Goal: Task Accomplishment & Management: Complete application form

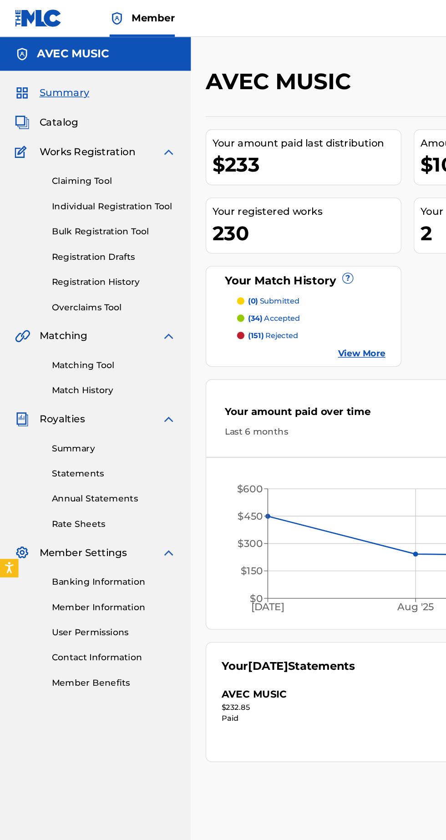
click at [103, 138] on link "Claiming Tool" at bounding box center [84, 134] width 92 height 10
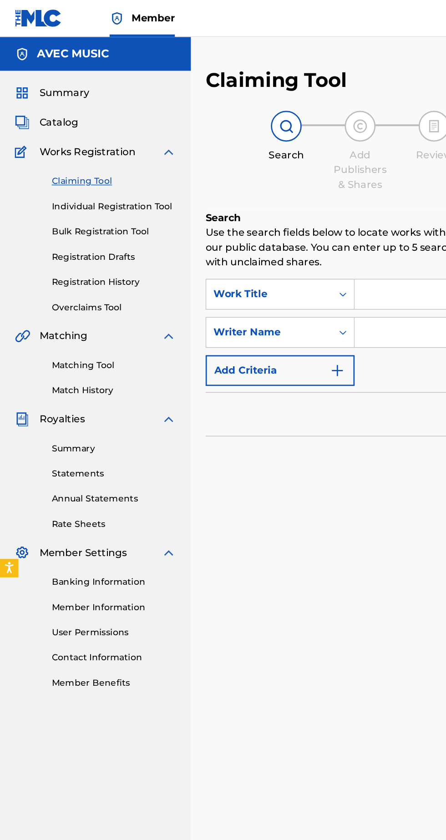
click at [102, 152] on link "Individual Registration Tool" at bounding box center [84, 153] width 92 height 10
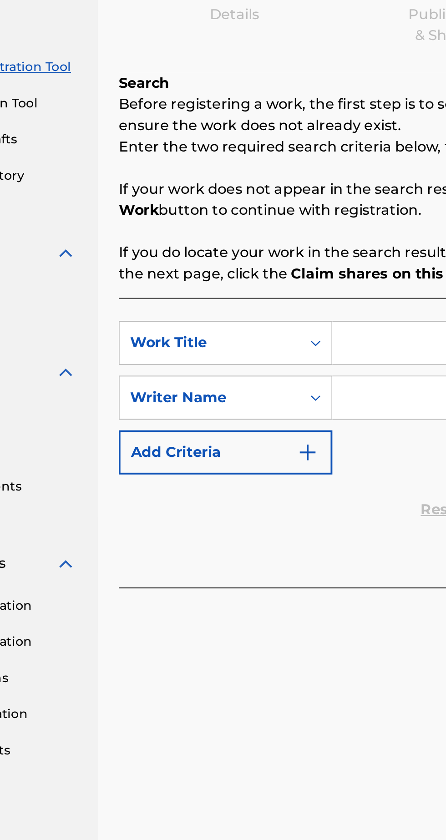
click at [279, 296] on input "Search Form" at bounding box center [348, 295] width 172 height 22
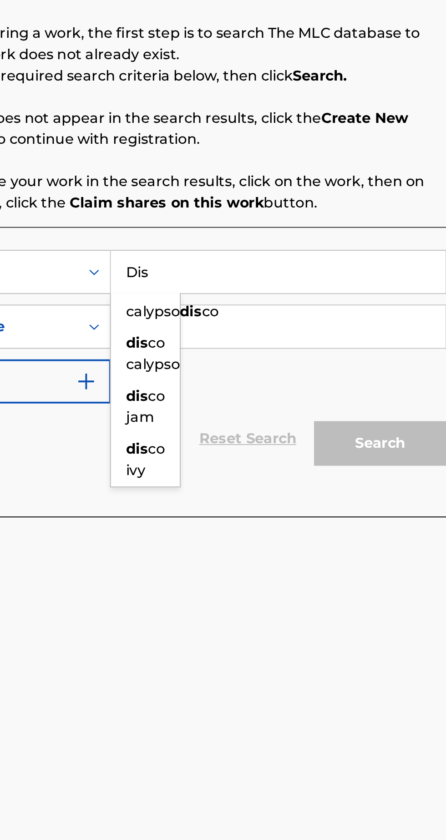
click at [295, 347] on span "co calypso" at bounding box center [284, 337] width 28 height 20
type input "disco calypso"
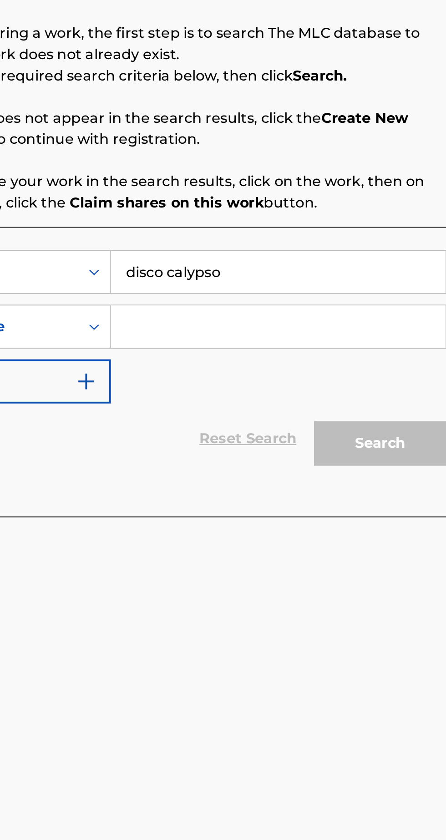
click at [279, 324] on input "Search Form" at bounding box center [348, 323] width 172 height 22
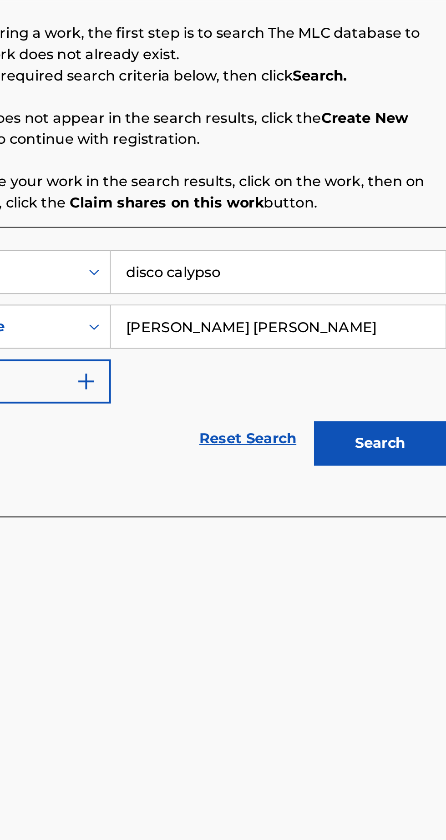
type input "[PERSON_NAME] [PERSON_NAME]"
click at [401, 379] on button "Search" at bounding box center [401, 383] width 68 height 23
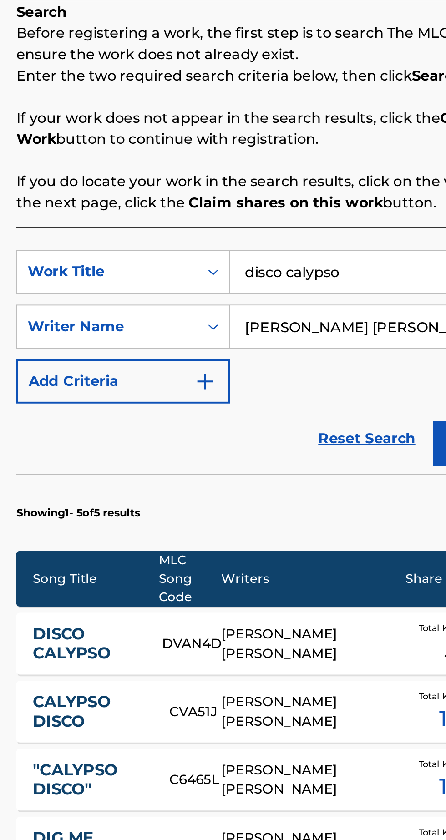
click at [327, 290] on input "disco calypso" at bounding box center [348, 295] width 172 height 22
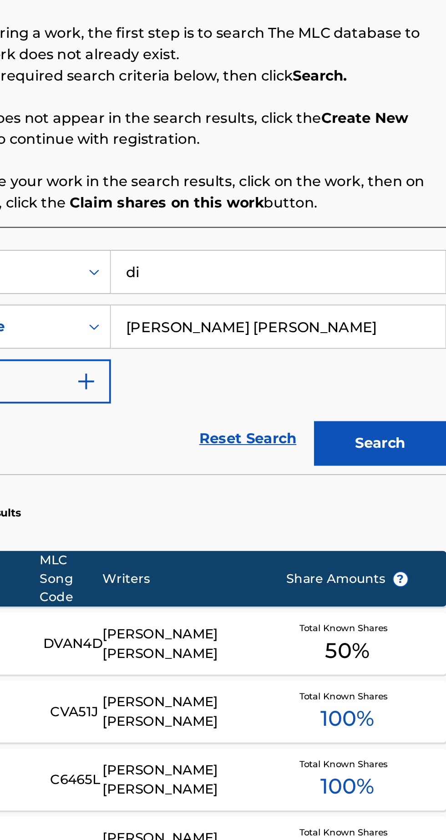
type input "d"
click at [281, 328] on strong "the" at bounding box center [276, 326] width 13 height 9
click at [397, 388] on button "Search" at bounding box center [401, 383] width 68 height 23
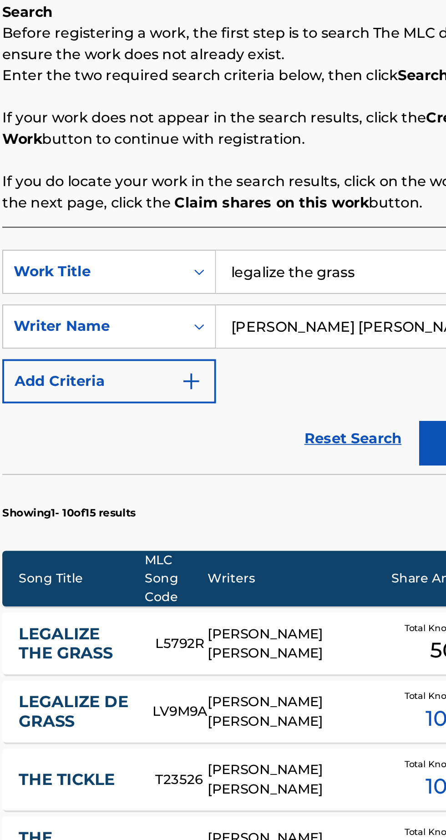
click at [328, 296] on input "legalize the grass" at bounding box center [348, 295] width 172 height 22
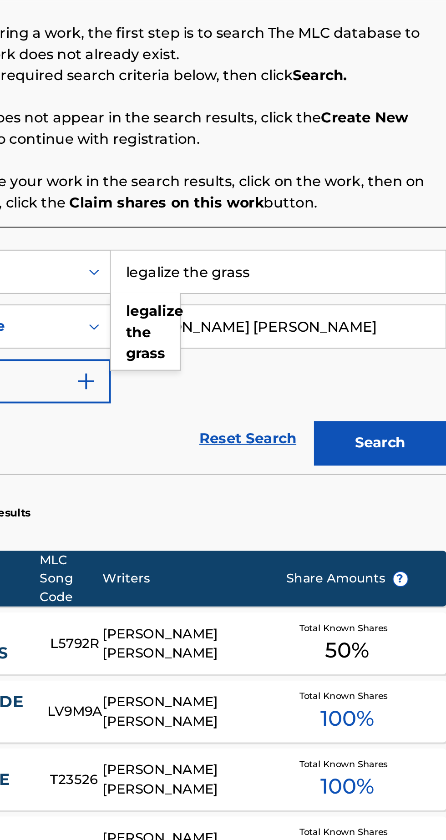
click at [342, 294] on input "legalize the grass" at bounding box center [348, 295] width 172 height 22
type input "l"
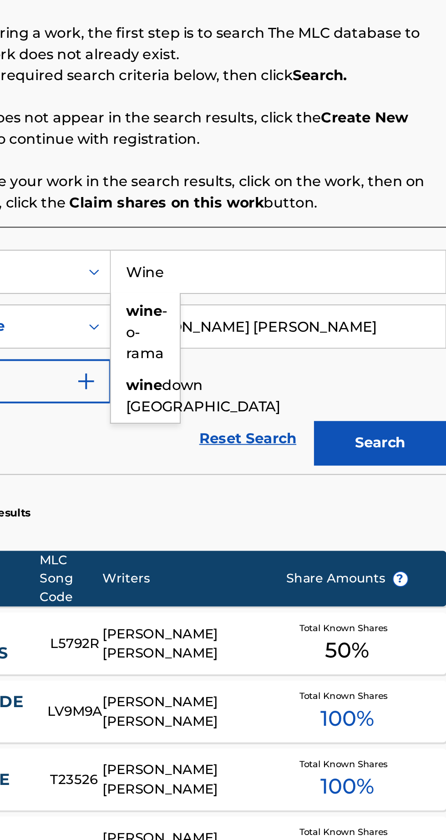
click at [283, 367] on span "down kingstown" at bounding box center [310, 359] width 80 height 20
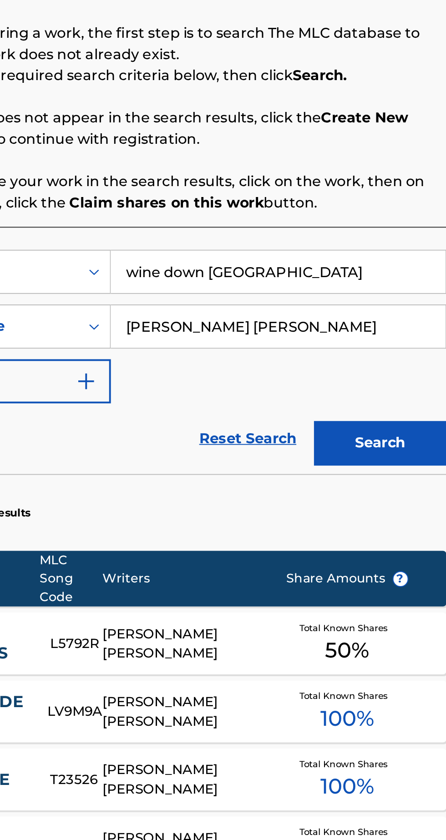
click at [402, 388] on button "Search" at bounding box center [401, 383] width 68 height 23
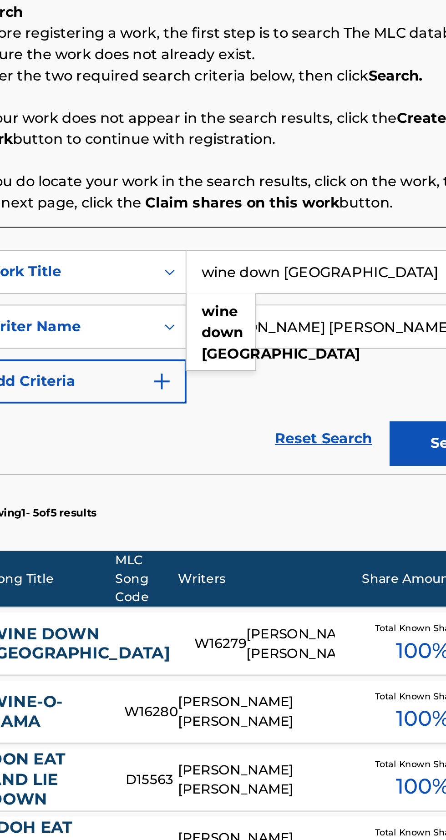
click at [355, 290] on input "wine down kingstown" at bounding box center [348, 295] width 172 height 22
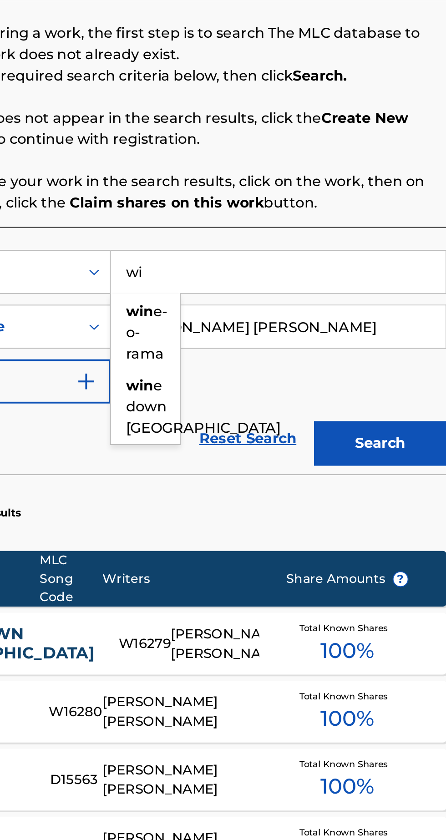
type input "w"
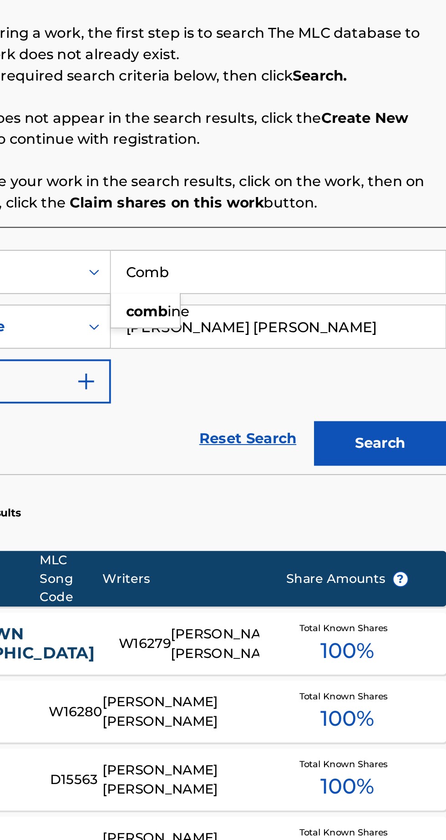
click at [274, 314] on strong "comb" at bounding box center [280, 315] width 21 height 9
click at [405, 385] on button "Search" at bounding box center [401, 383] width 68 height 23
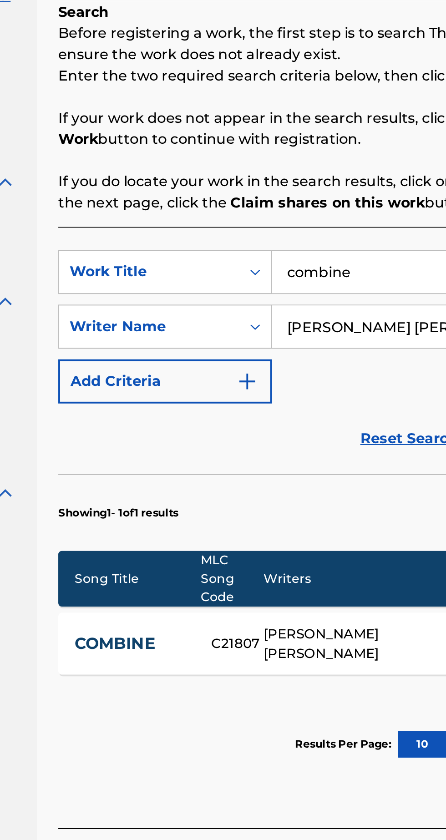
click at [306, 293] on input "combine" at bounding box center [348, 295] width 172 height 22
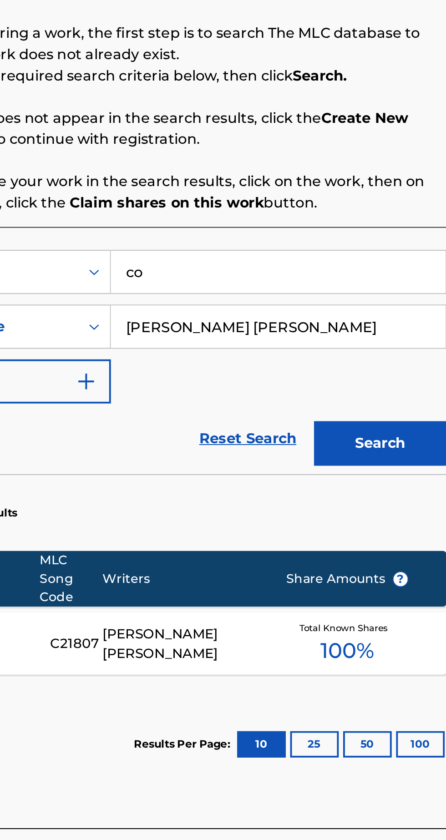
type input "c"
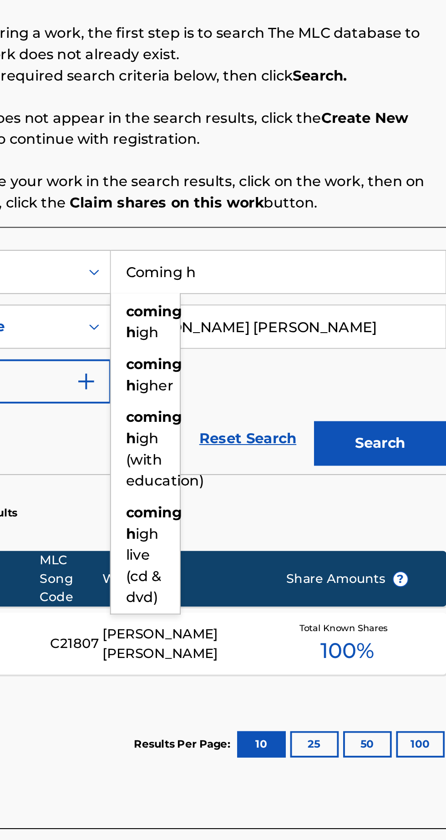
click at [292, 342] on strong "coming" at bounding box center [284, 342] width 29 height 9
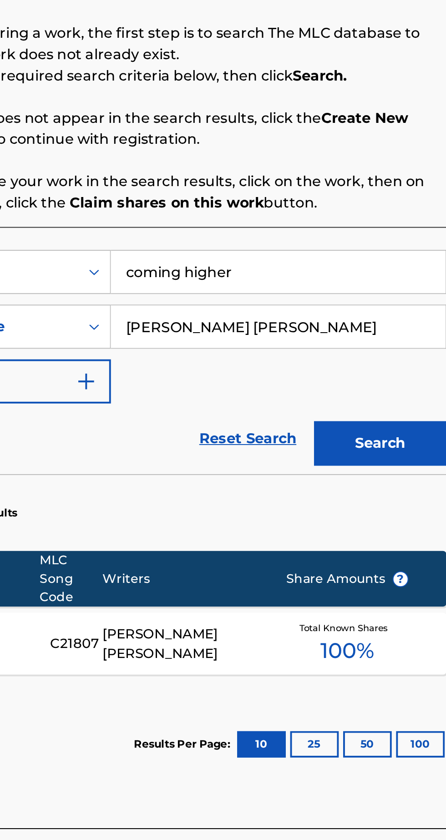
click at [404, 383] on button "Search" at bounding box center [401, 383] width 68 height 23
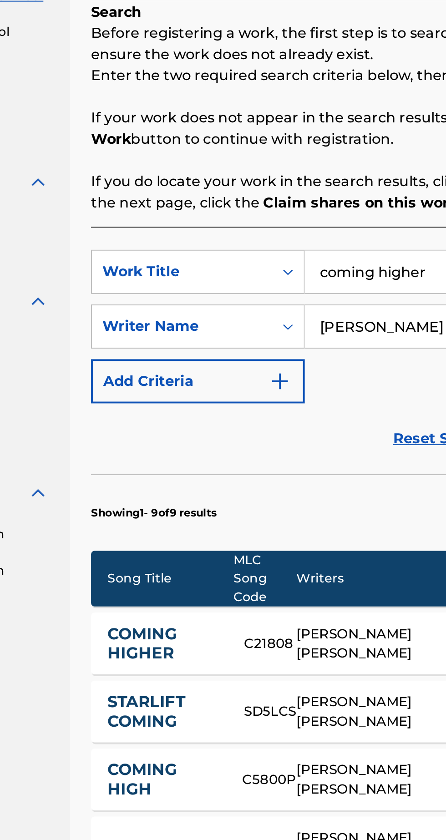
click at [296, 292] on input "coming higher" at bounding box center [348, 295] width 172 height 22
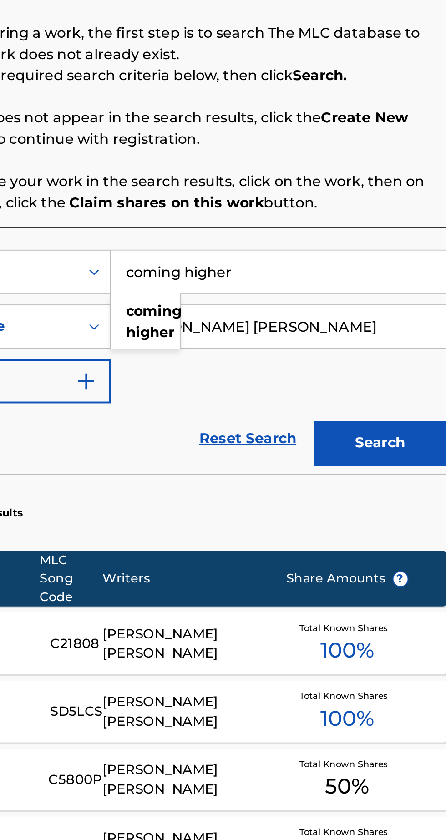
click at [327, 298] on input "coming higher" at bounding box center [348, 295] width 172 height 22
type input "c"
type input "Vocoa"
click at [286, 336] on strong "cocoa" at bounding box center [281, 331] width 22 height 9
click at [405, 382] on button "Search" at bounding box center [401, 383] width 68 height 23
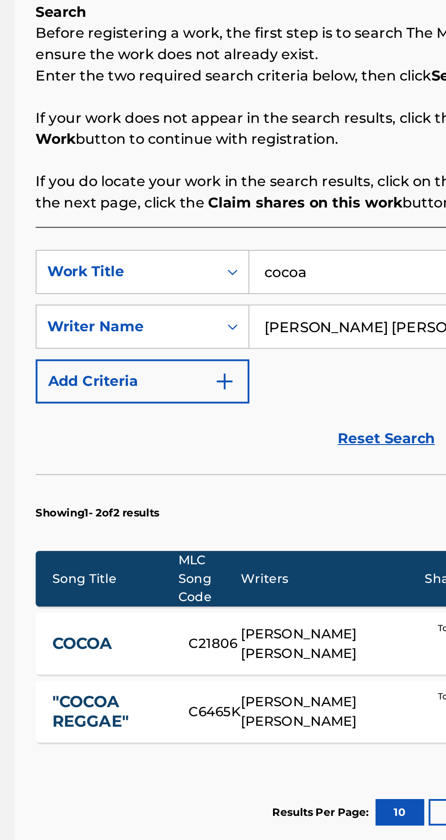
click at [296, 296] on input "cocoa" at bounding box center [348, 295] width 172 height 22
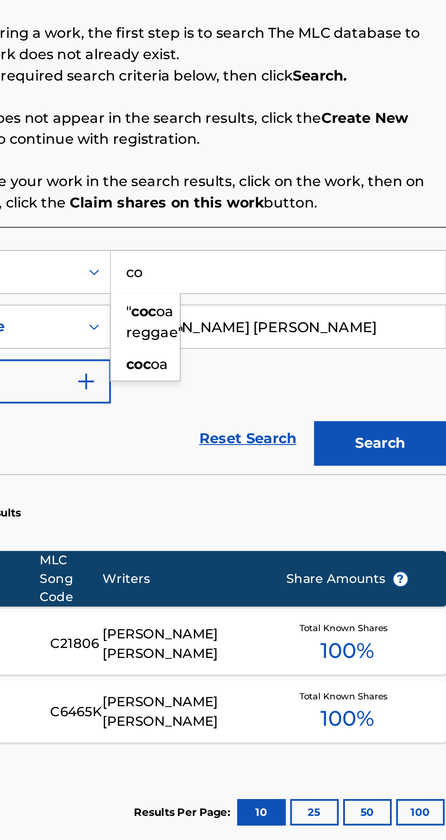
type input "c"
click at [280, 314] on strong "desert" at bounding box center [282, 315] width 25 height 9
click at [401, 385] on button "Search" at bounding box center [401, 383] width 68 height 23
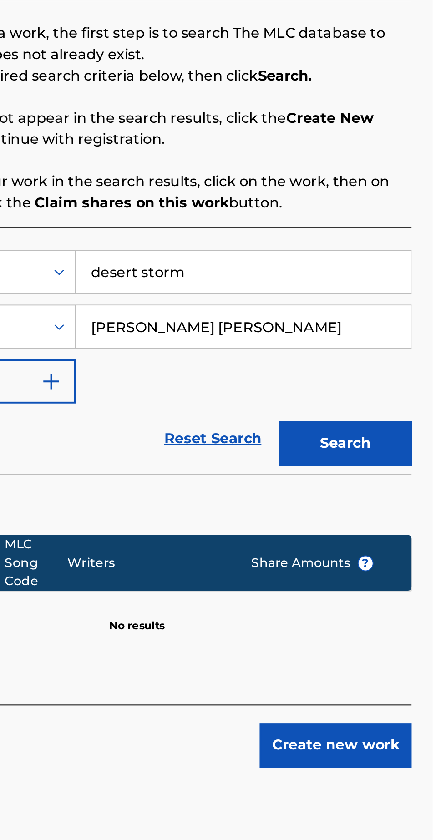
click at [383, 325] on input "Alston Vernon Ellsworth Cyrus" at bounding box center [348, 323] width 172 height 22
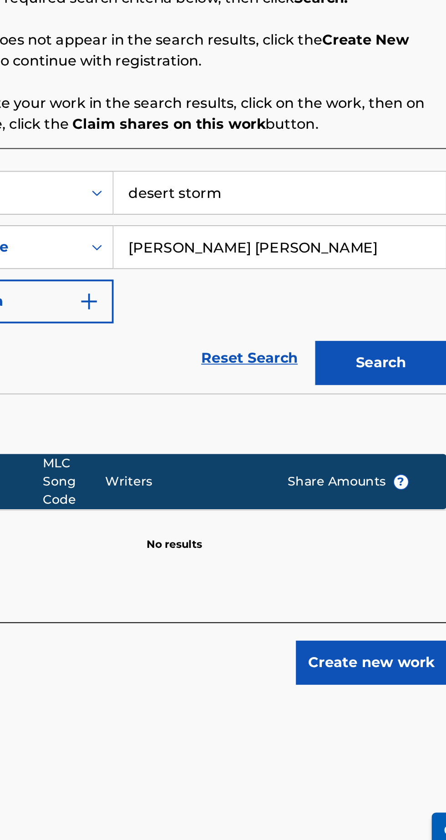
click at [395, 358] on div "SearchWithCriteria10543cdd-2665-4f26-a2bf-eb1b39eb823e Work Title desert storm …" at bounding box center [293, 322] width 283 height 79
click at [329, 292] on input "desert storm" at bounding box center [348, 295] width 172 height 22
type input "d"
click at [279, 327] on strong "go" at bounding box center [275, 326] width 10 height 9
click at [398, 385] on button "Search" at bounding box center [401, 383] width 68 height 23
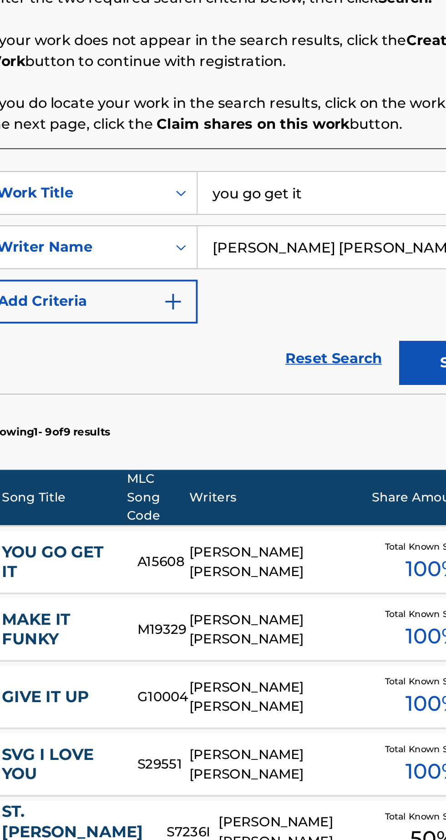
click at [322, 298] on input "you go get it" at bounding box center [348, 295] width 172 height 22
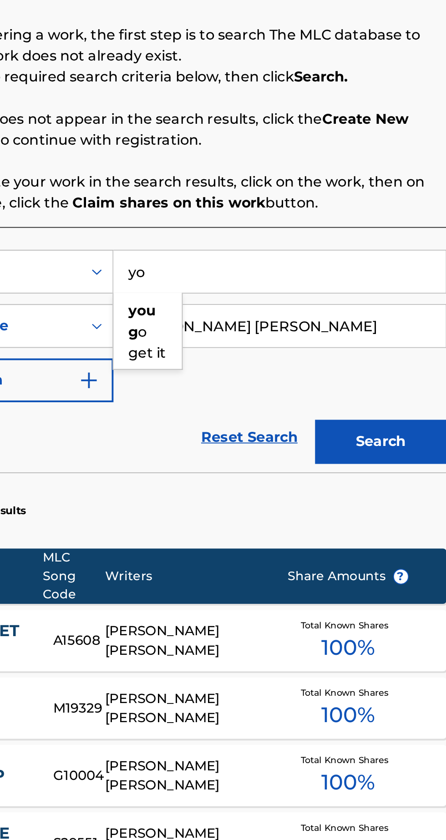
type input "y"
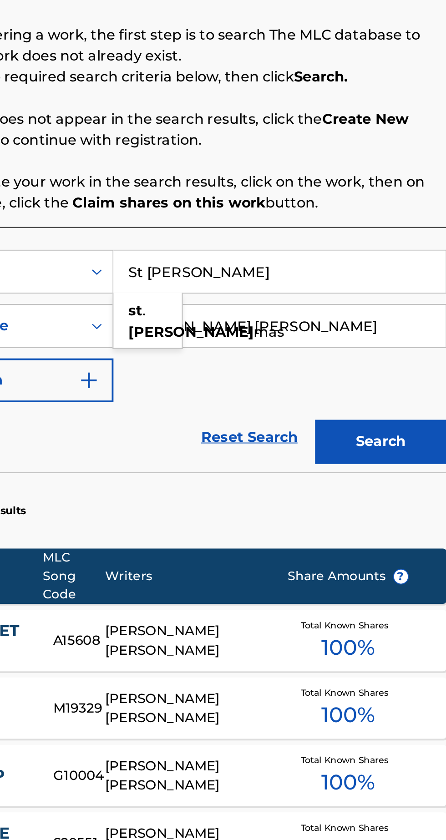
click at [283, 327] on strong "thomas" at bounding box center [302, 326] width 65 height 9
click at [400, 390] on button "Search" at bounding box center [401, 383] width 68 height 23
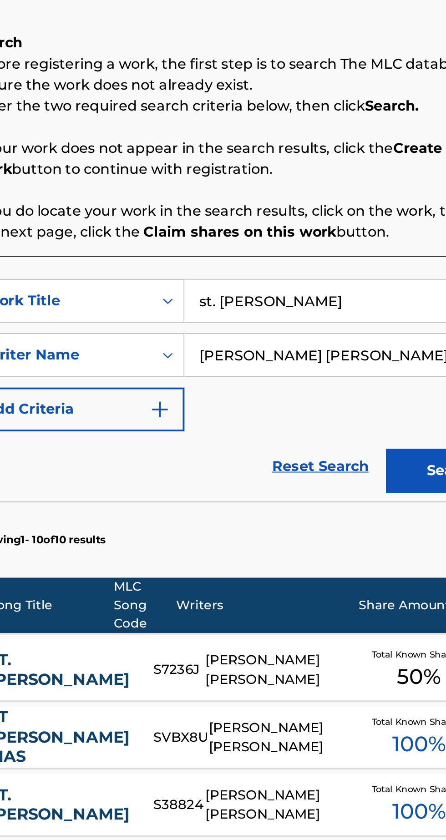
click at [340, 293] on input "st. thomas mas" at bounding box center [348, 295] width 172 height 22
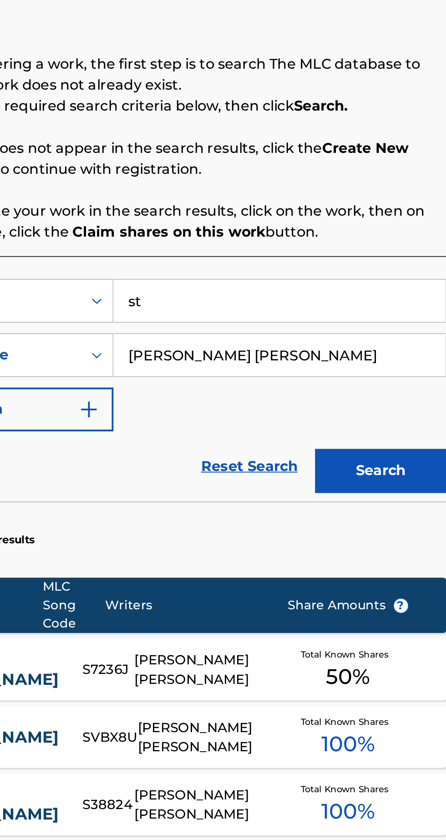
type input "s"
click at [340, 297] on input "I love to party rap ()" at bounding box center [348, 295] width 172 height 22
click at [339, 293] on input "I love to party rap ()" at bounding box center [348, 295] width 172 height 22
click at [338, 297] on input "I love to party rap ()" at bounding box center [348, 295] width 172 height 22
type input "I love to party rap (extended mix)"
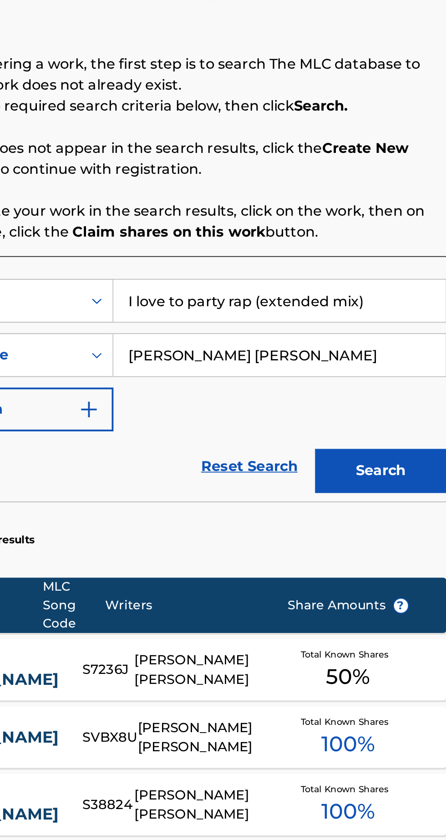
click at [405, 380] on button "Search" at bounding box center [401, 383] width 68 height 23
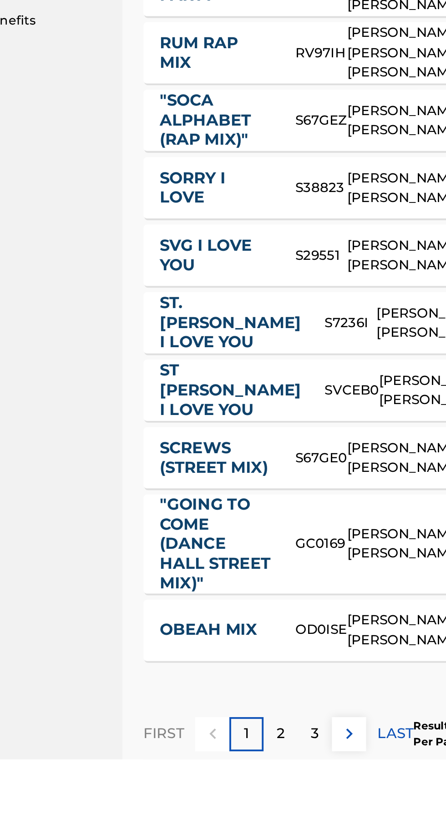
scroll to position [51, 0]
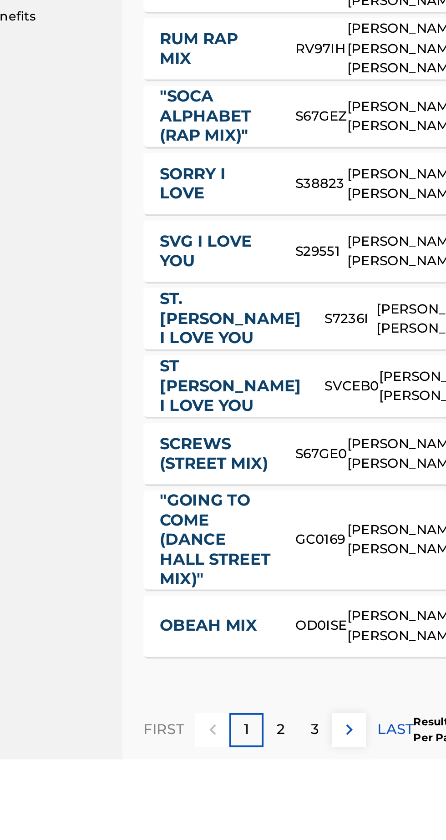
click at [229, 822] on div "2" at bounding box center [223, 825] width 18 height 18
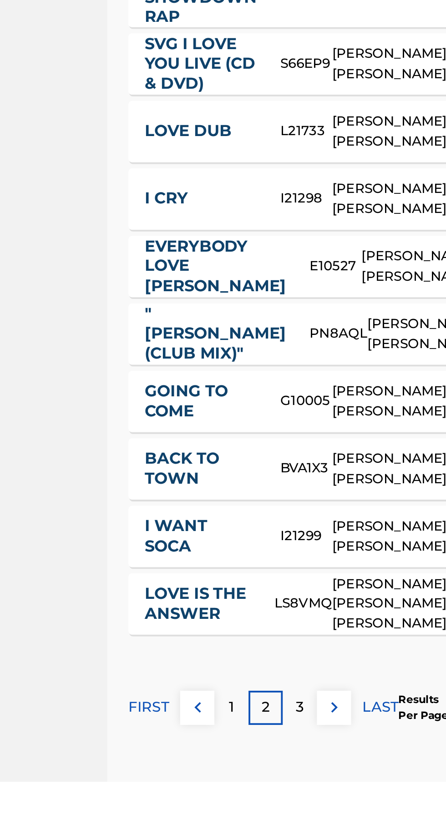
scroll to position [108, 0]
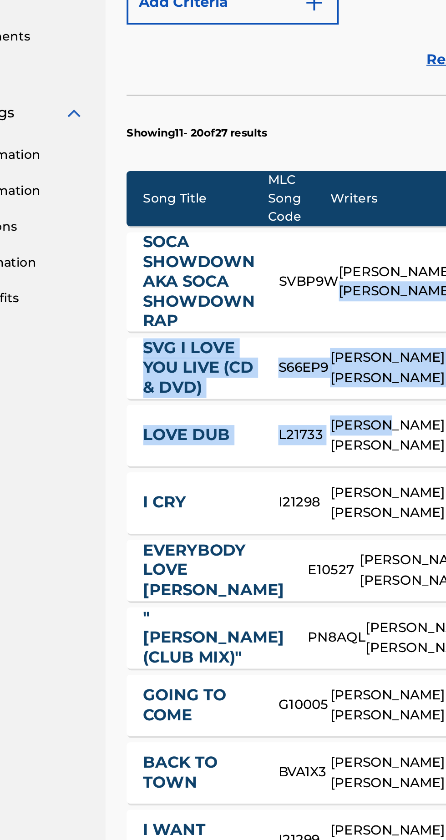
click at [211, 431] on link "SVG I LOVE YOU LIVE (CD & DVD)" at bounding box center [190, 432] width 58 height 31
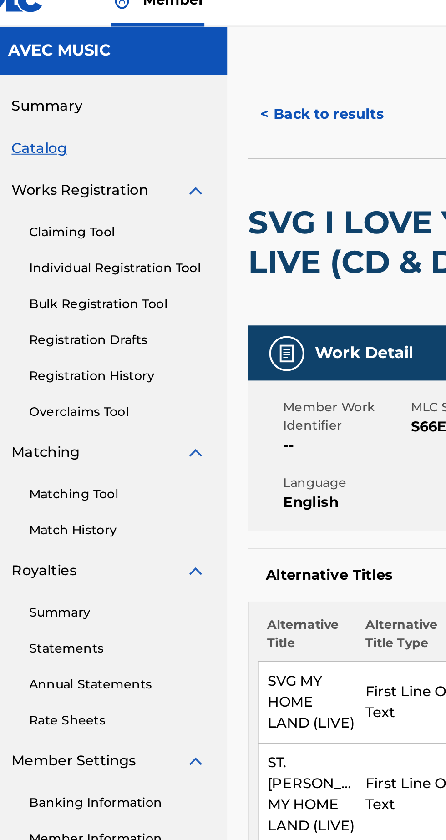
click at [118, 153] on link "Individual Registration Tool" at bounding box center [84, 153] width 92 height 10
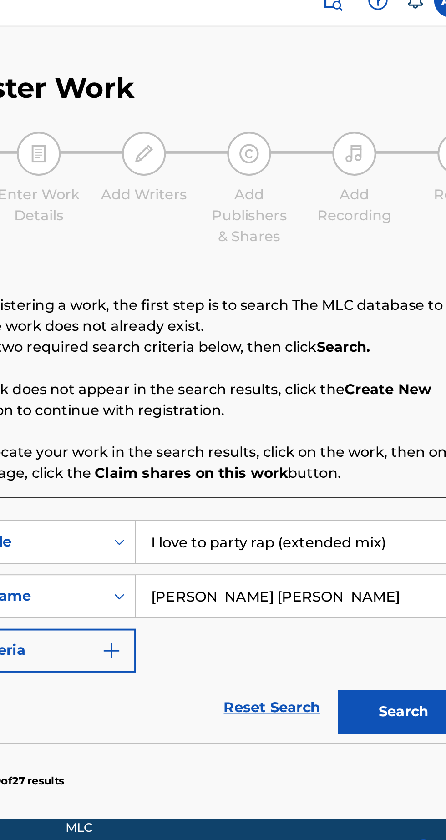
click at [394, 378] on button "Search" at bounding box center [401, 383] width 68 height 23
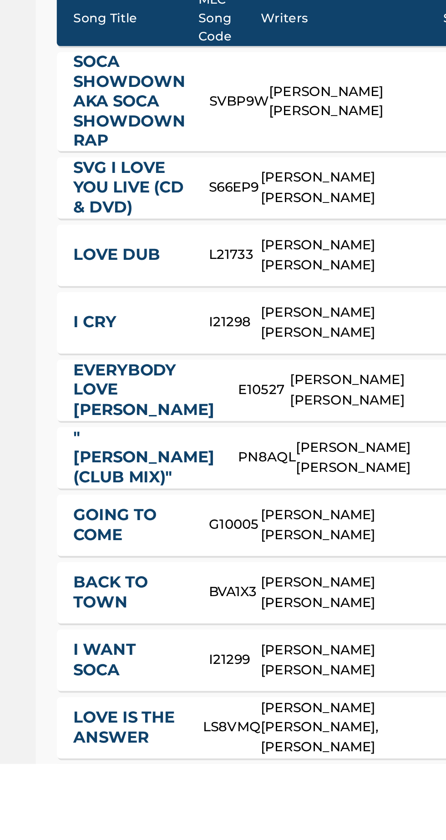
scroll to position [33, 0]
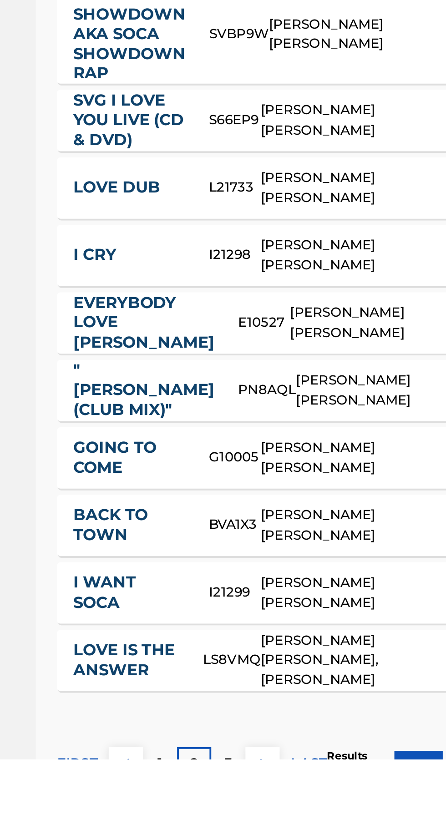
click at [247, 839] on div "3" at bounding box center [241, 843] width 18 height 18
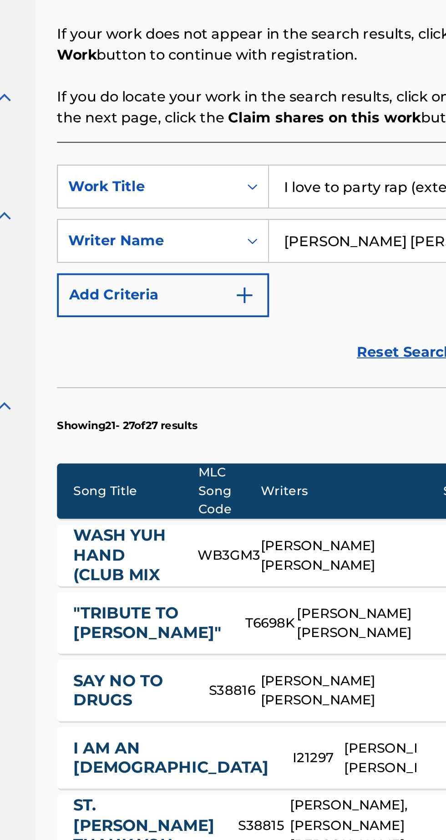
scroll to position [0, 0]
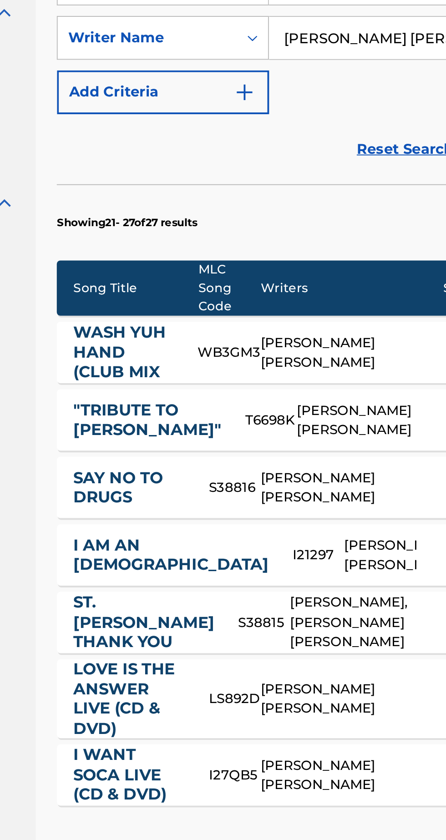
click at [206, 760] on p "1" at bounding box center [205, 759] width 3 height 11
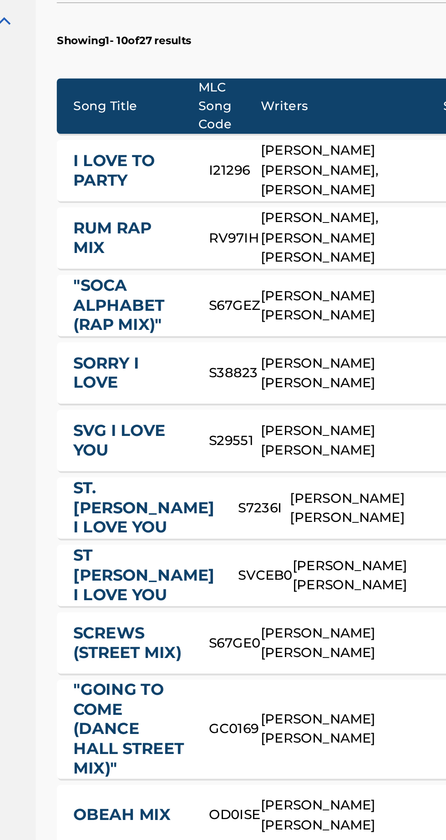
scroll to position [84, 0]
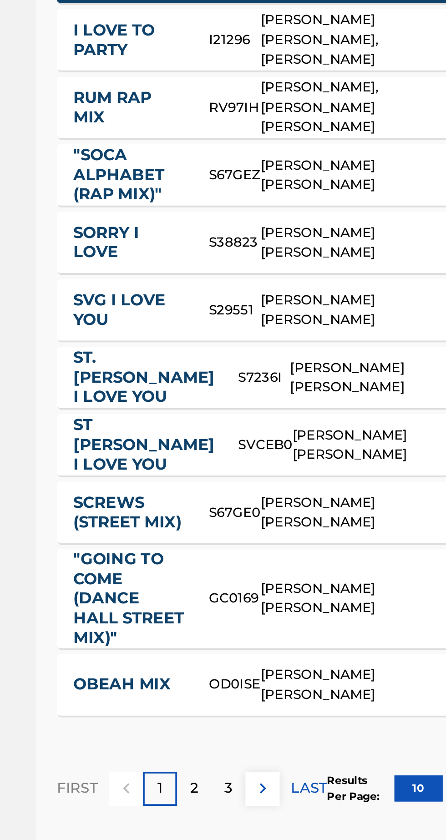
click at [222, 793] on p "2" at bounding box center [223, 791] width 4 height 11
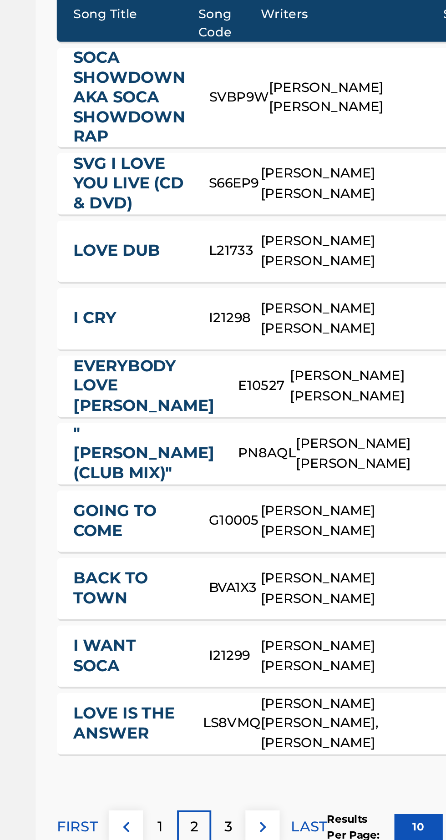
scroll to position [77, 0]
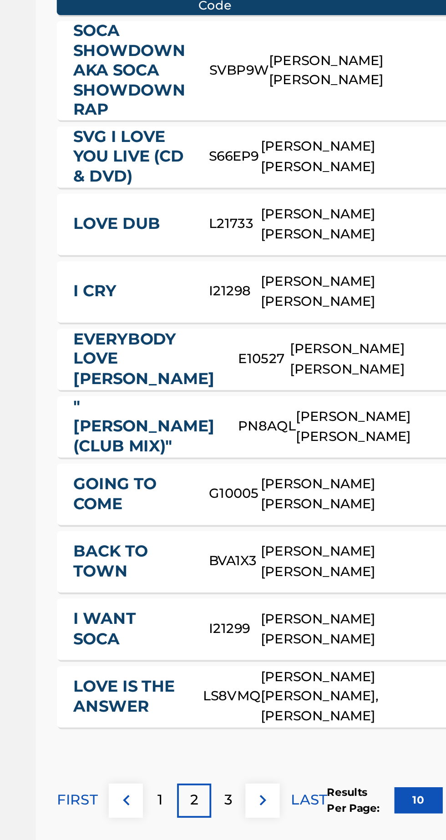
click at [250, 797] on button at bounding box center [259, 798] width 18 height 18
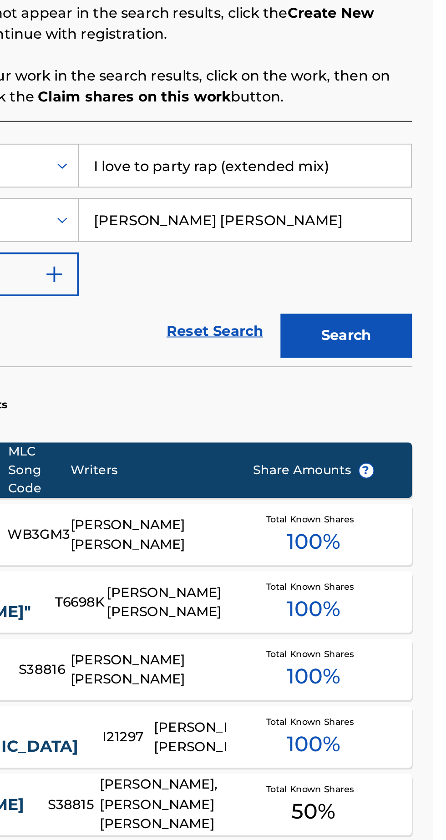
scroll to position [36, 0]
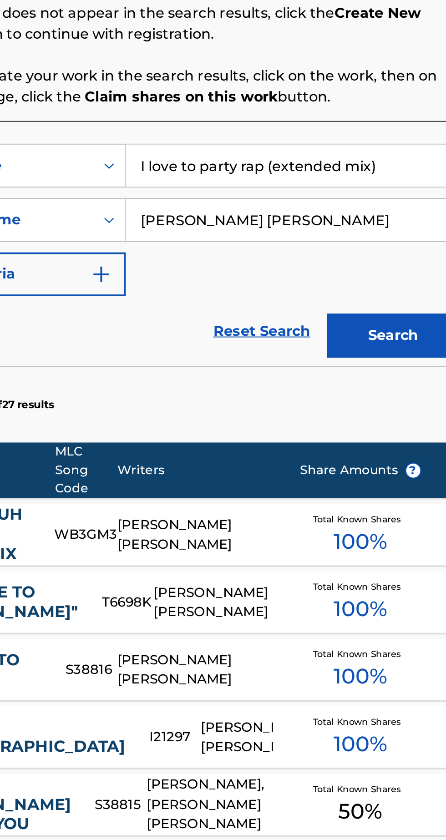
click at [399, 256] on input "I love to party rap (extended mix)" at bounding box center [348, 259] width 172 height 22
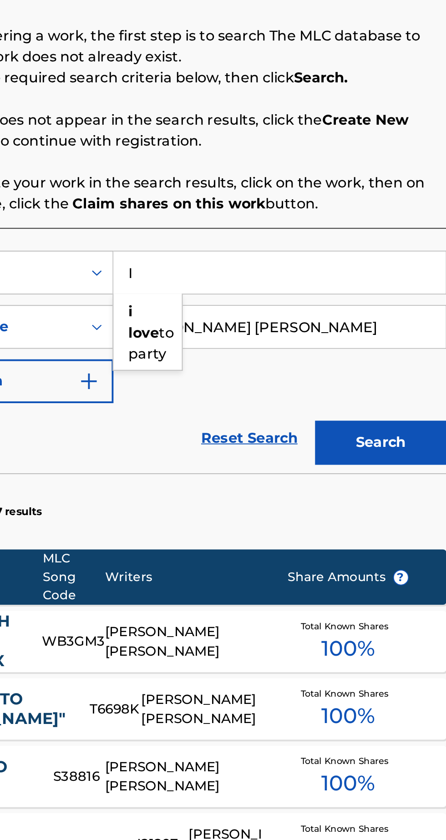
type input "I"
click at [286, 277] on strong "cardo" at bounding box center [280, 278] width 21 height 9
click at [402, 343] on button "Search" at bounding box center [401, 346] width 68 height 23
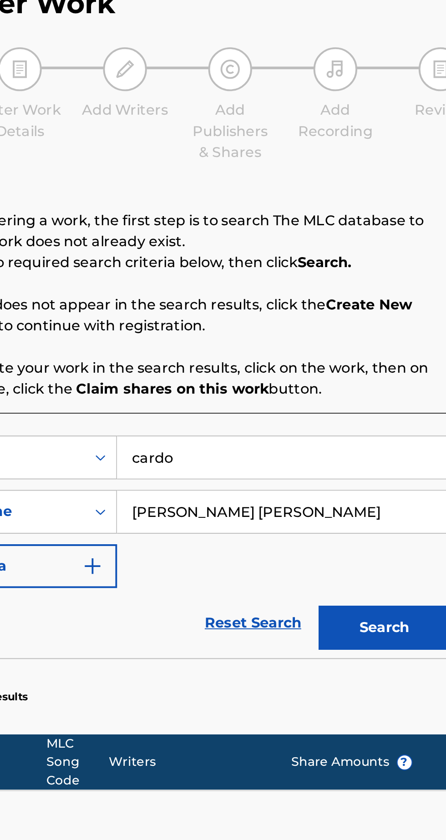
scroll to position [33, 0]
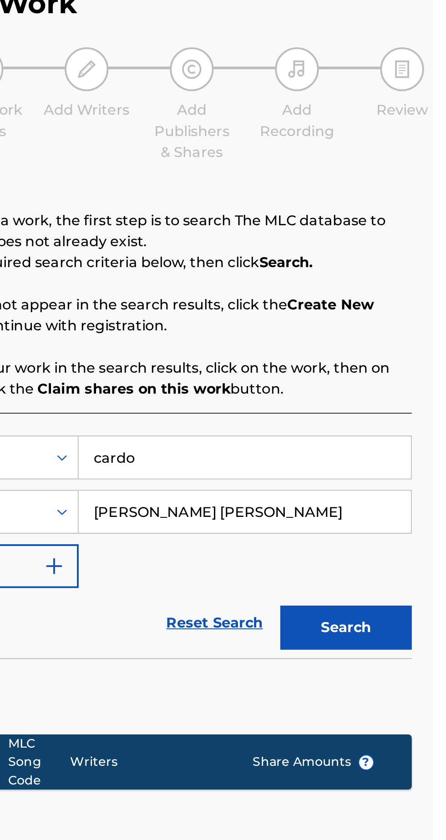
click at [407, 372] on button "Search" at bounding box center [401, 383] width 68 height 23
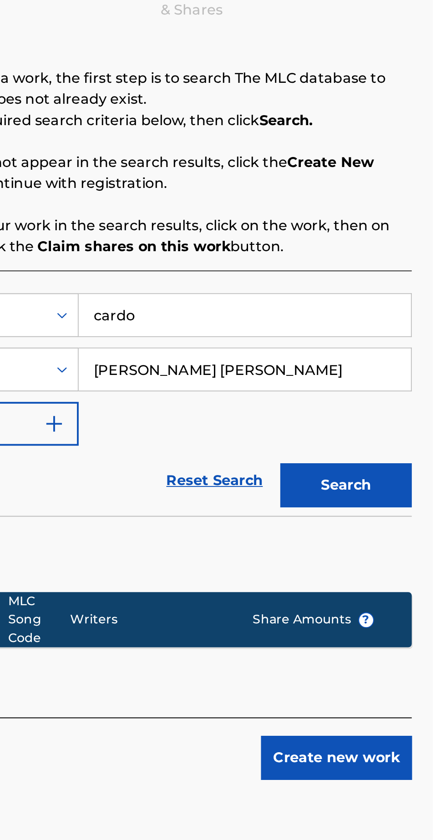
scroll to position [0, 0]
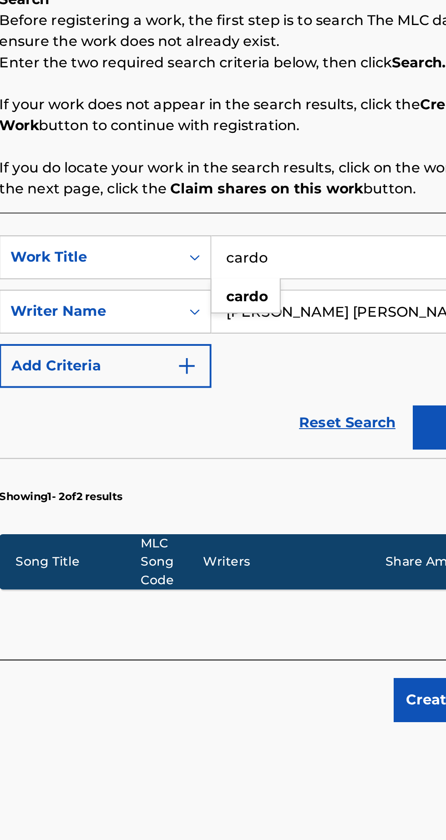
click at [293, 295] on input "cardo" at bounding box center [348, 295] width 172 height 22
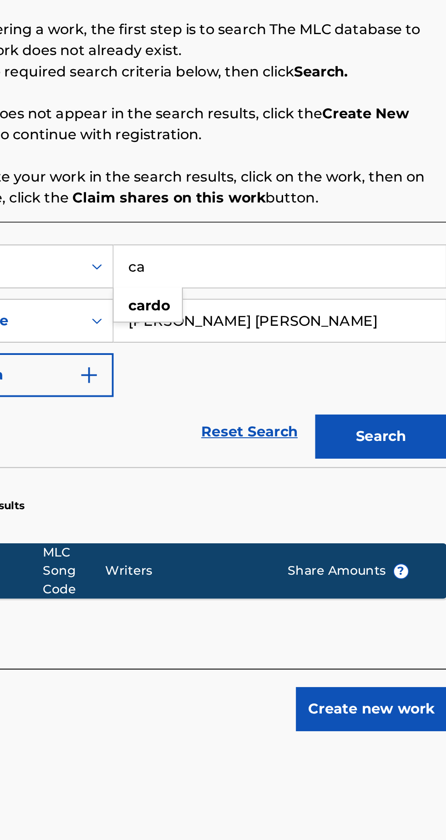
type input "c"
click at [401, 385] on button "Search" at bounding box center [401, 383] width 68 height 23
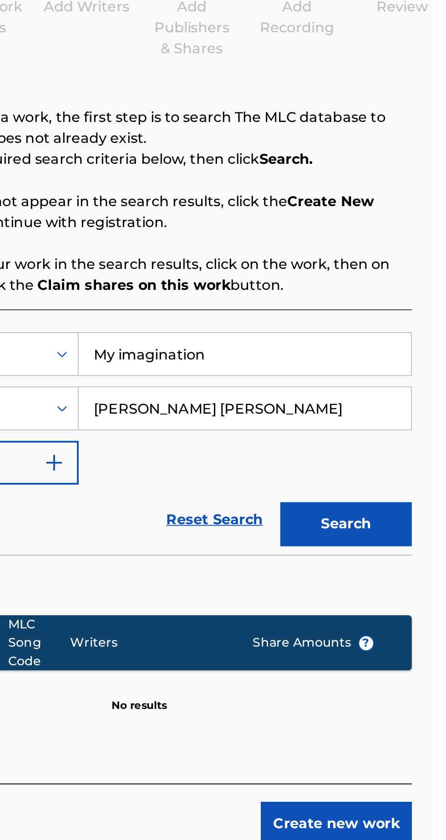
click at [328, 298] on input "My imagination" at bounding box center [348, 295] width 172 height 22
type input "M"
click at [358, 298] on input "Yo woman button me ()" at bounding box center [348, 295] width 172 height 22
click at [354, 293] on input "Yo woman button me ()" at bounding box center [348, 295] width 172 height 22
click at [397, 294] on input "Yo woman button me (remix)" at bounding box center [348, 295] width 172 height 22
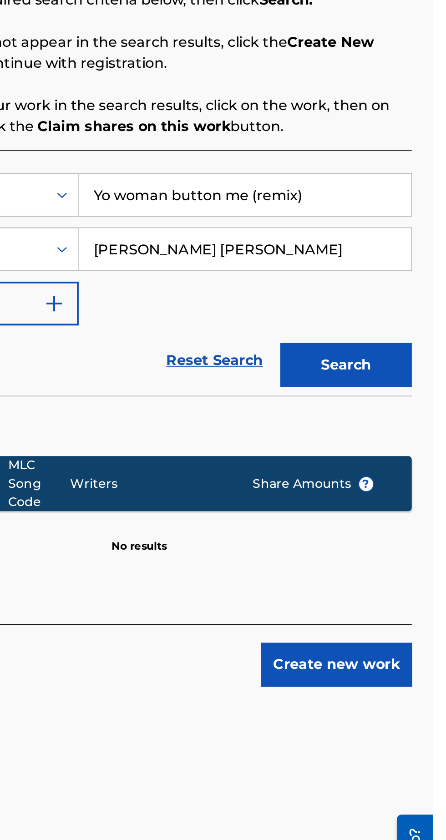
click at [396, 378] on button "Search" at bounding box center [401, 383] width 68 height 23
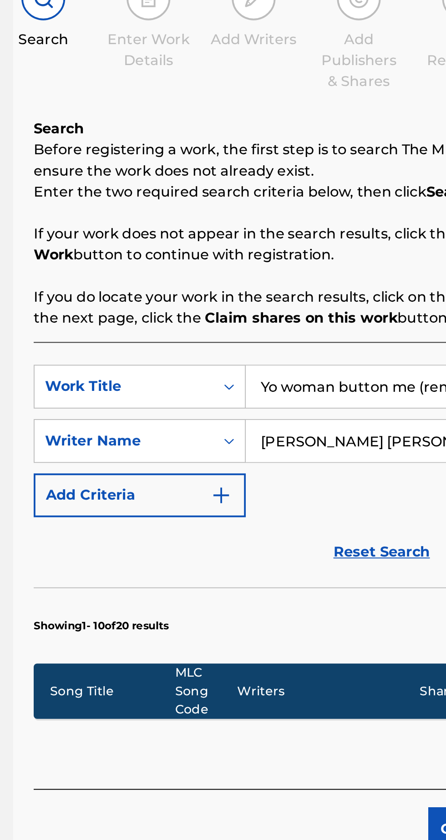
click at [197, 419] on p "Showing 1 - 10 of 20 results" at bounding box center [187, 419] width 70 height 8
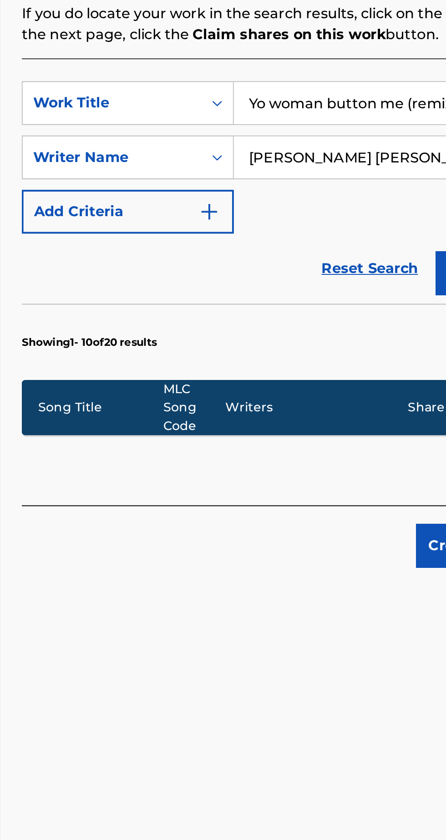
click at [202, 419] on p "Showing 1 - 10 of 20 results" at bounding box center [187, 419] width 70 height 8
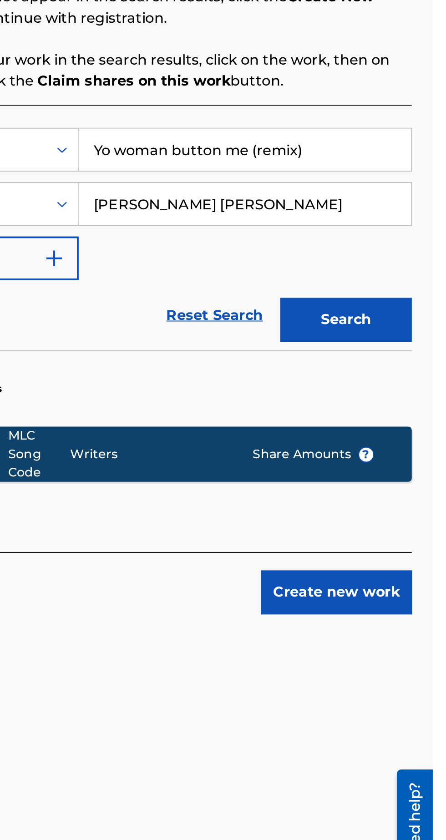
click at [399, 379] on button "Search" at bounding box center [401, 383] width 68 height 23
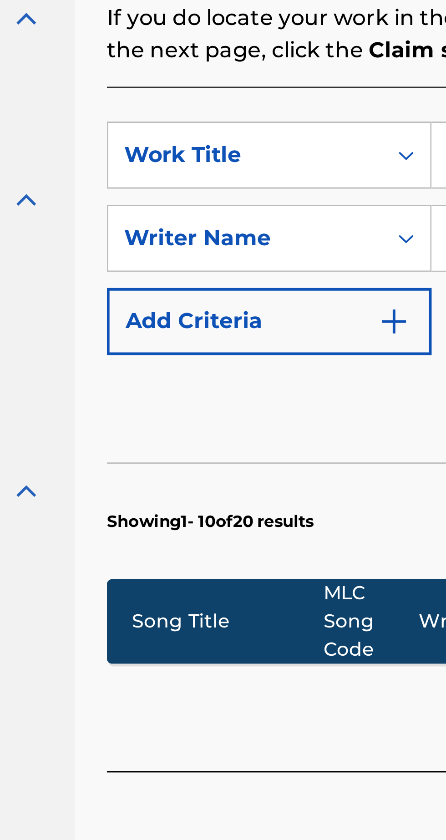
click at [174, 419] on p "Showing 1 - 10 of 20 results" at bounding box center [187, 419] width 70 height 8
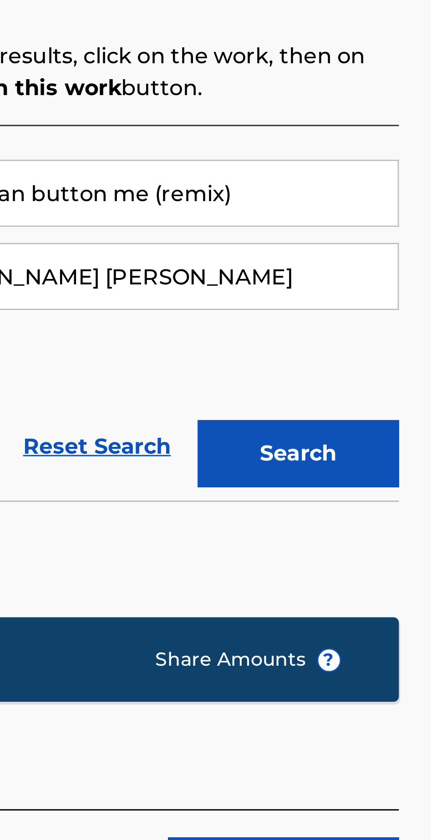
scroll to position [36, 0]
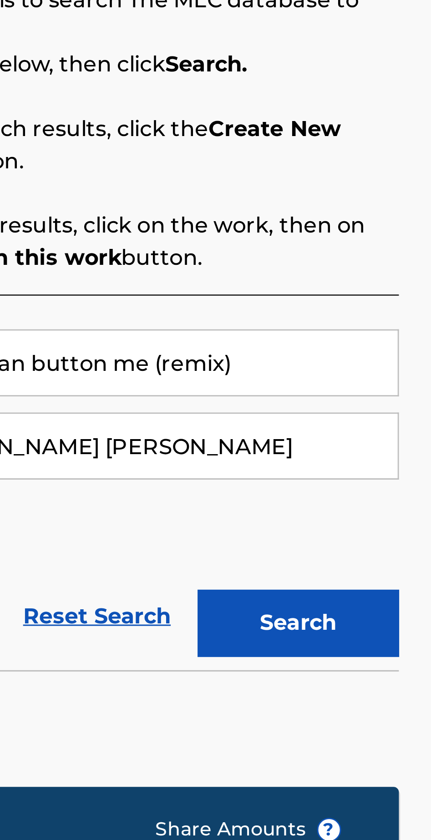
click at [401, 372] on button "Search" at bounding box center [401, 383] width 68 height 23
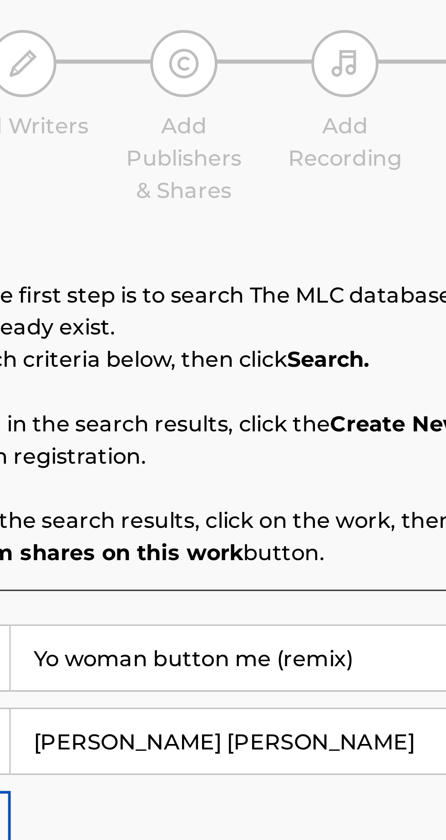
click at [373, 284] on input "Yo woman button me (remix)" at bounding box center [348, 295] width 172 height 22
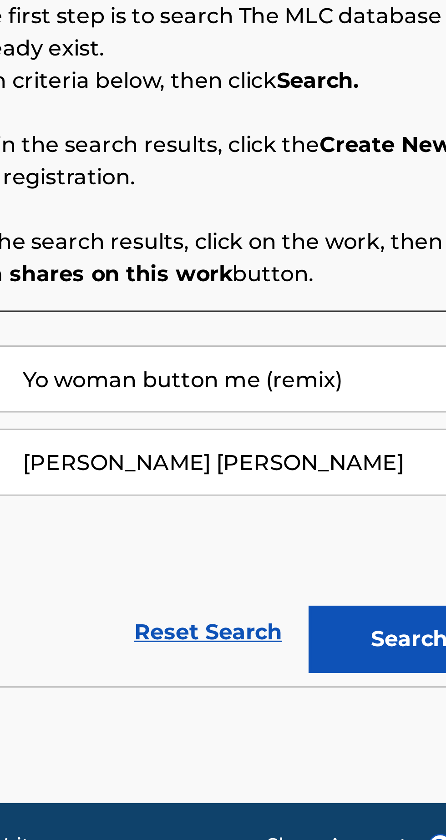
click at [374, 284] on input "Yo woman button me (remix)" at bounding box center [348, 295] width 172 height 22
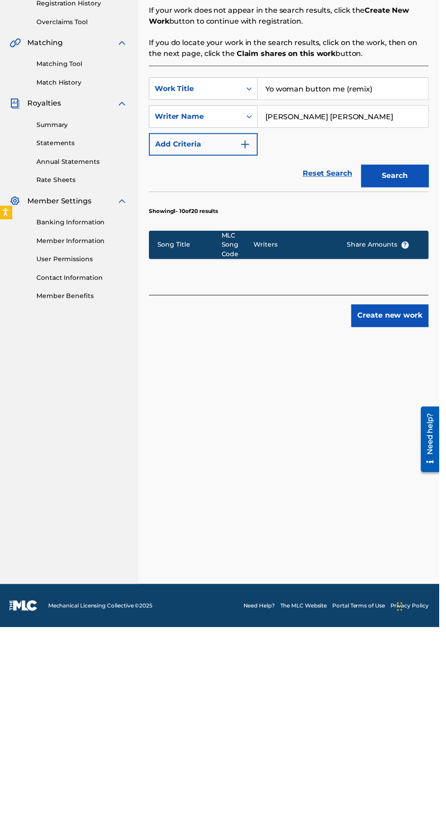
scroll to position [0, 0]
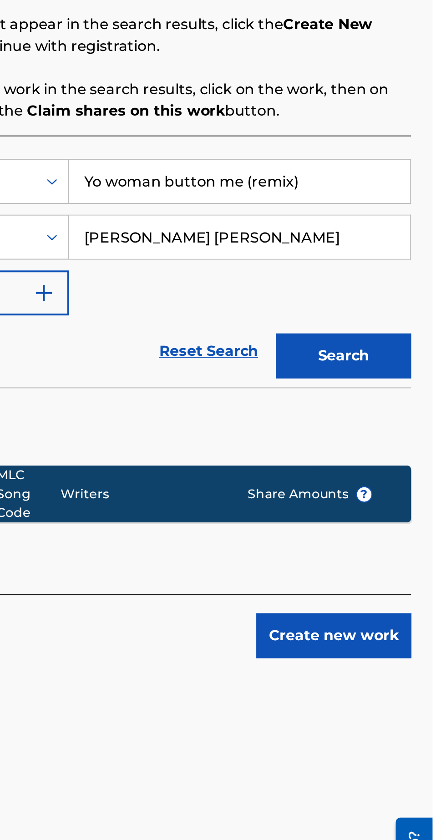
click at [384, 292] on input "Yo woman button me (remix)" at bounding box center [348, 295] width 172 height 22
type input "Y"
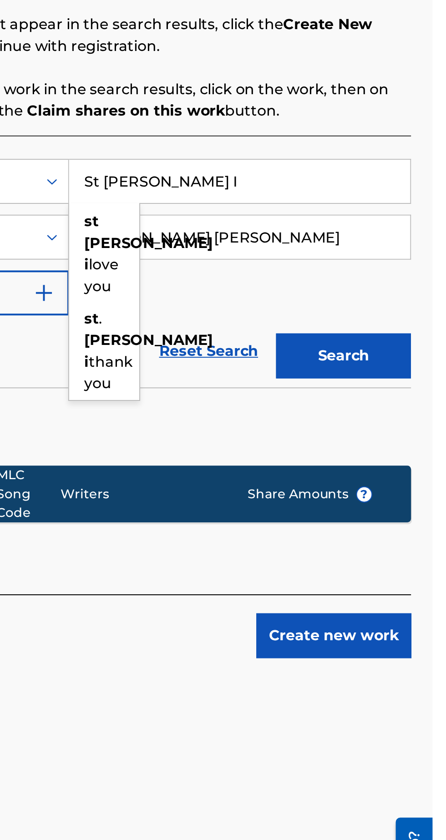
click at [279, 334] on span "love you" at bounding box center [278, 343] width 17 height 20
type input "st vincent i love you"
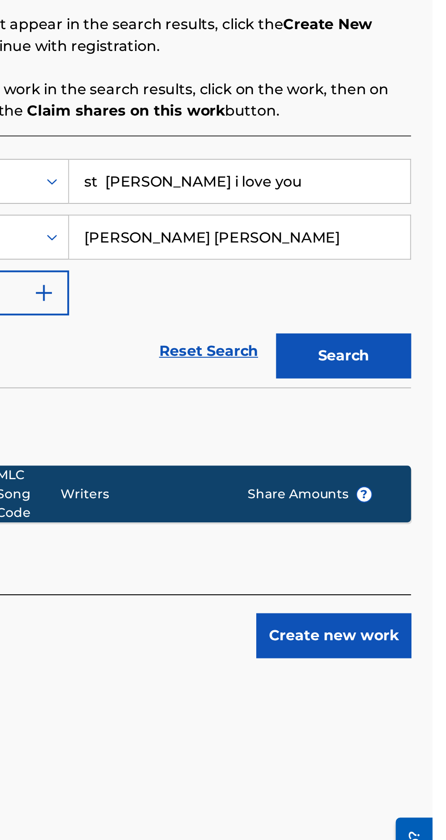
click at [404, 380] on button "Search" at bounding box center [401, 383] width 68 height 23
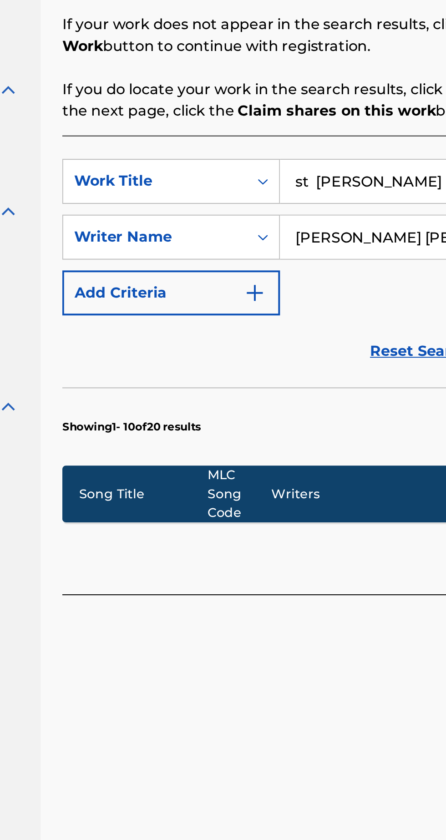
click at [263, 399] on section "Showing 1 - 10 of 20 results" at bounding box center [293, 416] width 283 height 35
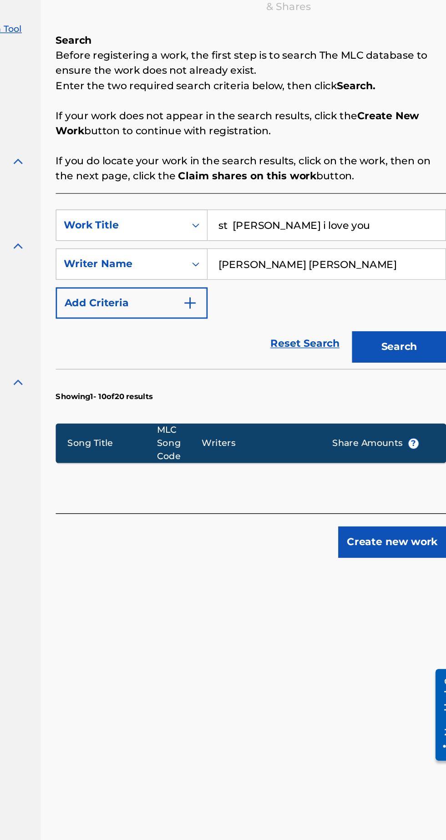
click at [389, 387] on button "Search" at bounding box center [401, 383] width 68 height 23
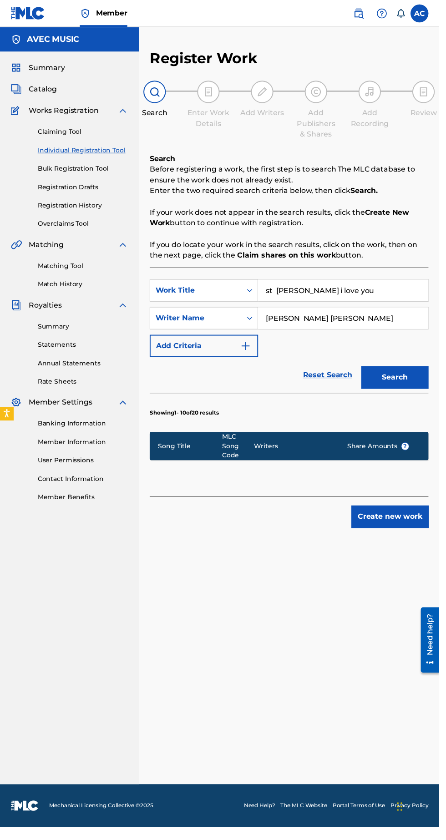
click at [114, 150] on link "Individual Registration Tool" at bounding box center [84, 153] width 92 height 10
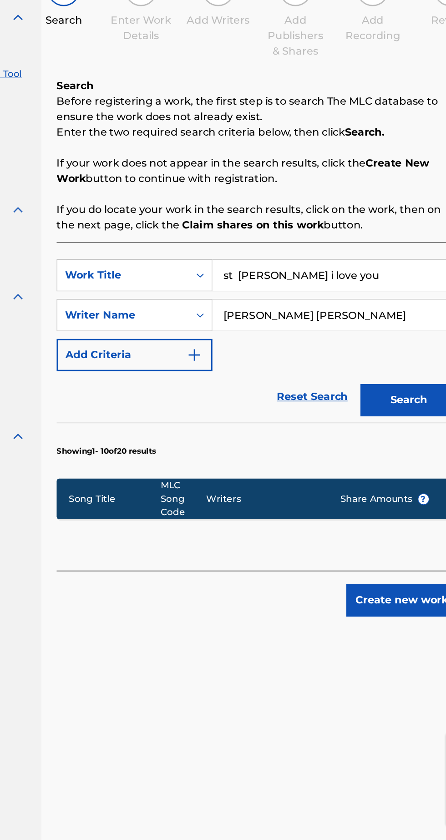
scroll to position [1, 0]
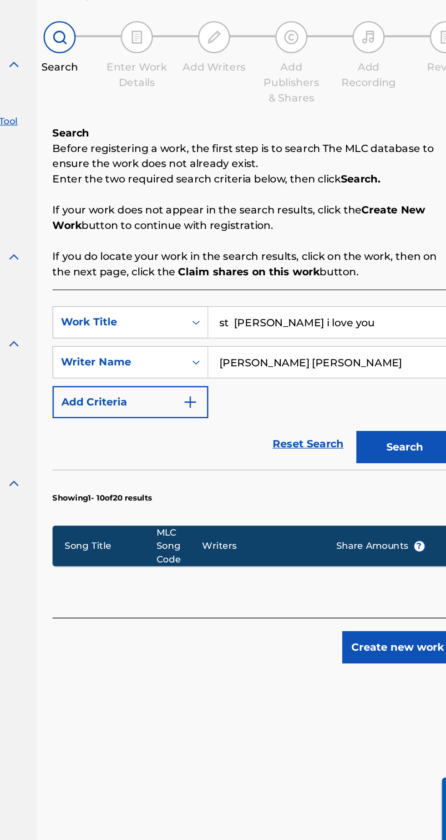
click at [168, 460] on div "Song Title MLC Song Code Writers Share Amounts ?" at bounding box center [293, 453] width 283 height 29
click at [191, 448] on div "Song Title" at bounding box center [193, 453] width 65 height 10
click at [242, 453] on div "MLC Song Code" at bounding box center [241, 453] width 32 height 29
click at [389, 455] on span "Share Amounts ?" at bounding box center [384, 453] width 63 height 10
click at [389, 385] on button "Search" at bounding box center [401, 383] width 68 height 23
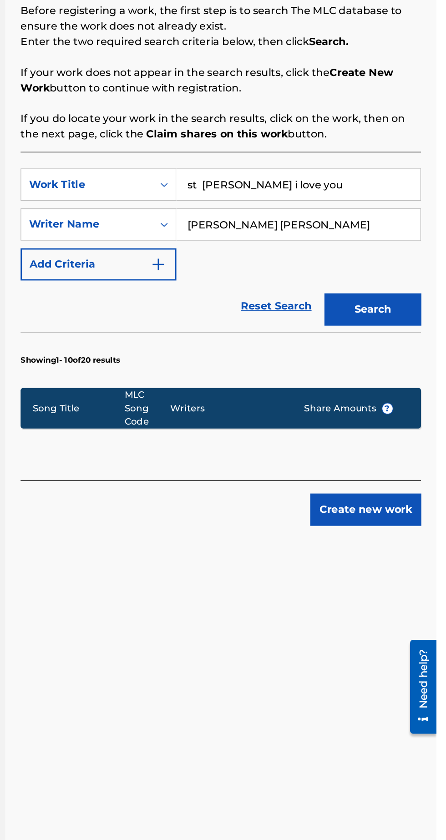
scroll to position [0, 0]
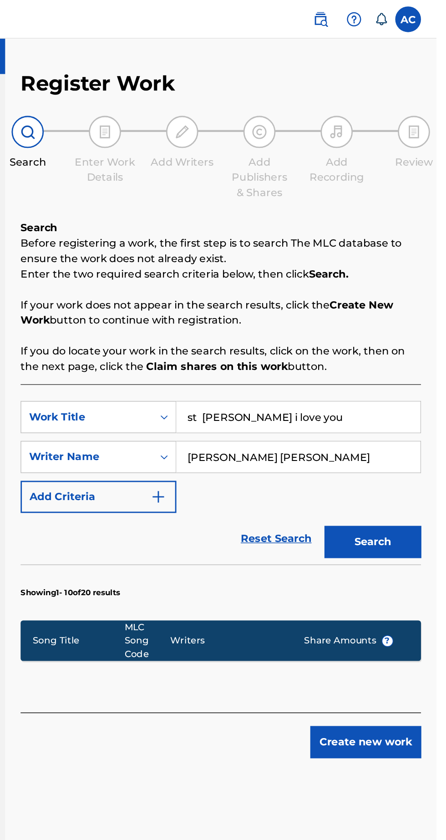
click at [332, 374] on link "Reset Search" at bounding box center [332, 381] width 59 height 20
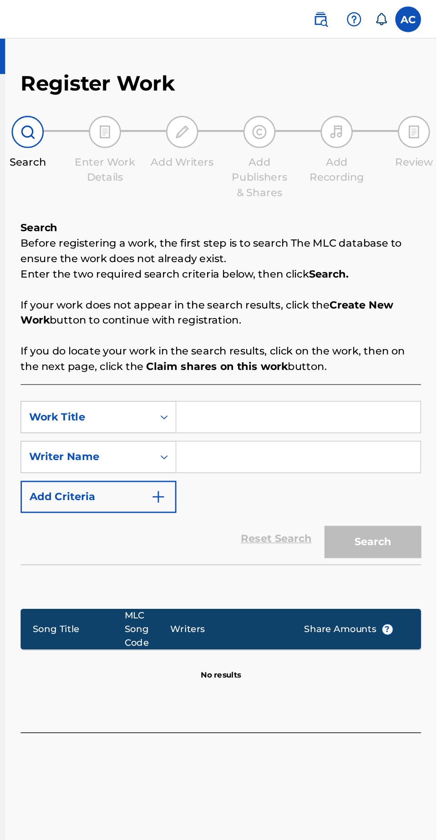
click at [284, 324] on input "Search Form" at bounding box center [348, 323] width 172 height 22
type input "A"
type input "S"
click at [270, 297] on input "Search Form" at bounding box center [348, 295] width 172 height 22
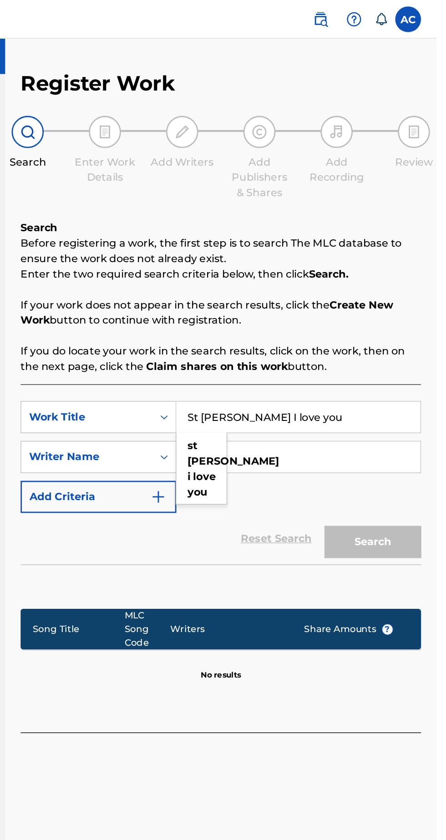
click at [286, 329] on strong "vincent" at bounding box center [302, 326] width 65 height 9
type input "st vincent i love you"
click at [280, 320] on input "Search Form" at bounding box center [348, 323] width 172 height 22
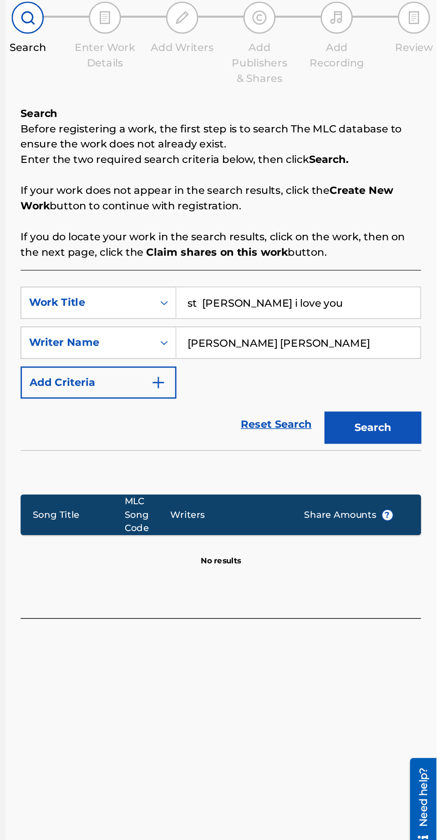
type input "Alston Vernon Ellsworth Cyrus"
click at [396, 378] on button "Search" at bounding box center [401, 383] width 68 height 23
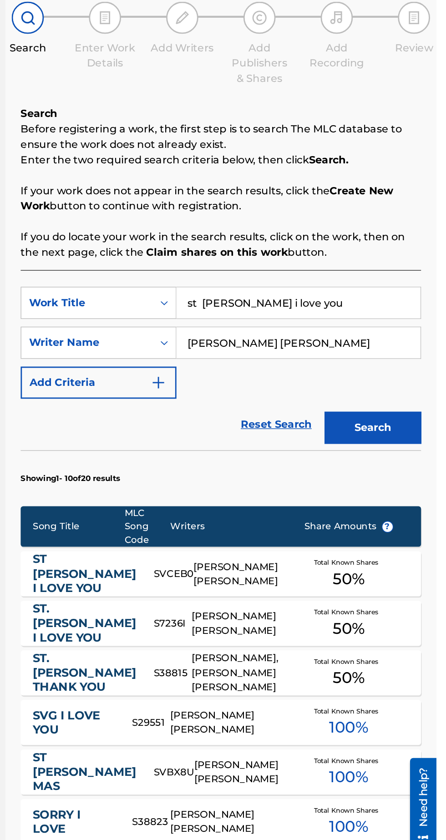
click at [357, 299] on input "st vincent i love you" at bounding box center [348, 295] width 172 height 22
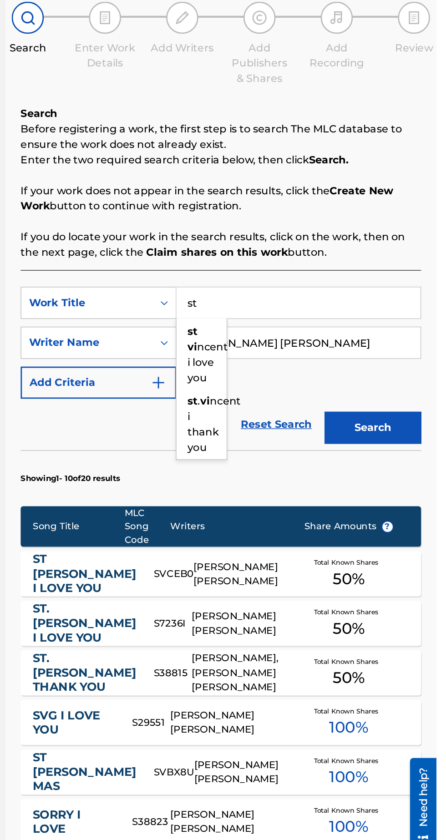
type input "s"
click at [283, 387] on span "an buttin me (remix)" at bounding box center [284, 391] width 29 height 41
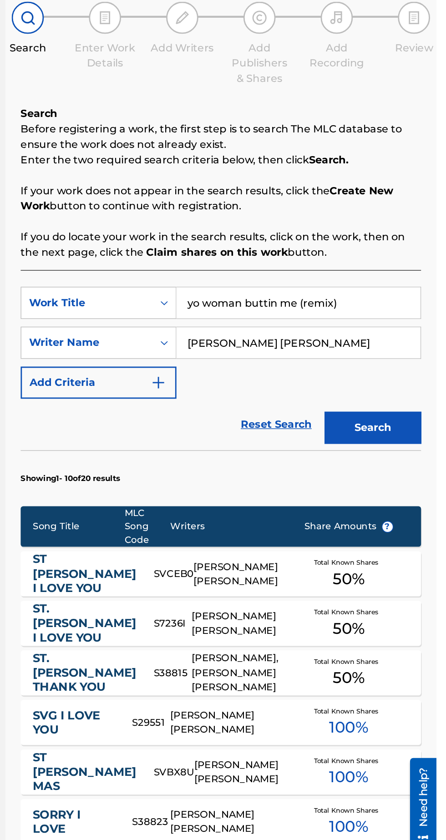
click at [400, 376] on button "Search" at bounding box center [401, 383] width 68 height 23
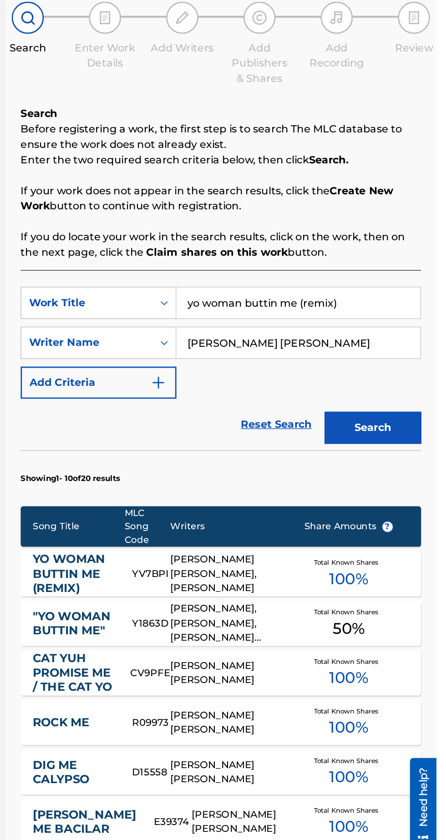
click at [388, 296] on input "yo woman buttin me (remix)" at bounding box center [348, 295] width 172 height 22
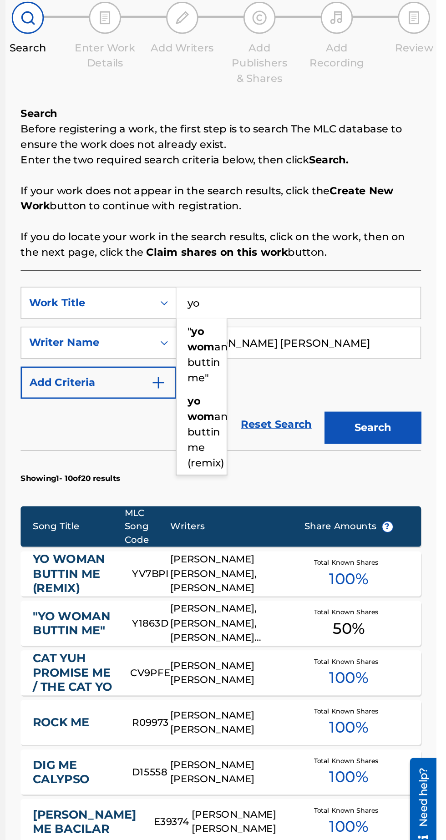
type input "y"
click at [282, 319] on span "me" at bounding box center [288, 315] width 12 height 9
click at [406, 384] on button "Search" at bounding box center [401, 383] width 68 height 23
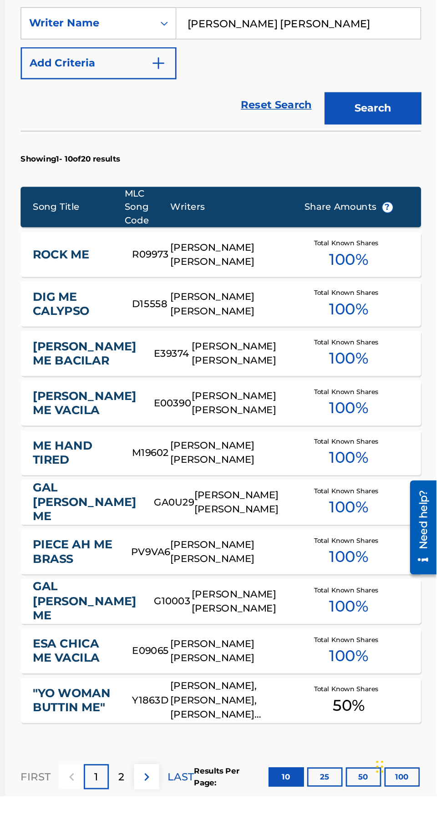
scroll to position [34, 0]
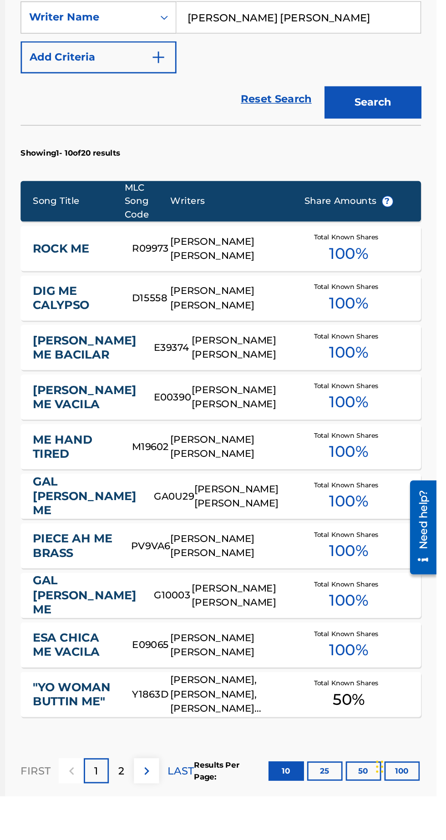
click at [230, 819] on div "2" at bounding box center [223, 822] width 18 height 18
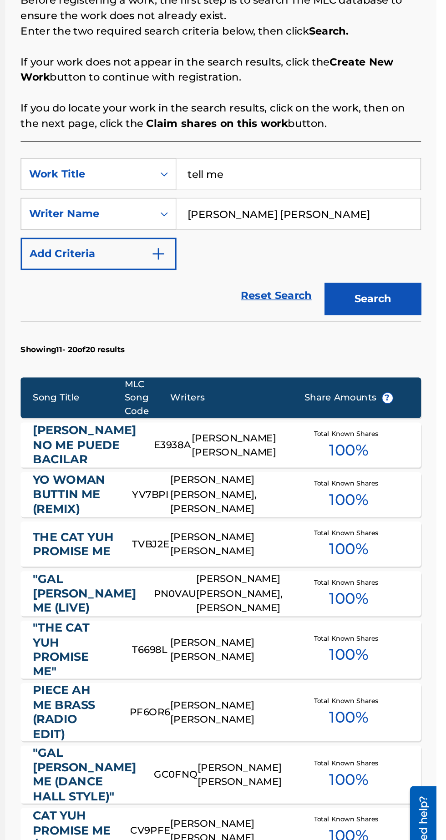
scroll to position [111, 0]
click at [398, 268] on button "Search" at bounding box center [401, 272] width 68 height 23
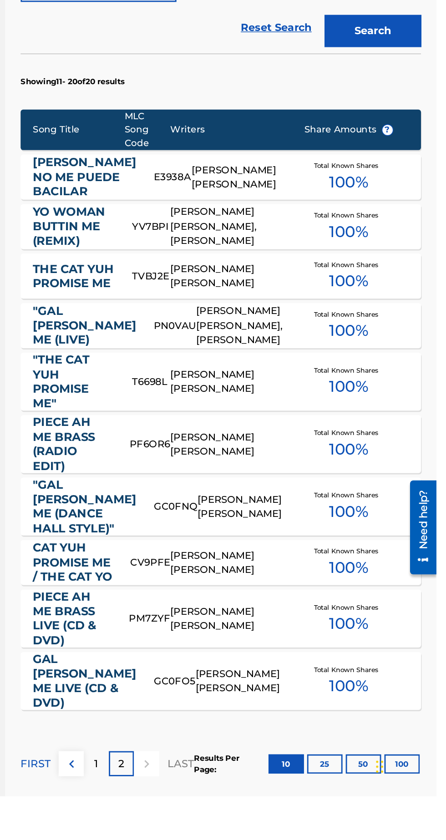
scroll to position [86, 0]
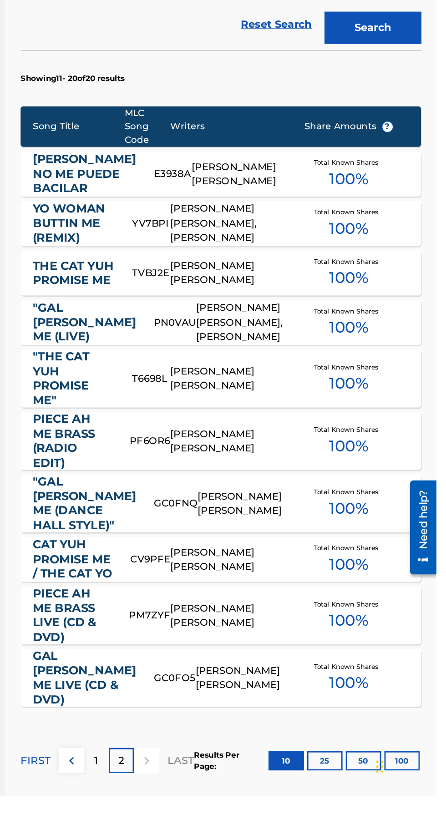
click at [205, 814] on p "1" at bounding box center [205, 814] width 3 height 11
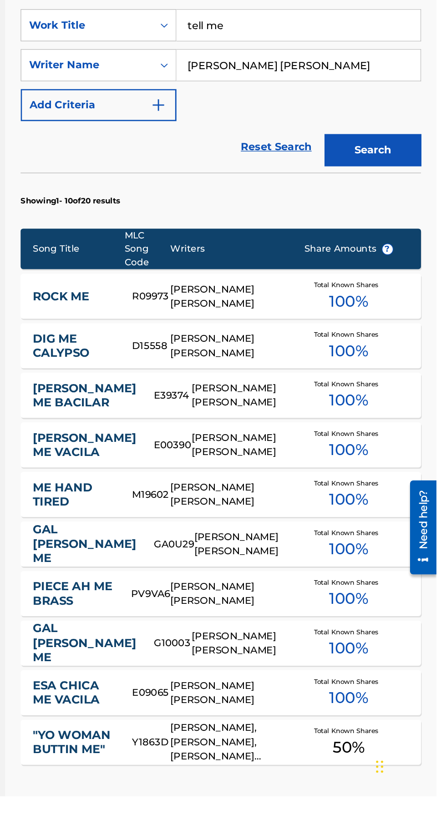
scroll to position [65, 0]
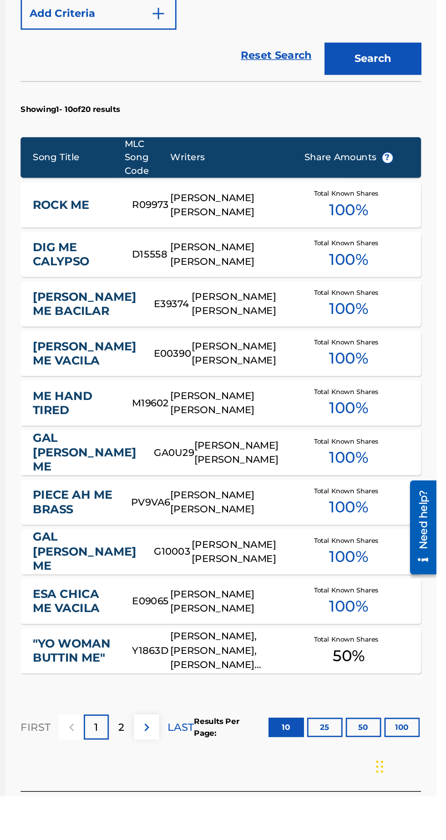
click at [232, 786] on button at bounding box center [241, 791] width 18 height 18
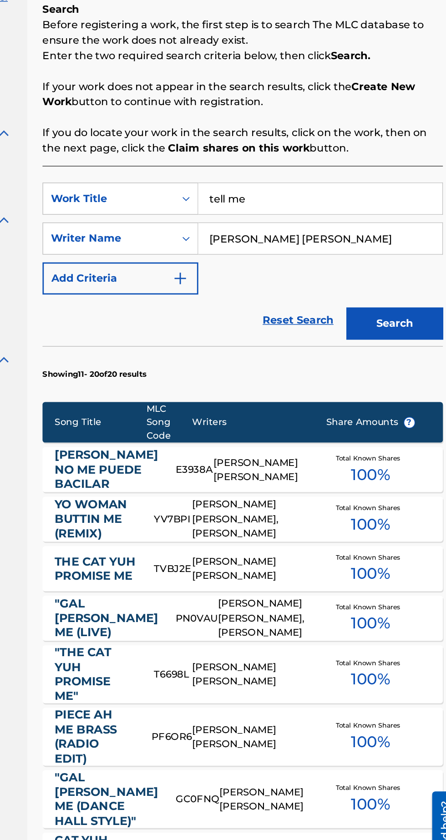
scroll to position [97, 0]
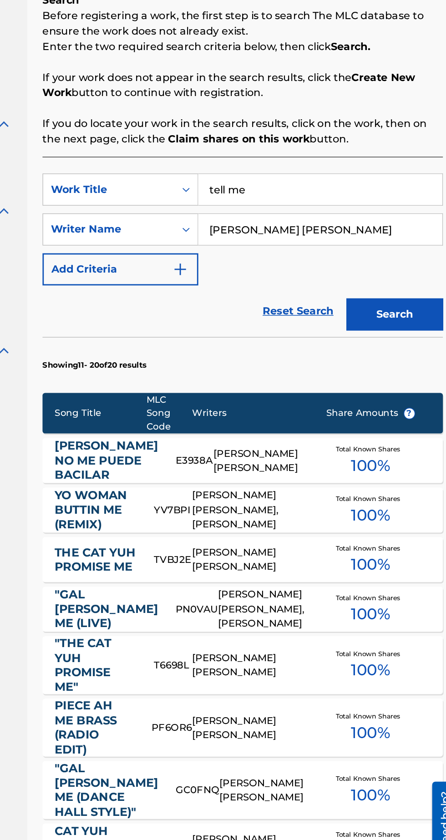
click at [394, 287] on button "Search" at bounding box center [401, 286] width 68 height 23
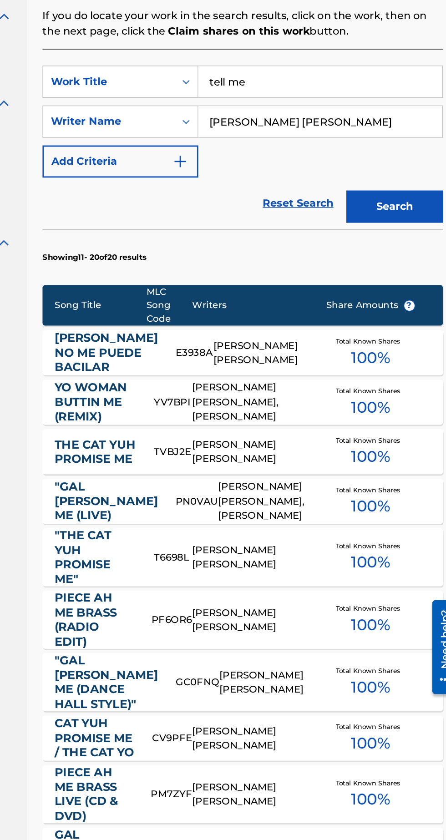
scroll to position [45, 0]
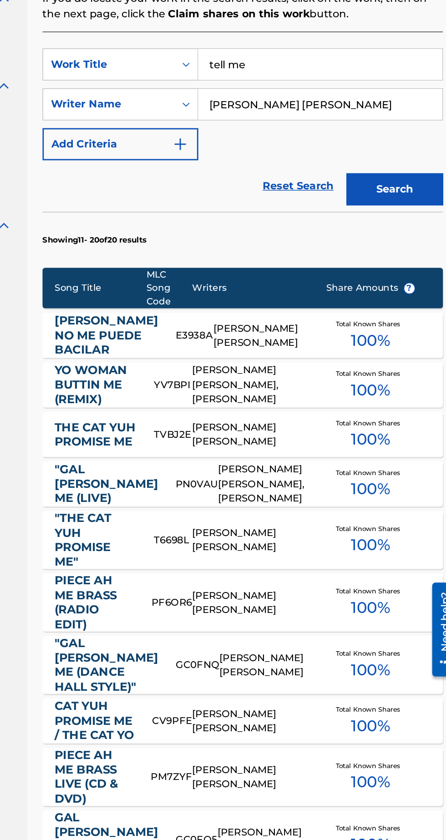
click at [300, 253] on input "tell me" at bounding box center [348, 250] width 172 height 22
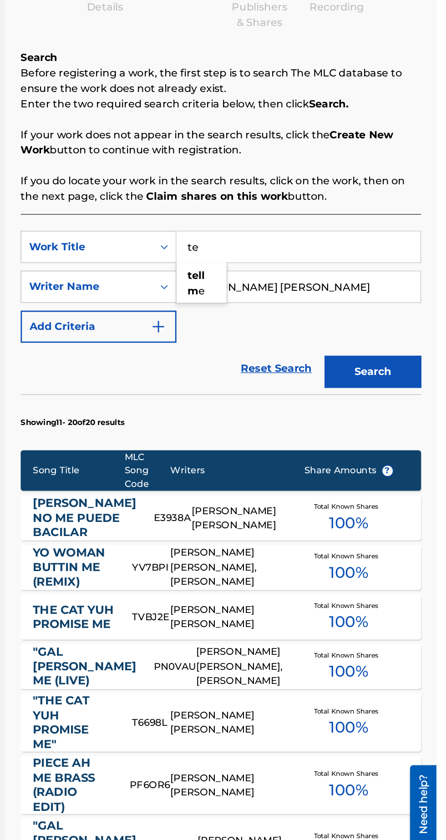
type input "t"
click at [400, 335] on button "Search" at bounding box center [401, 338] width 68 height 23
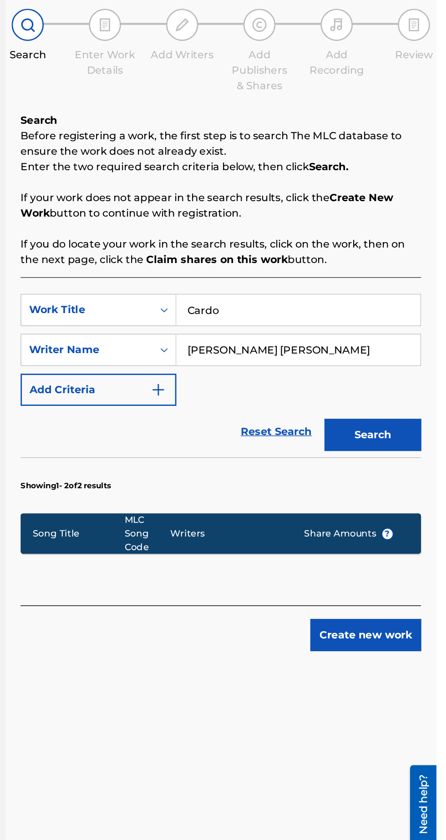
scroll to position [0, 0]
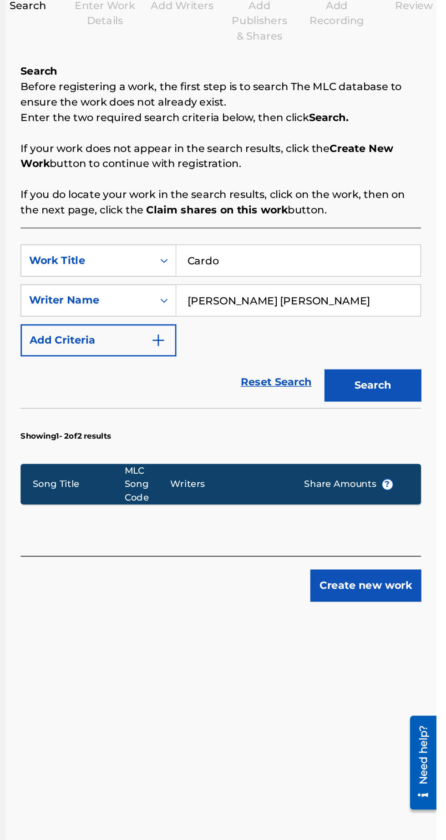
click at [207, 411] on section "Showing 1 - 2 of 2 results" at bounding box center [293, 416] width 283 height 35
click at [314, 293] on input "Cardo" at bounding box center [348, 295] width 172 height 22
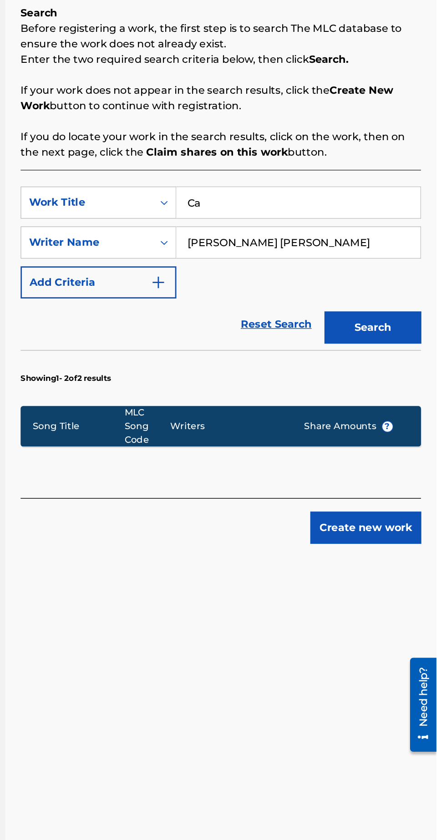
type input "C"
click at [282, 323] on div "tell me" at bounding box center [279, 320] width 35 height 27
click at [410, 374] on button "Search" at bounding box center [401, 383] width 68 height 23
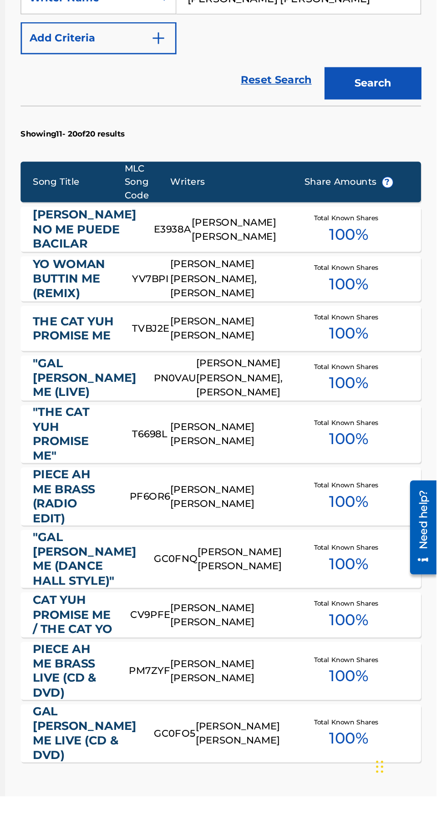
scroll to position [48, 0]
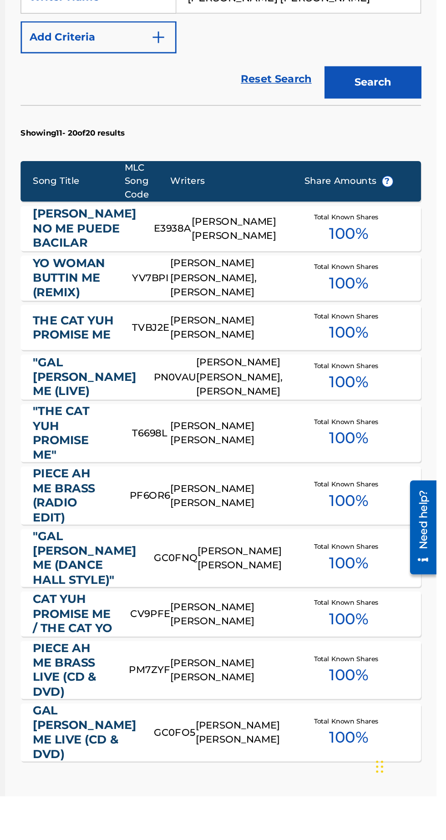
click at [207, 839] on p "1" at bounding box center [205, 853] width 3 height 11
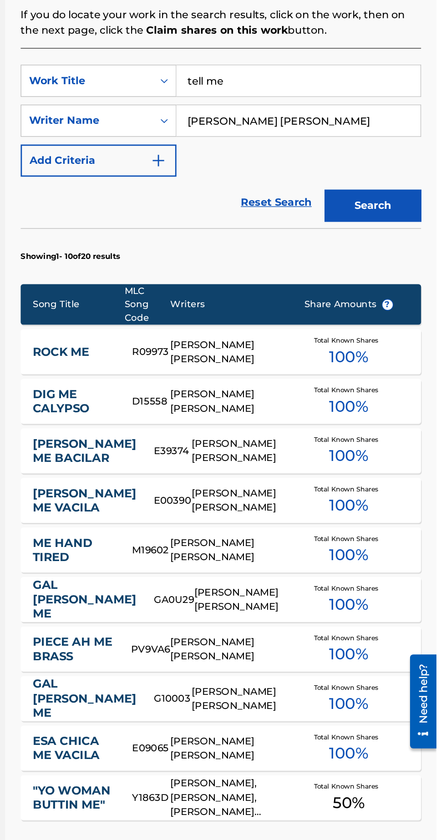
scroll to position [84, 0]
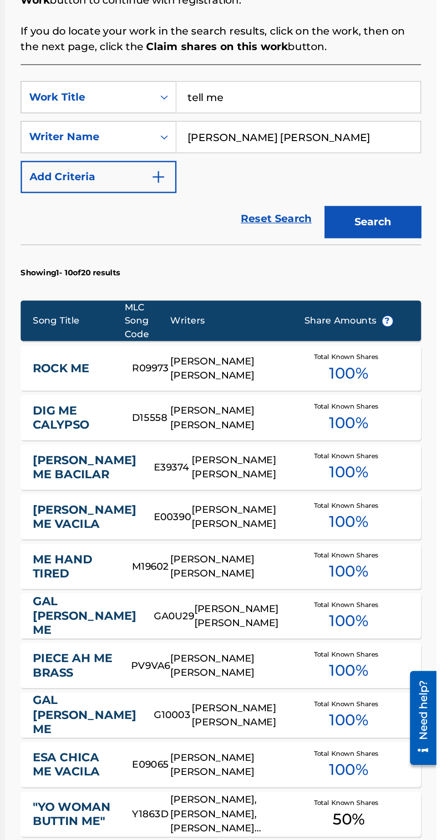
click at [308, 209] on input "tell me" at bounding box center [348, 211] width 172 height 22
type input "t"
click at [402, 292] on button "Search" at bounding box center [401, 299] width 68 height 23
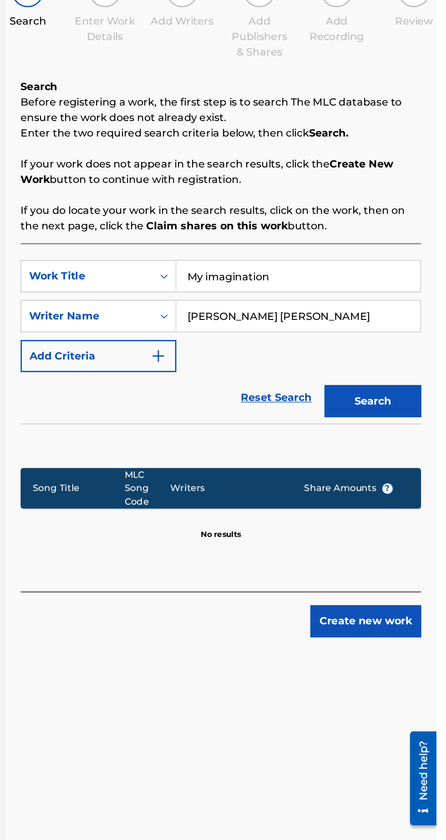
scroll to position [45, 0]
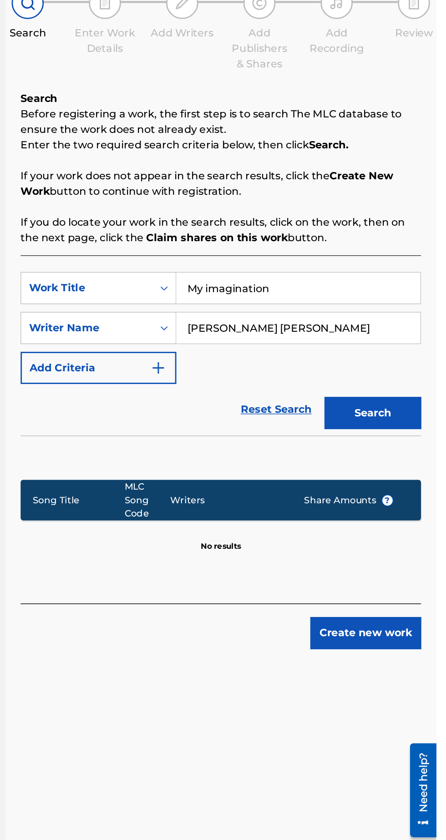
click at [341, 284] on input "My imagination" at bounding box center [348, 295] width 172 height 22
type input "M"
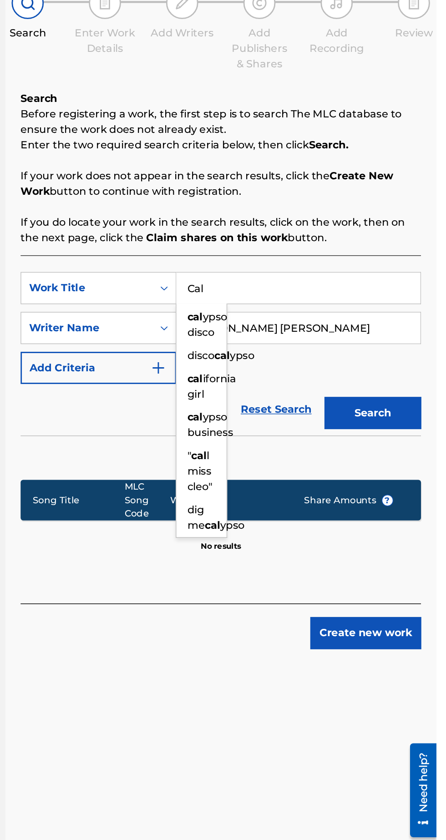
click at [283, 307] on div "cal ypso disco" at bounding box center [279, 320] width 35 height 27
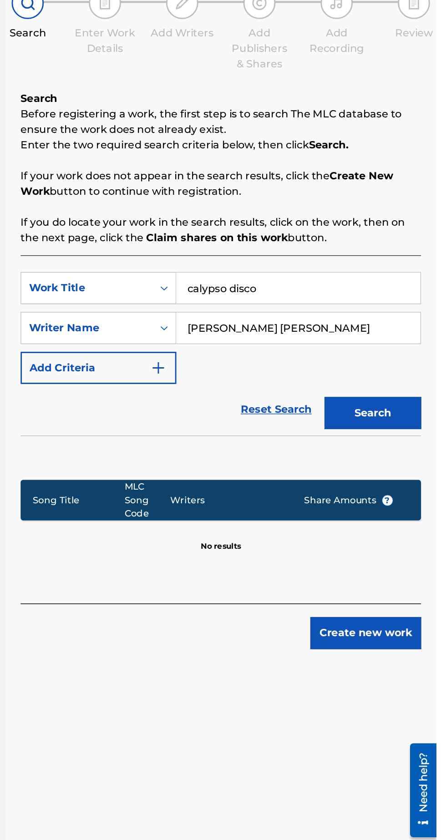
click at [401, 372] on button "Search" at bounding box center [401, 383] width 68 height 23
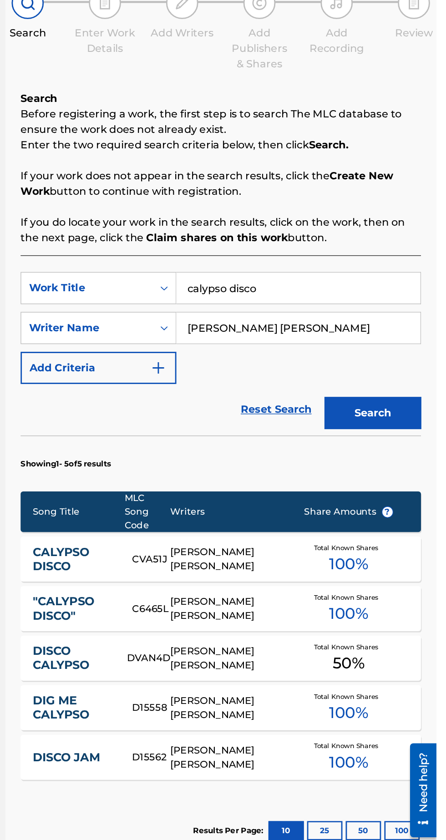
click at [331, 284] on input "calypso disco" at bounding box center [348, 295] width 172 height 22
type input "c"
click at [292, 311] on span "lift coming" at bounding box center [284, 321] width 28 height 20
click at [403, 372] on button "Search" at bounding box center [401, 383] width 68 height 23
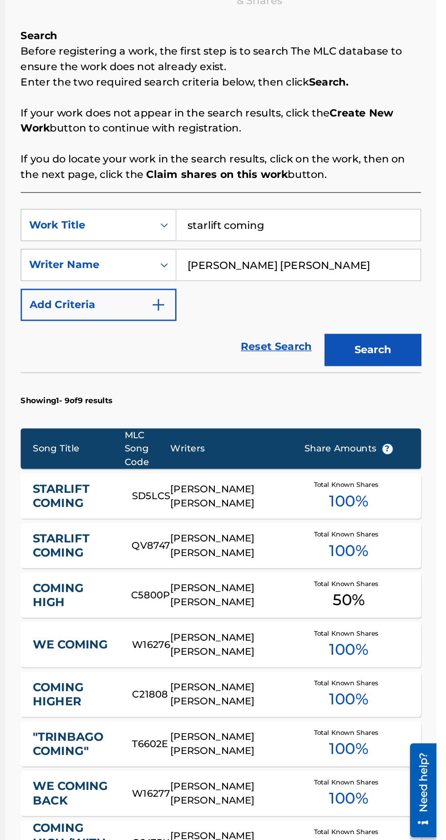
click at [338, 249] on input "starlift coming" at bounding box center [348, 250] width 172 height 22
type input "s"
click at [294, 290] on div "legalize the grass" at bounding box center [279, 276] width 35 height 27
click at [405, 341] on button "Search" at bounding box center [401, 338] width 68 height 23
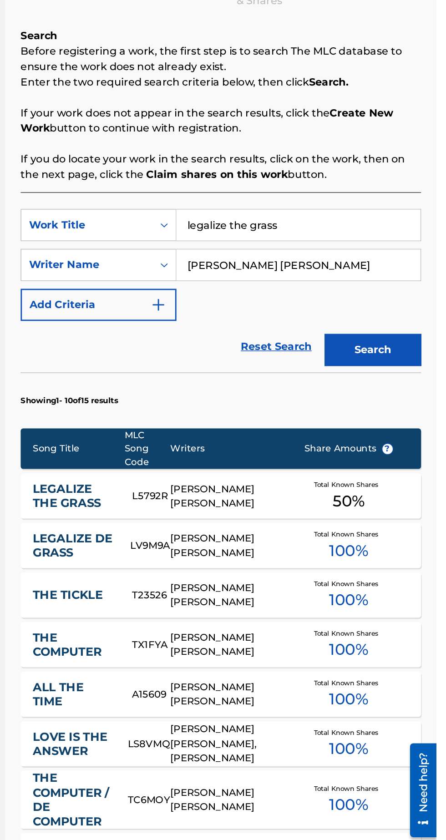
click at [325, 252] on input "legalize the grass" at bounding box center [348, 250] width 172 height 22
click at [349, 253] on input "legalize the grass" at bounding box center [348, 250] width 172 height 22
type input "l"
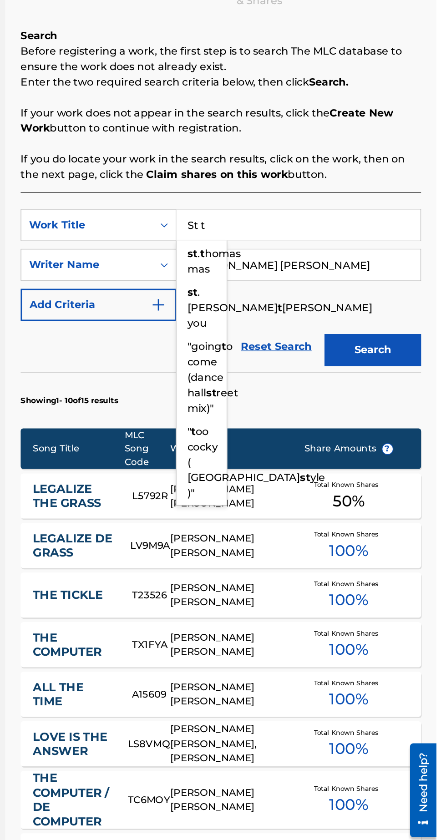
click at [288, 280] on span "homas mas" at bounding box center [289, 276] width 38 height 20
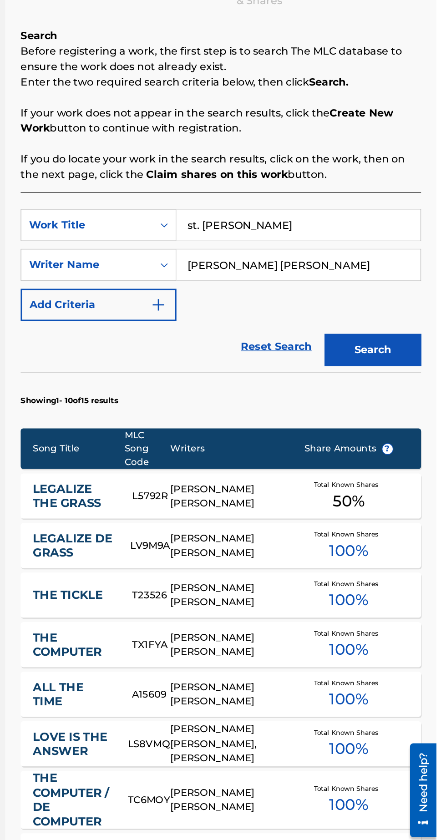
click at [406, 341] on button "Search" at bounding box center [401, 338] width 68 height 23
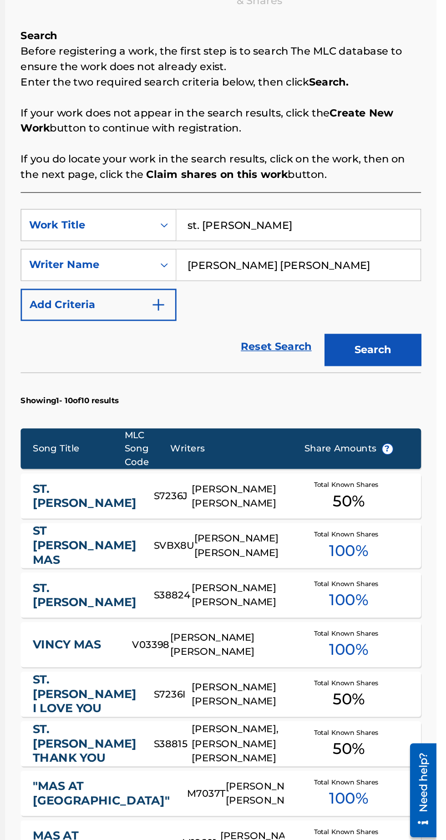
click at [334, 247] on input "st. thomas mas" at bounding box center [348, 250] width 172 height 22
type input "s"
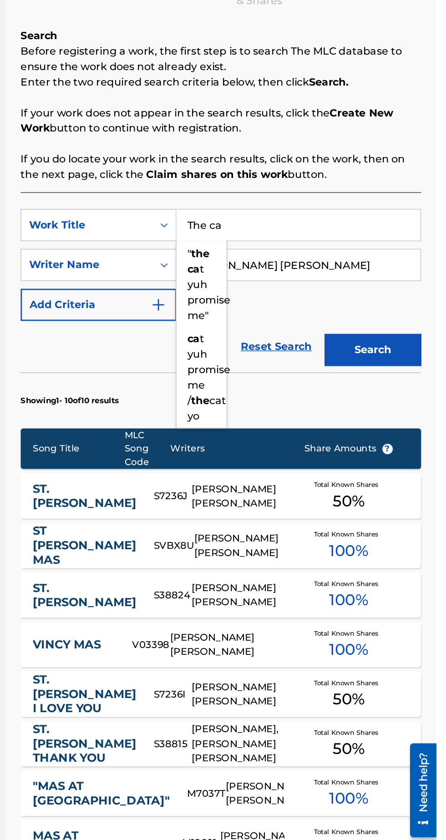
click at [293, 288] on div "" the ca t yuh promise me"" at bounding box center [279, 293] width 35 height 60
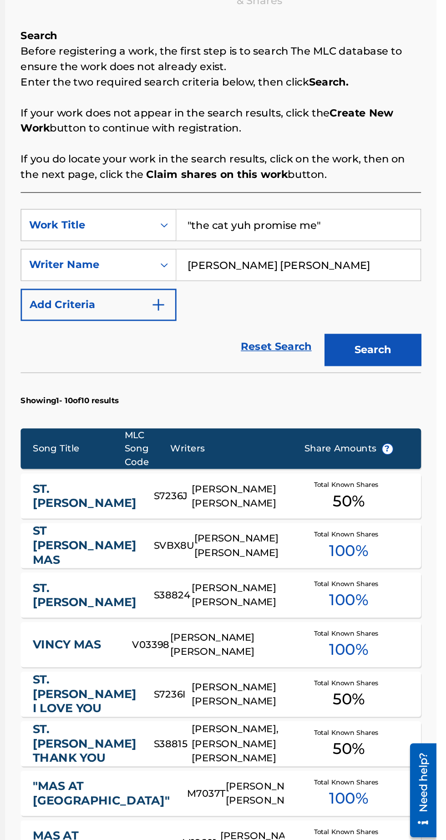
click at [370, 251] on input ""the cat yuh promise me"" at bounding box center [348, 250] width 172 height 22
type input """
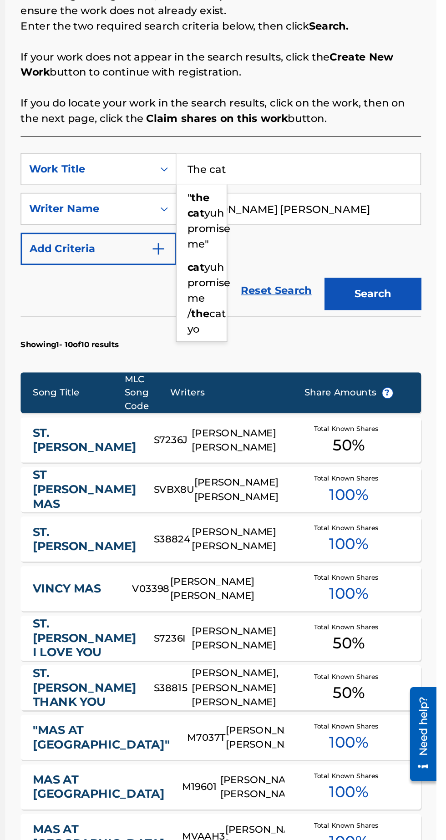
click at [284, 304] on span "yuh promise me"" at bounding box center [285, 292] width 30 height 30
click at [403, 335] on button "Search" at bounding box center [401, 338] width 68 height 23
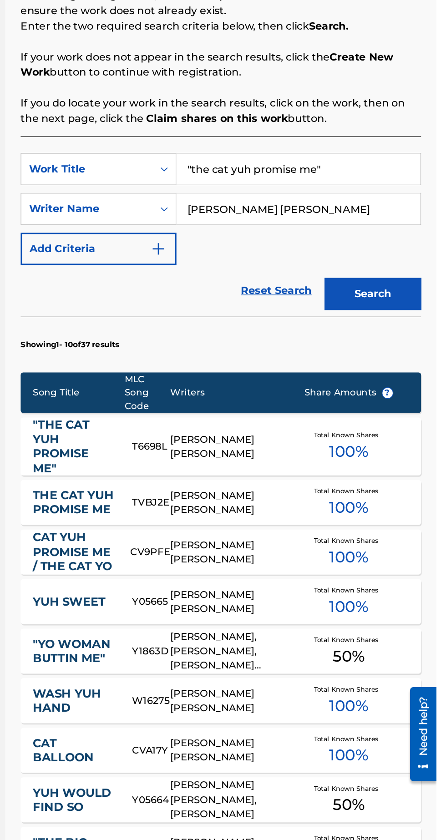
click at [370, 252] on input ""the cat yuh promise me"" at bounding box center [348, 250] width 172 height 22
type input """
type input "F"
click at [288, 295] on div "disco calypso" at bounding box center [279, 287] width 35 height 16
click at [400, 329] on button "Search" at bounding box center [401, 338] width 68 height 23
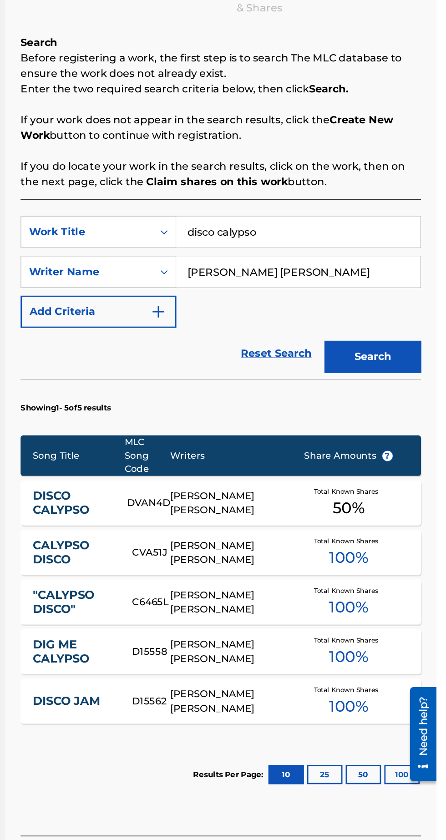
click at [321, 284] on input "disco calypso" at bounding box center [348, 295] width 172 height 22
type input "d"
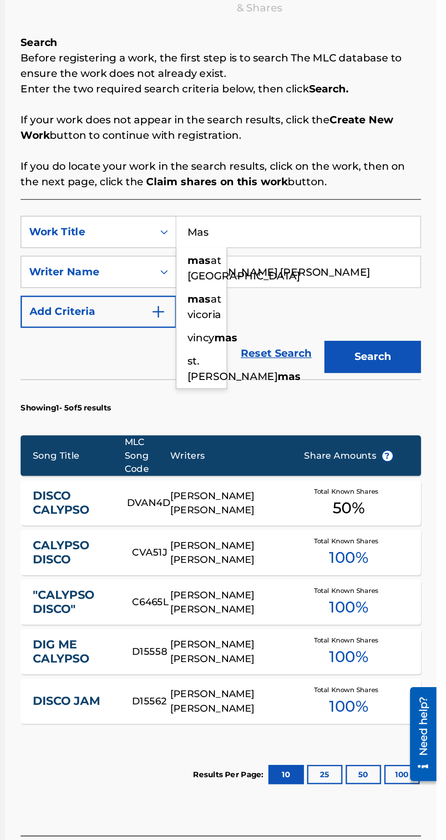
click at [291, 307] on div "mas at victoria" at bounding box center [279, 320] width 35 height 27
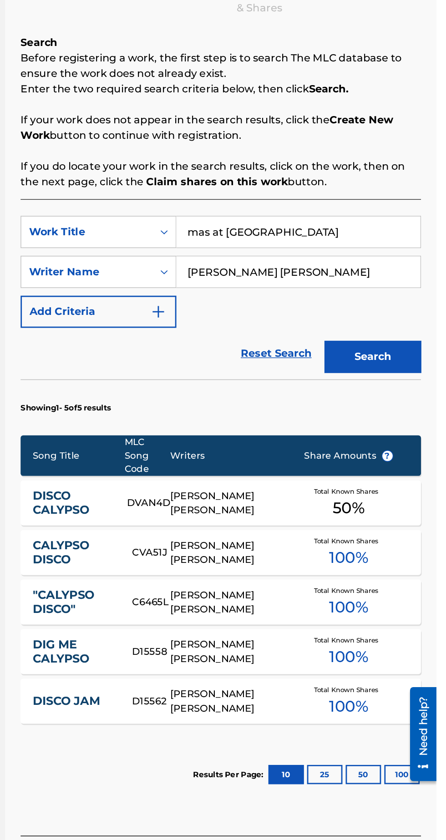
click at [397, 372] on button "Search" at bounding box center [401, 383] width 68 height 23
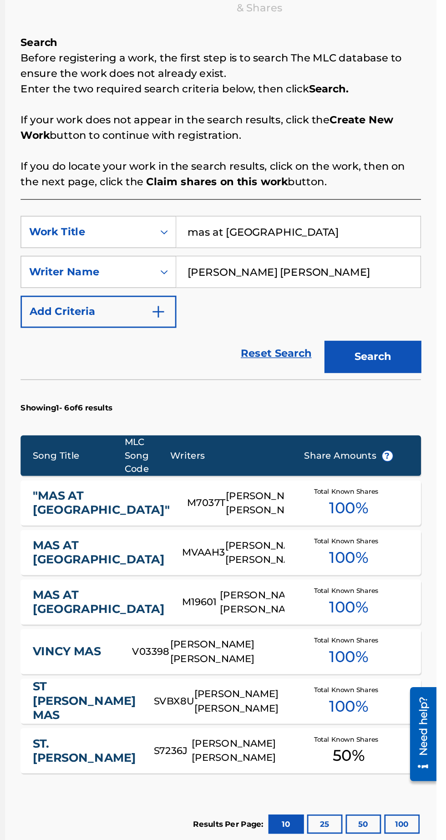
click at [324, 284] on input "mas at victoria" at bounding box center [348, 295] width 172 height 22
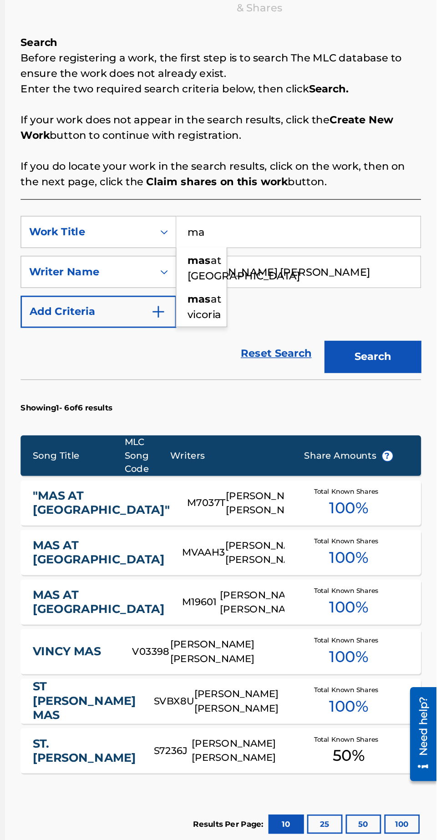
type input "m"
click at [298, 311] on strong "marijuana" at bounding box center [289, 315] width 39 height 9
click at [405, 372] on button "Search" at bounding box center [401, 383] width 68 height 23
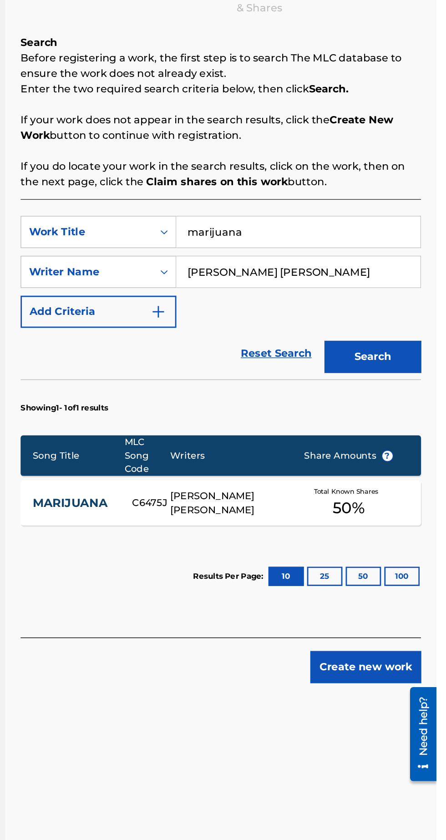
click at [313, 284] on input "marijuana" at bounding box center [348, 295] width 172 height 22
type input "m"
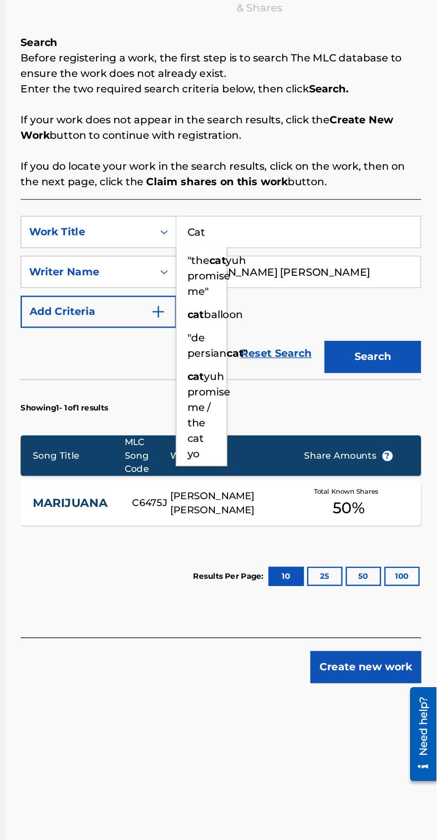
click at [291, 349] on span "balloon" at bounding box center [295, 353] width 27 height 9
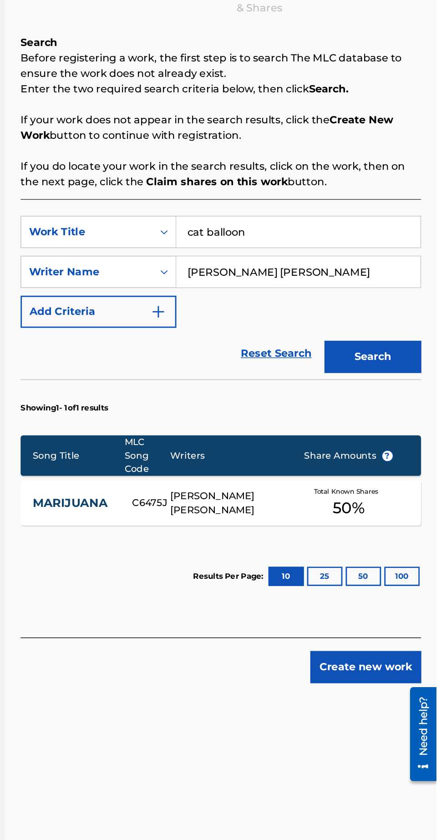
click at [400, 372] on button "Search" at bounding box center [401, 383] width 68 height 23
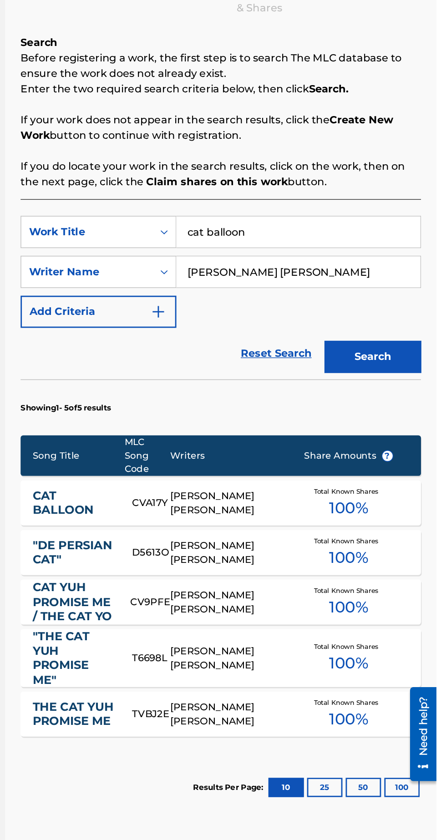
click at [328, 284] on input "cat balloon" at bounding box center [348, 295] width 172 height 22
type input "c"
click at [282, 307] on div "wine -o-rama" at bounding box center [279, 326] width 35 height 38
click at [405, 372] on button "Search" at bounding box center [401, 383] width 68 height 23
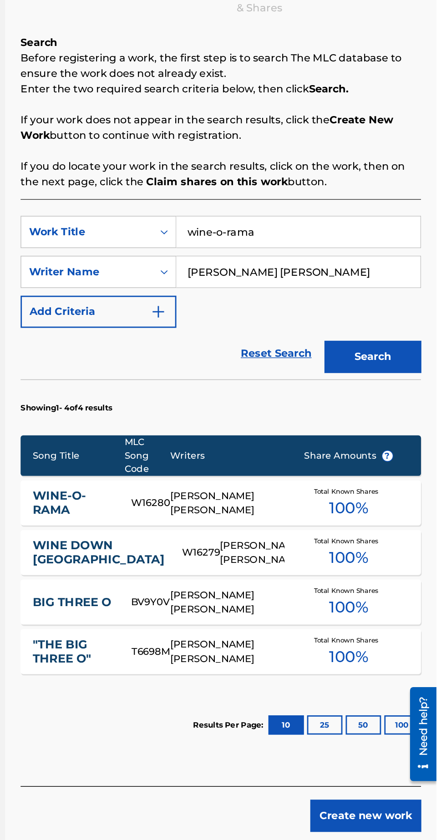
click at [338, 284] on input "wine-o-rama" at bounding box center [348, 295] width 172 height 22
type input "w"
click at [284, 322] on strong "ease" at bounding box center [279, 326] width 18 height 9
click at [401, 372] on button "Search" at bounding box center [401, 383] width 68 height 23
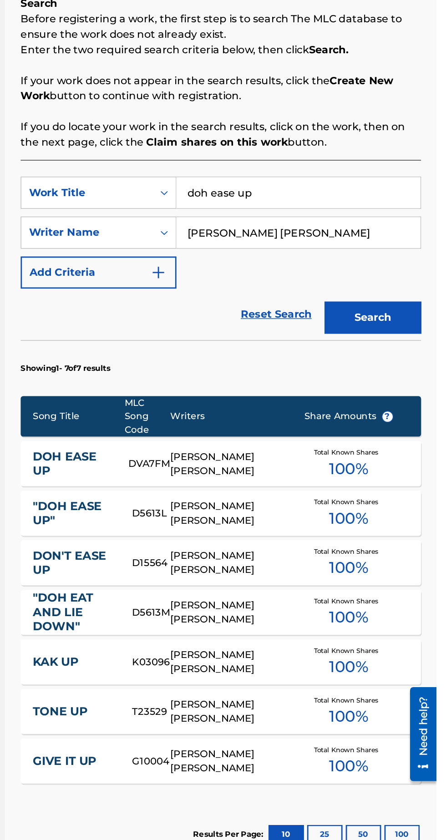
click at [338, 256] on input "doh ease up" at bounding box center [348, 267] width 172 height 22
type input "d"
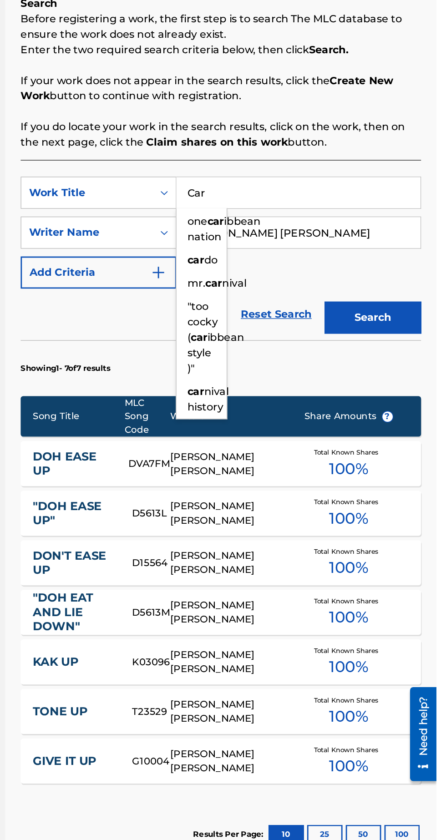
click at [290, 311] on span "do" at bounding box center [287, 314] width 10 height 9
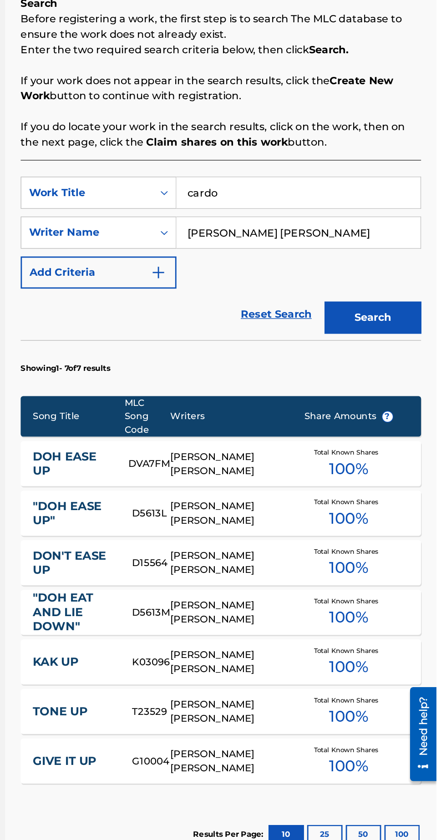
click at [391, 344] on button "Search" at bounding box center [401, 355] width 68 height 23
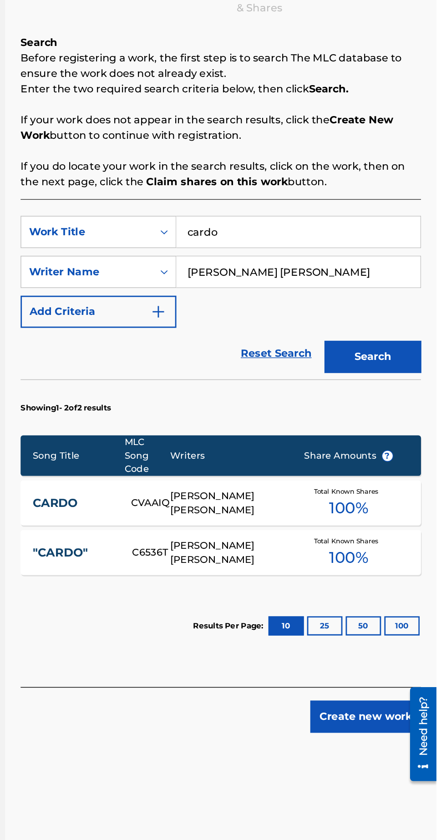
click at [318, 284] on input "cardo" at bounding box center [348, 295] width 172 height 22
type input "c"
click at [282, 322] on span "oca" at bounding box center [280, 326] width 13 height 9
click at [399, 372] on button "Search" at bounding box center [401, 383] width 68 height 23
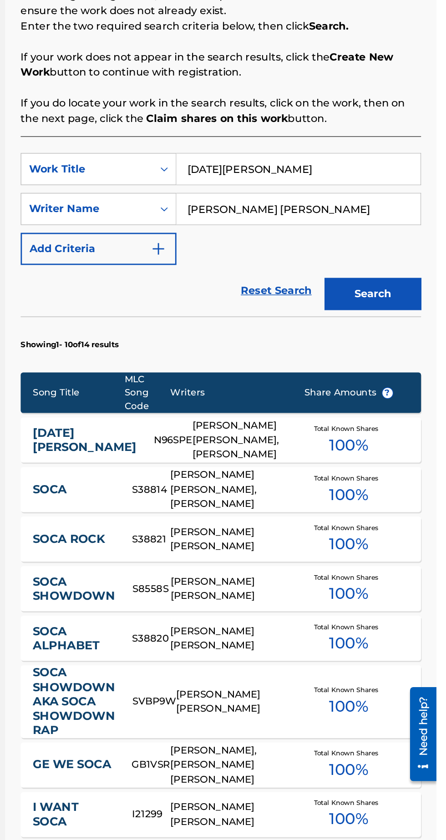
click at [298, 249] on input "noel soca" at bounding box center [348, 250] width 172 height 22
click at [286, 253] on input "noel soca" at bounding box center [348, 250] width 172 height 22
click at [288, 279] on div "noel soca" at bounding box center [279, 271] width 35 height 16
click at [288, 248] on input "noel soca" at bounding box center [348, 250] width 172 height 22
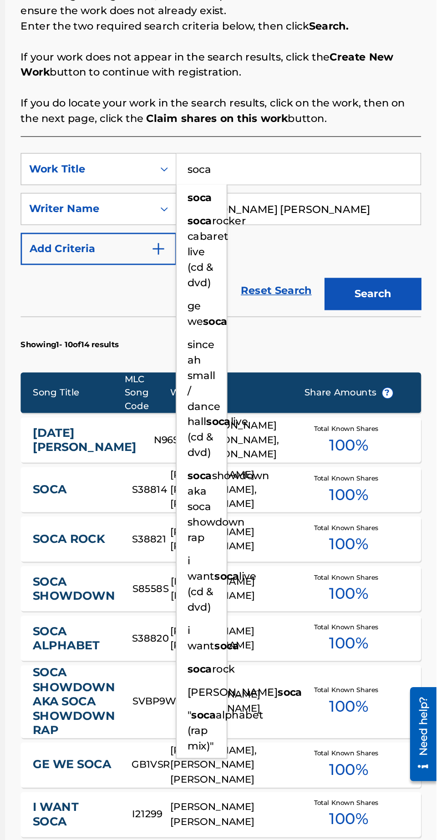
click at [284, 267] on strong "soca" at bounding box center [278, 270] width 17 height 9
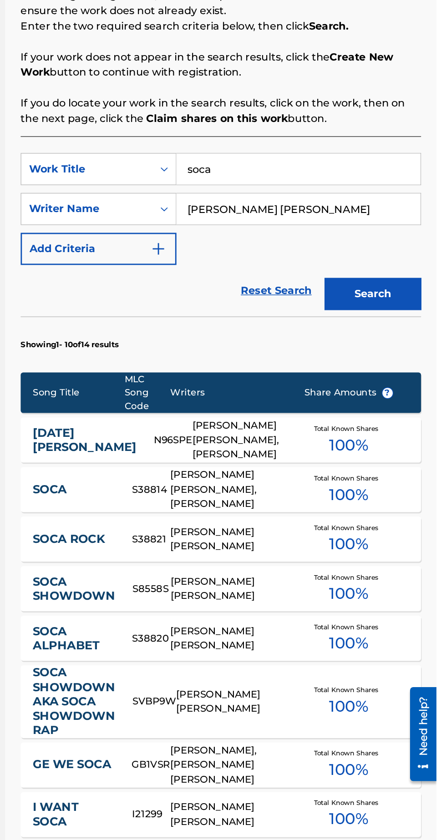
click at [404, 336] on button "Search" at bounding box center [401, 338] width 68 height 23
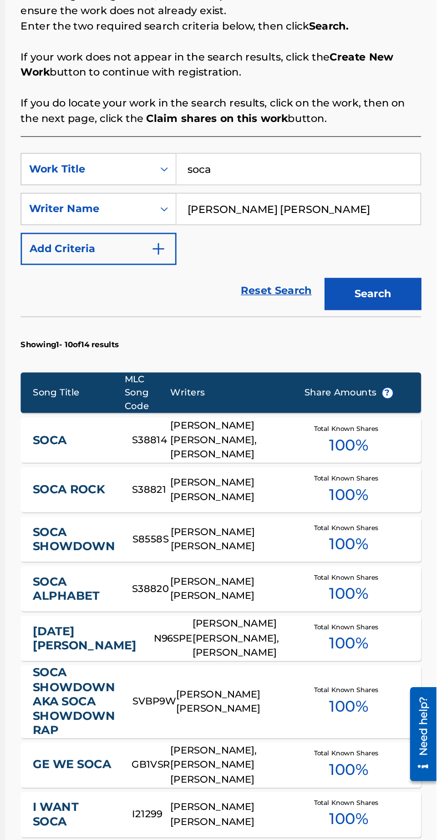
click at [306, 247] on input "soca" at bounding box center [348, 250] width 172 height 22
type input "s"
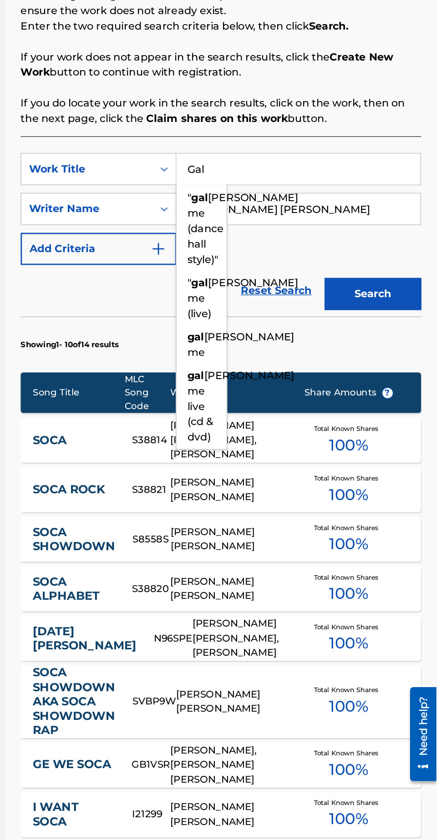
click at [288, 323] on div "" gal ah rush me (dance hall style)"" at bounding box center [279, 293] width 35 height 60
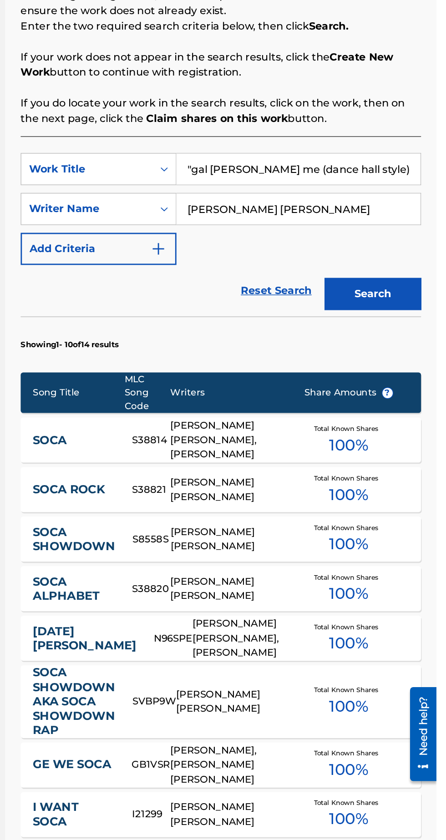
click at [399, 340] on button "Search" at bounding box center [401, 338] width 68 height 23
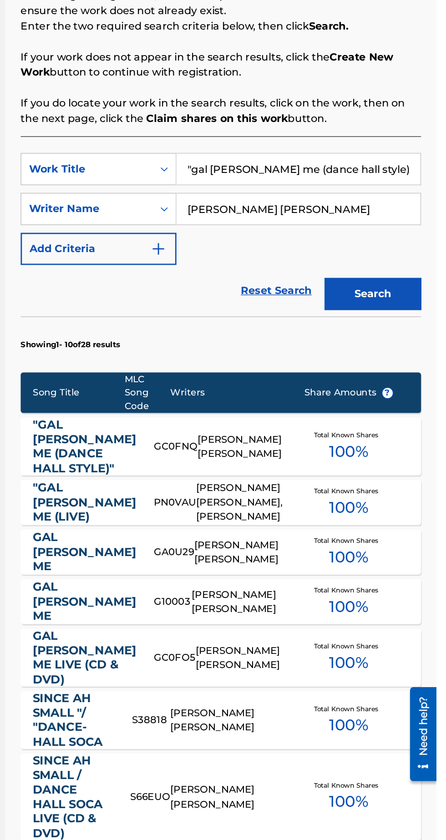
click at [406, 248] on input ""gal ah rush me (dance hall style)"" at bounding box center [348, 250] width 172 height 22
type input """
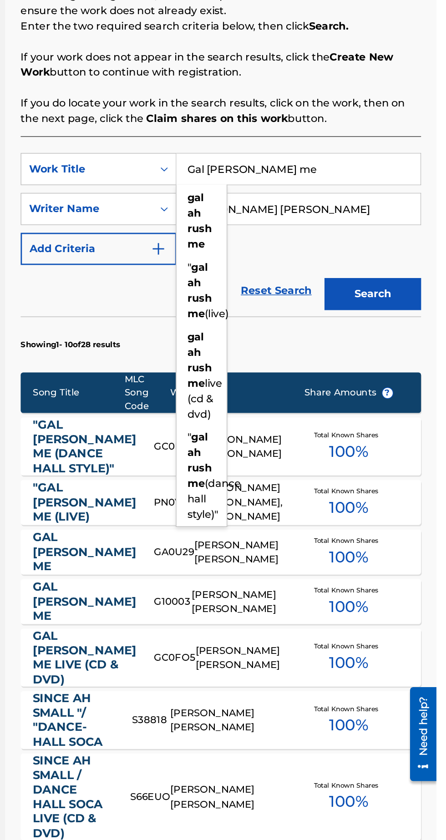
click at [289, 289] on div "gal ah rush me" at bounding box center [279, 287] width 35 height 49
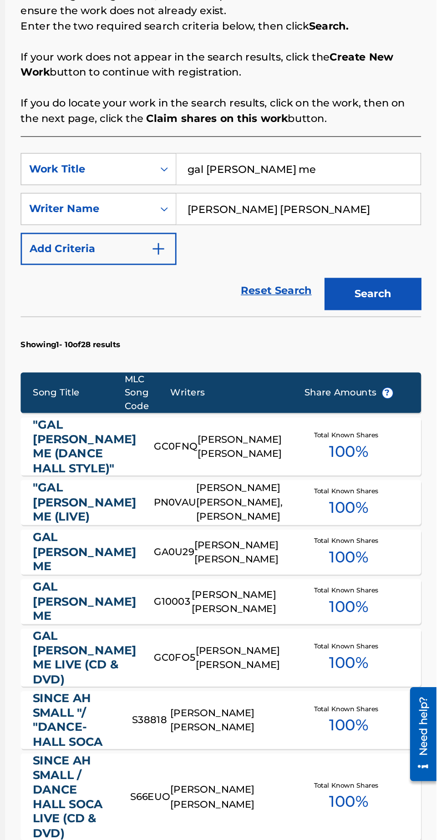
click at [402, 342] on button "Search" at bounding box center [401, 338] width 68 height 23
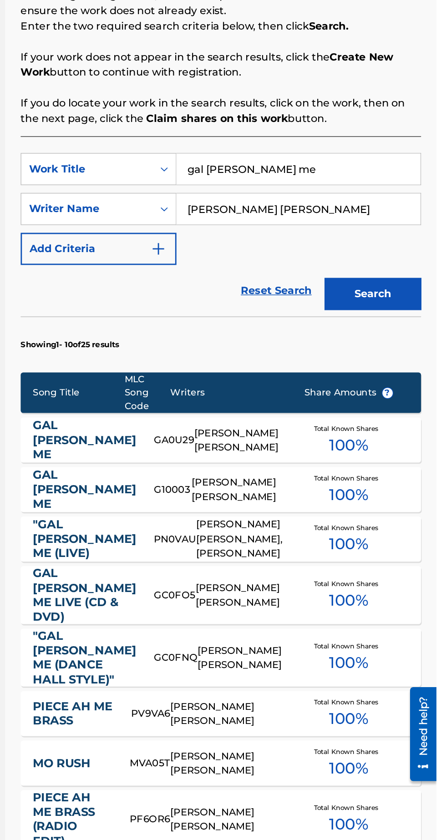
click at [342, 251] on input "gal ah rush me" at bounding box center [348, 250] width 172 height 22
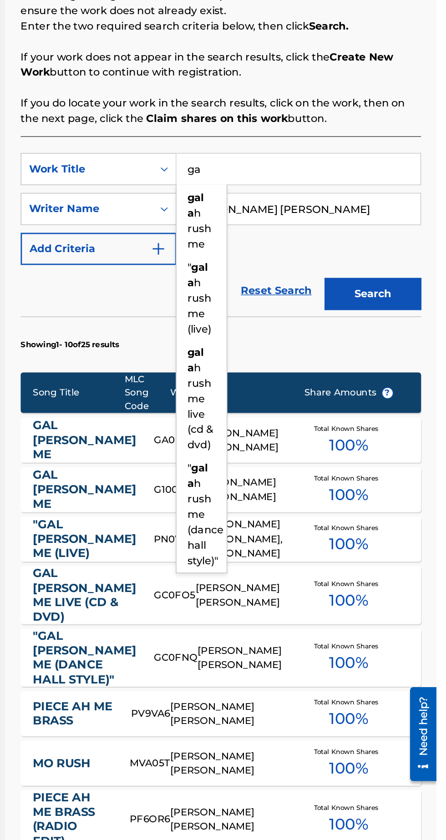
type input "g"
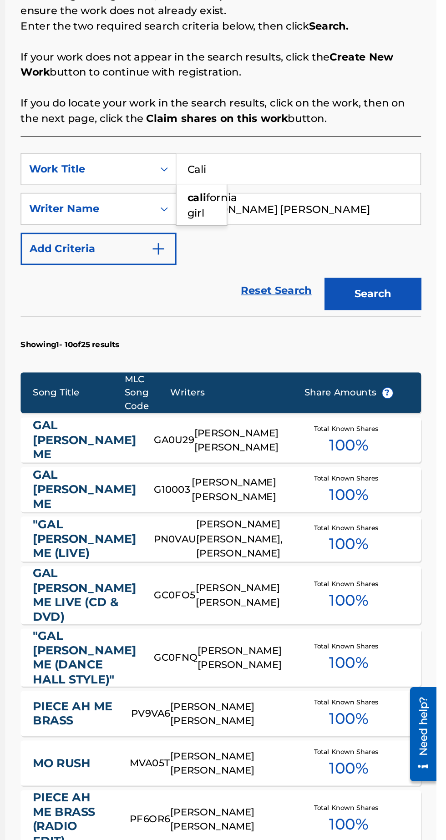
click at [302, 274] on span "fornia girl" at bounding box center [287, 276] width 35 height 20
click at [410, 342] on button "Search" at bounding box center [401, 338] width 68 height 23
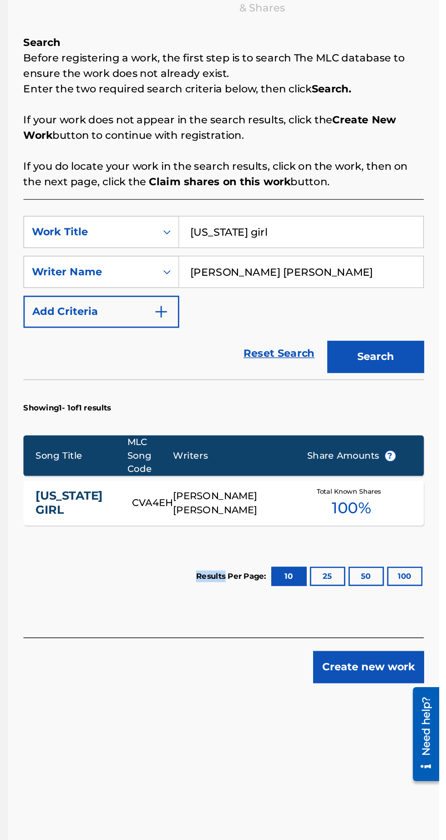
click at [334, 284] on input "california girl" at bounding box center [348, 295] width 172 height 22
type input "c"
click at [404, 372] on button "Search" at bounding box center [401, 383] width 68 height 23
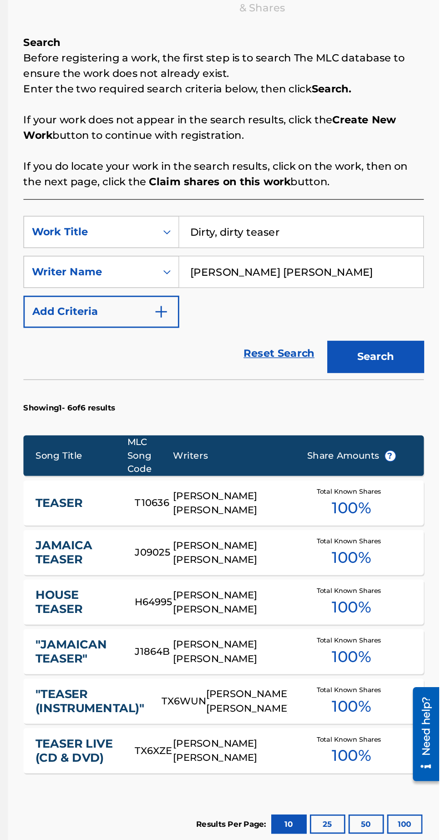
click at [358, 284] on input "Dirty, dirty teaser" at bounding box center [348, 295] width 172 height 22
type input "D"
type input "3"
click at [288, 307] on div "20 years twenty years" at bounding box center [279, 326] width 35 height 38
type input "20 years twenty years"
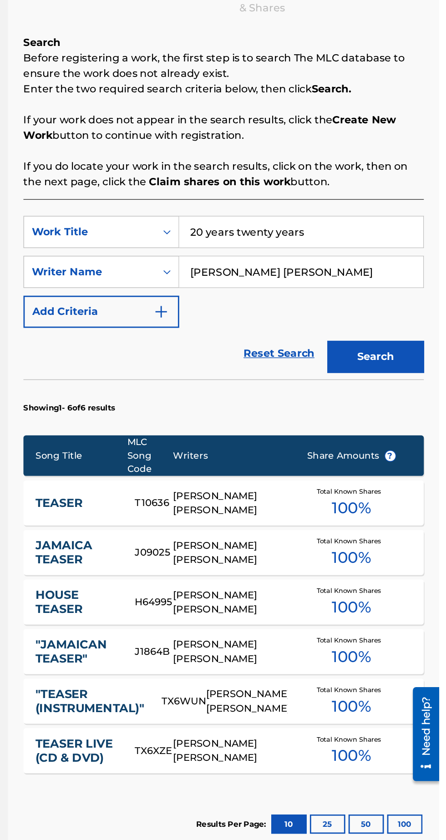
click at [399, 372] on button "Search" at bounding box center [401, 383] width 68 height 23
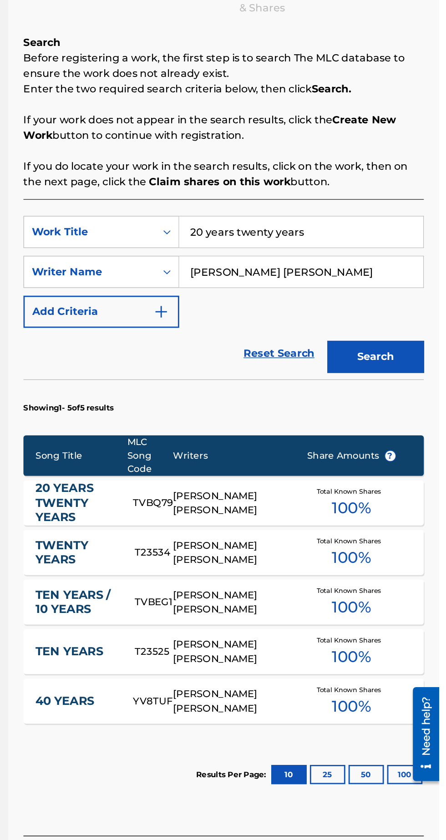
click at [215, 471] on link "20 YEARS TWENTY YEARS" at bounding box center [189, 486] width 57 height 31
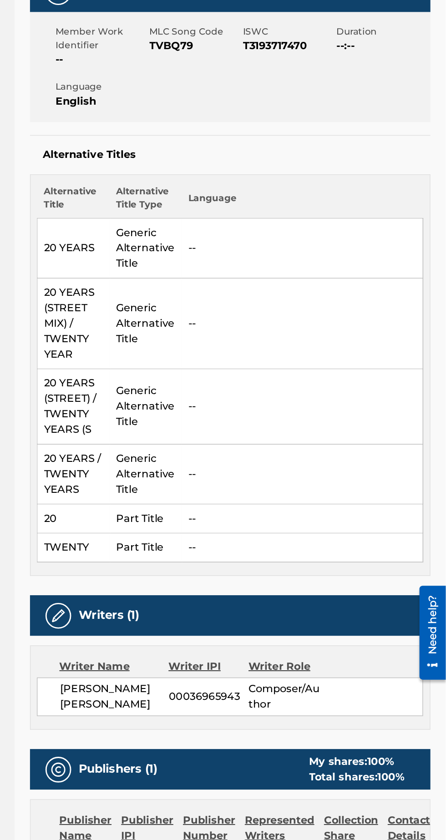
click at [420, 613] on div "Work Detail Member Work Identifier -- MLC Song Code TVBQ79 ISWC T3193717470 Dur…" at bounding box center [293, 649] width 283 height 934
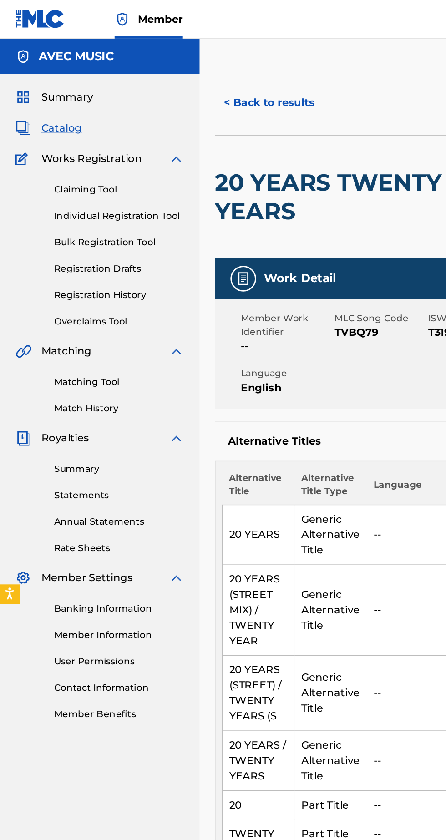
click at [202, 69] on button "< Back to results" at bounding box center [190, 72] width 77 height 23
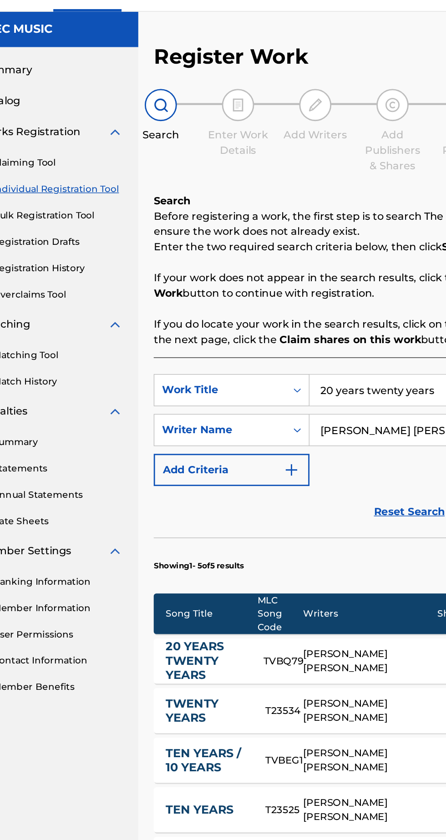
scroll to position [33, 0]
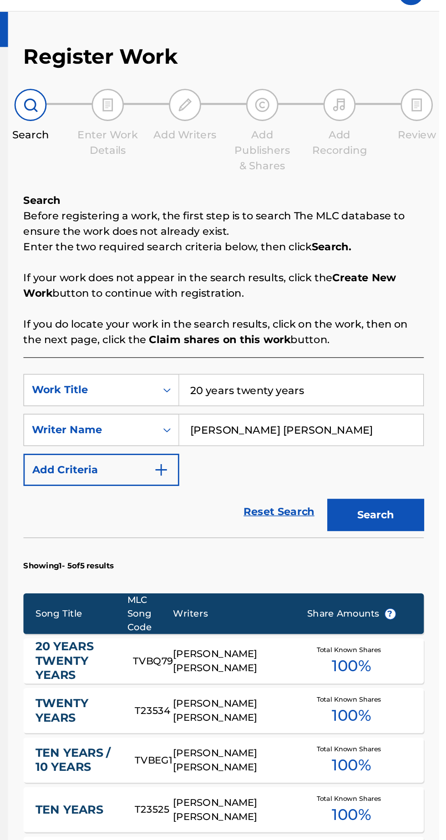
click at [359, 284] on input "20 years twenty years" at bounding box center [348, 295] width 172 height 22
type input "2"
click at [290, 311] on strong "tickle" at bounding box center [280, 315] width 21 height 9
click at [404, 372] on button "Search" at bounding box center [401, 383] width 68 height 23
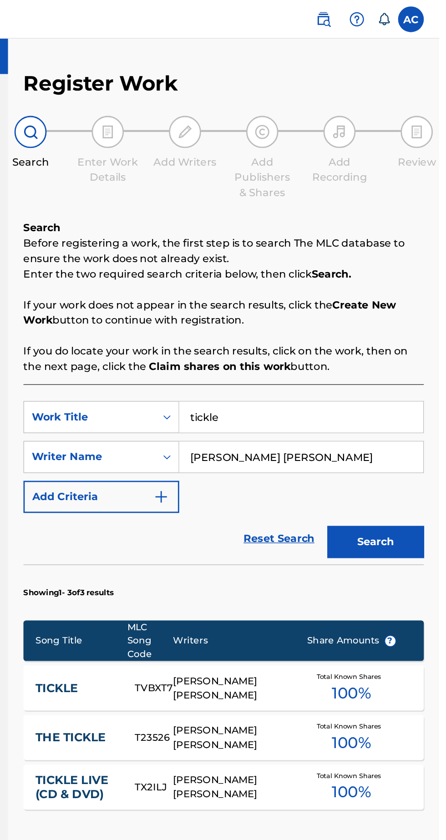
scroll to position [0, 0]
click at [320, 287] on input "tickle" at bounding box center [348, 295] width 172 height 22
type input "t"
click at [303, 296] on input "Screws ()" at bounding box center [348, 295] width 172 height 22
click at [300, 298] on input "Screws ()" at bounding box center [348, 295] width 172 height 22
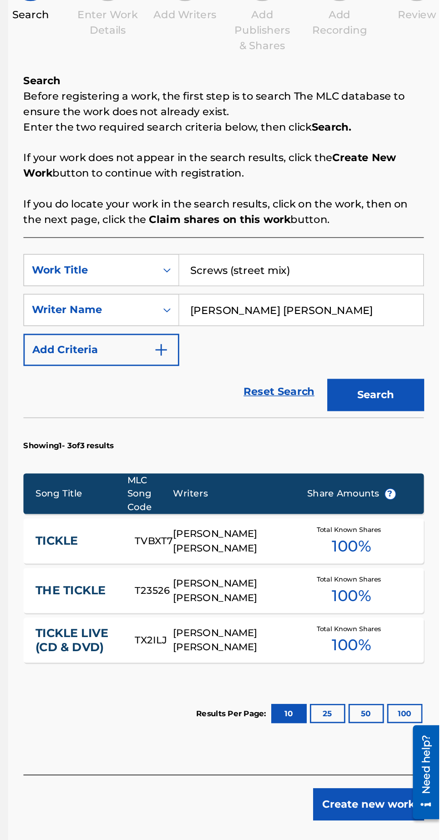
click at [423, 394] on button "Search" at bounding box center [401, 383] width 68 height 23
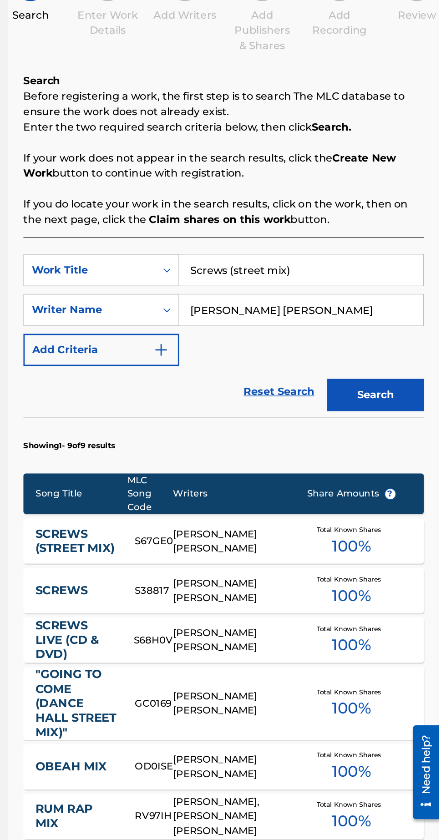
click at [367, 293] on input "Screws (street mix)" at bounding box center [348, 295] width 172 height 22
type input "S"
click at [298, 321] on div "rum rap mix rum" at bounding box center [280, 329] width 36 height 46
click at [283, 321] on div "rum rap mix" at bounding box center [279, 320] width 35 height 27
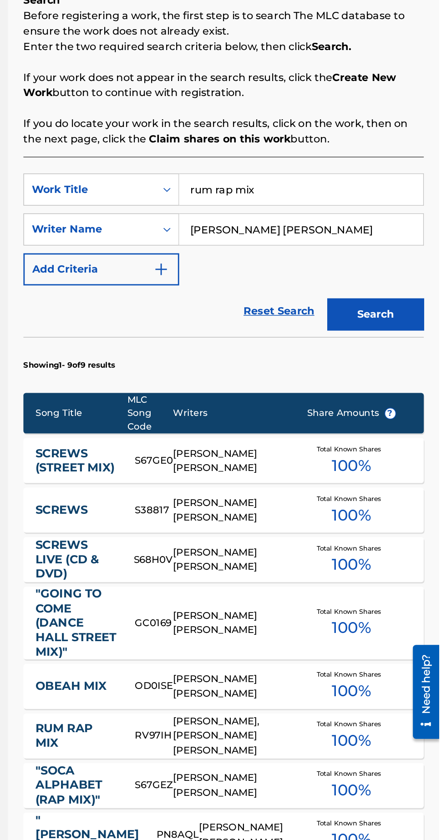
click at [414, 378] on button "Search" at bounding box center [401, 383] width 68 height 23
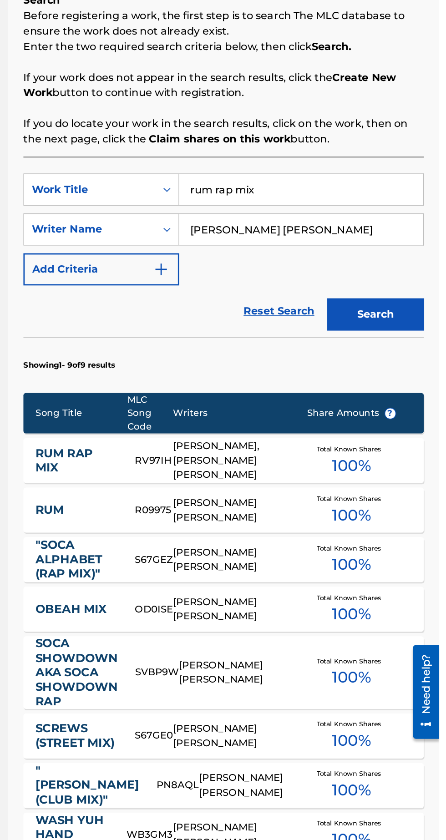
click at [346, 293] on input "rum rap mix" at bounding box center [348, 295] width 172 height 22
type input "r"
click at [286, 381] on span "ws (street mix)" at bounding box center [283, 391] width 26 height 30
click at [400, 379] on button "Search" at bounding box center [401, 383] width 68 height 23
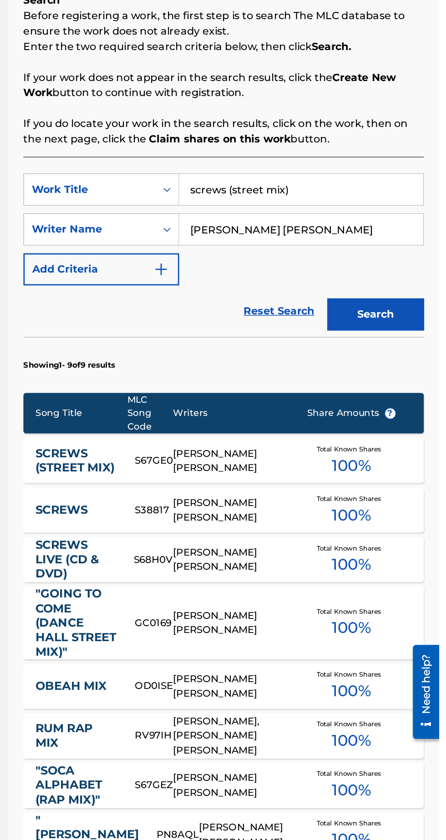
click at [369, 298] on input "screws (street mix)" at bounding box center [348, 295] width 172 height 22
type input "s"
click at [295, 357] on span "habet (rap mix)"" at bounding box center [287, 364] width 34 height 30
click at [409, 374] on button "Search" at bounding box center [401, 383] width 68 height 23
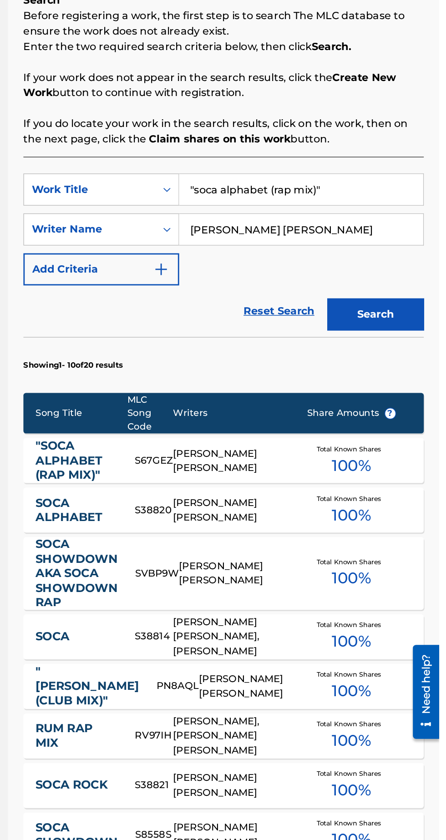
click at [380, 291] on input ""soca alphabet (rap mix)"" at bounding box center [348, 295] width 172 height 22
type input """
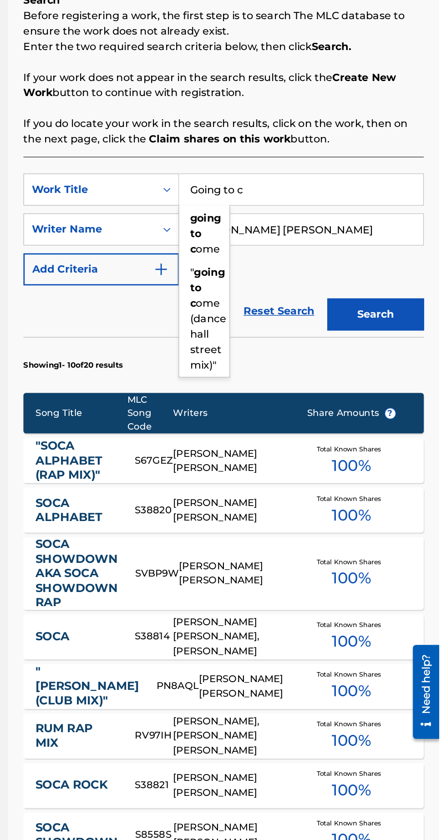
click at [282, 391] on div "" going to c ome (dance hall street mix)"" at bounding box center [279, 386] width 35 height 82
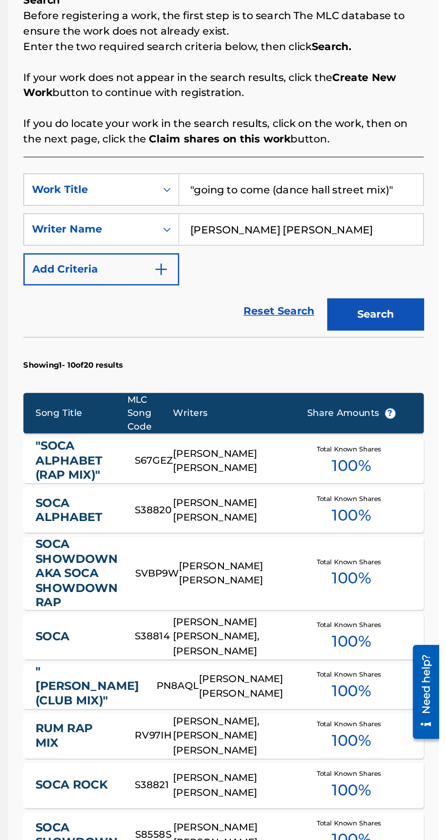
click at [401, 383] on button "Search" at bounding box center [401, 383] width 68 height 23
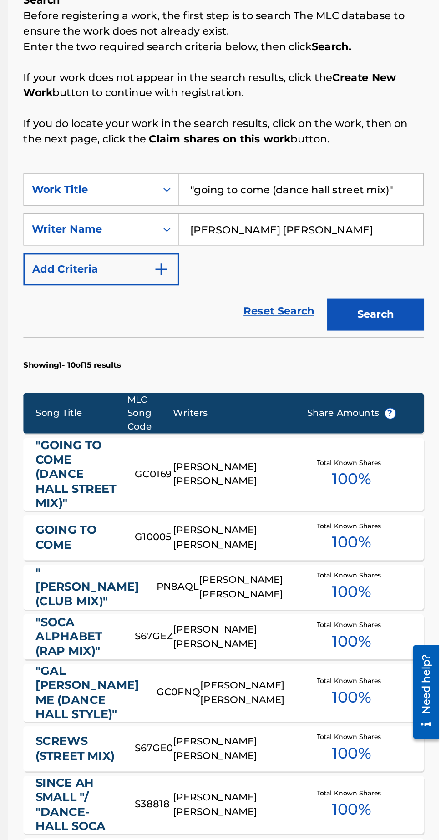
click at [368, 293] on input ""going to come (dance hall street mix)"" at bounding box center [348, 295] width 172 height 22
click at [420, 298] on input ""going to come (dance hall street mix)"" at bounding box center [348, 295] width 172 height 22
type input """
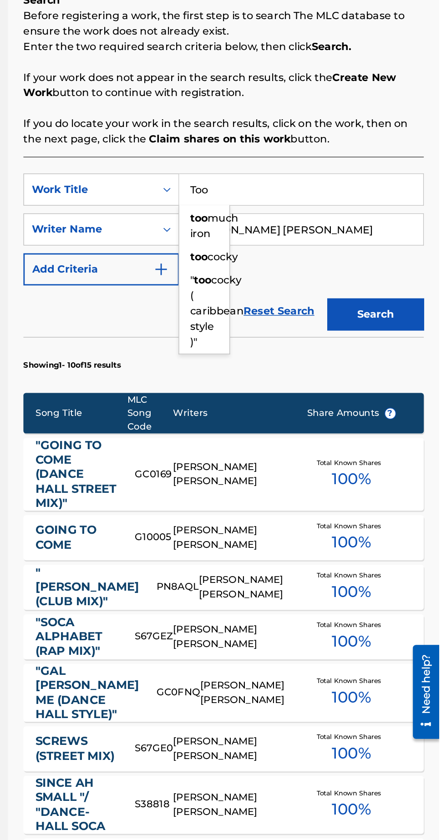
click at [288, 378] on div "" too cocky ( caribbean style )"" at bounding box center [279, 381] width 35 height 60
type input """
click at [316, 298] on input "Going" at bounding box center [348, 295] width 172 height 22
type input "G"
click at [291, 314] on div "too co cky" at bounding box center [279, 320] width 35 height 27
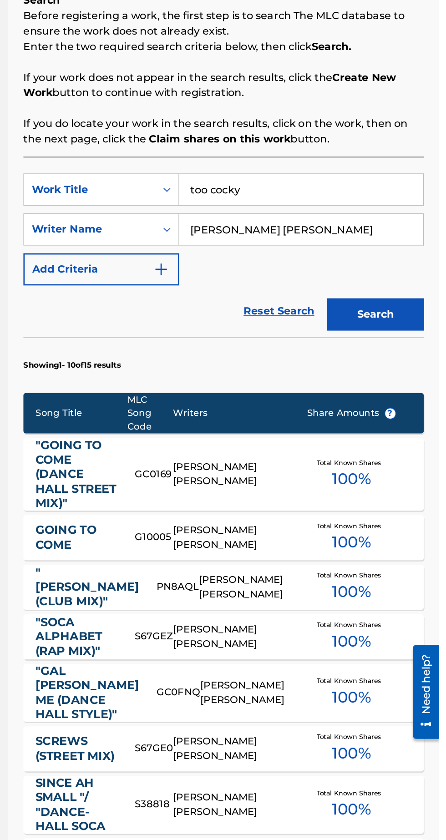
click at [395, 384] on button "Search" at bounding box center [401, 383] width 68 height 23
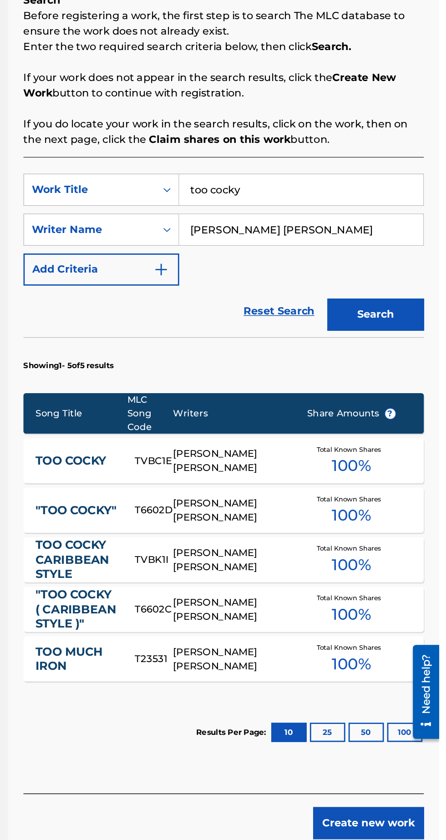
click at [337, 320] on input "Alston Vernon Ellsworth Cyrus" at bounding box center [348, 323] width 172 height 22
click at [329, 292] on input "too cocky" at bounding box center [348, 295] width 172 height 22
click at [328, 292] on input "too cocky" at bounding box center [348, 295] width 172 height 22
click at [330, 297] on input "too cocky" at bounding box center [348, 295] width 172 height 22
type input "t"
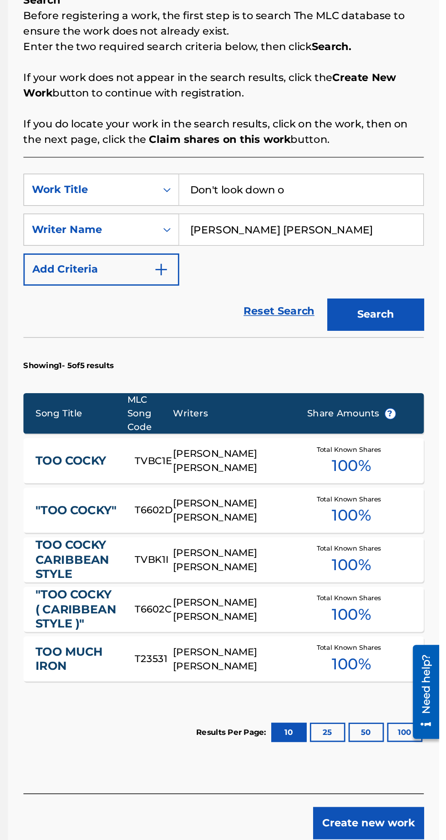
type input "Don't look down on"
click at [386, 475] on span "Total Known Shares" at bounding box center [383, 478] width 49 height 7
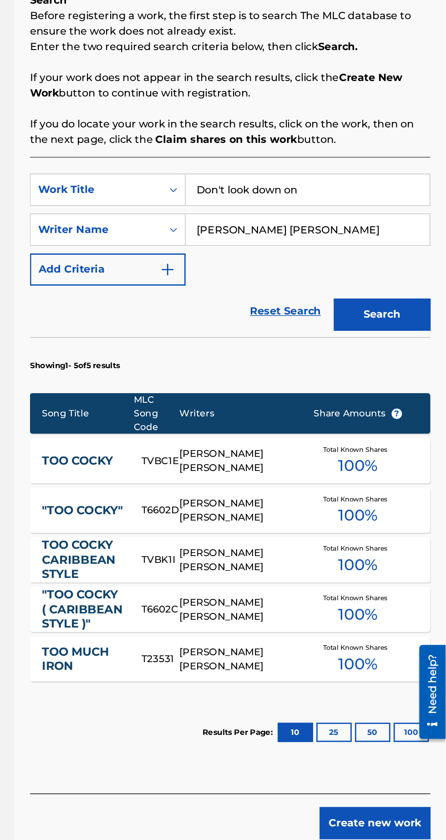
click at [363, 296] on input "Don't look down on" at bounding box center [348, 295] width 172 height 22
click at [402, 382] on button "Search" at bounding box center [401, 383] width 68 height 23
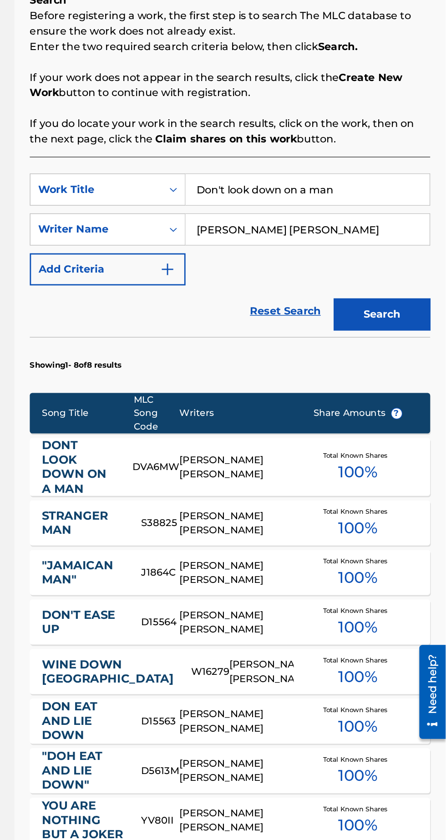
click at [385, 295] on input "Don't look down on a man" at bounding box center [348, 295] width 172 height 22
type input "D"
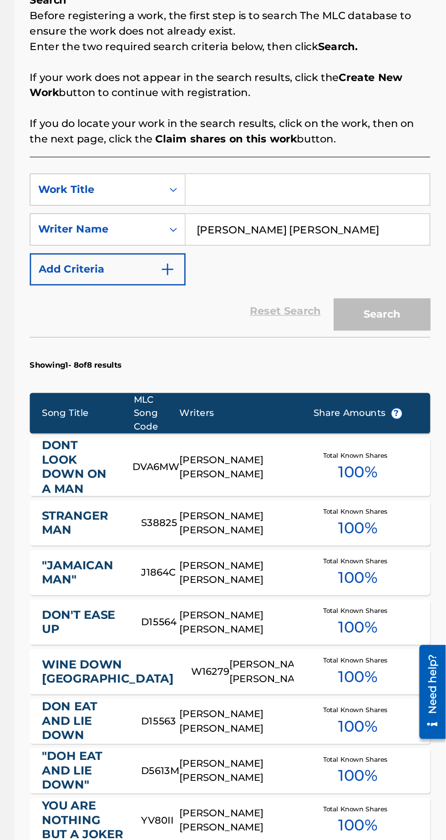
click at [282, 293] on input "Search Form" at bounding box center [348, 295] width 172 height 22
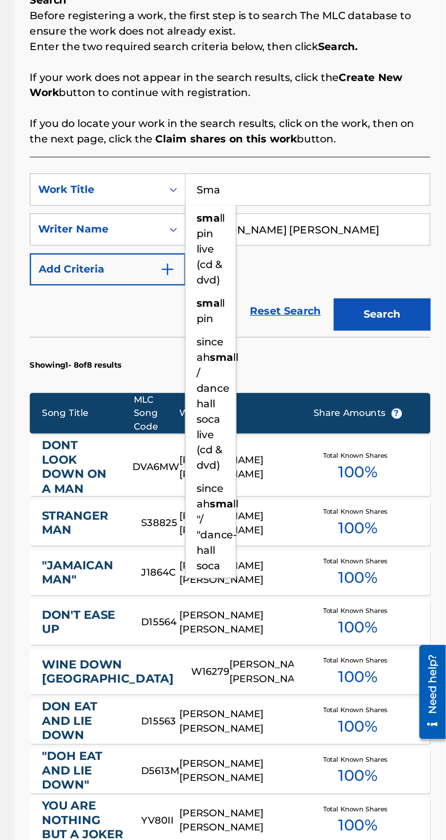
click at [276, 340] on span "ll pin live (cd & dvd)" at bounding box center [280, 337] width 20 height 52
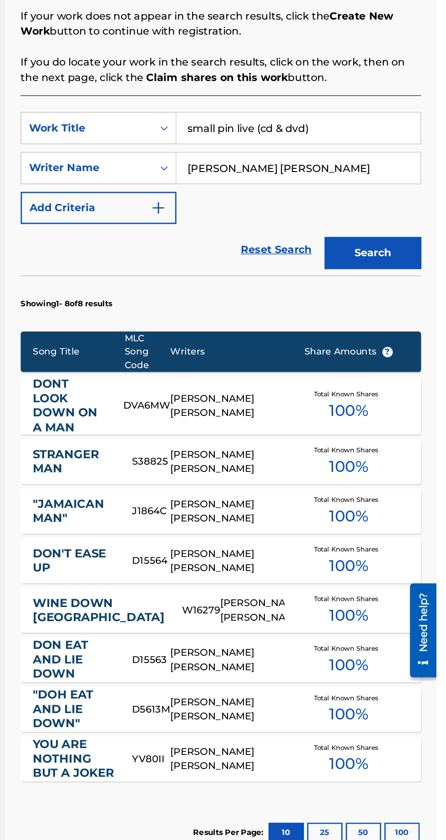
click at [400, 390] on button "Search" at bounding box center [401, 383] width 68 height 23
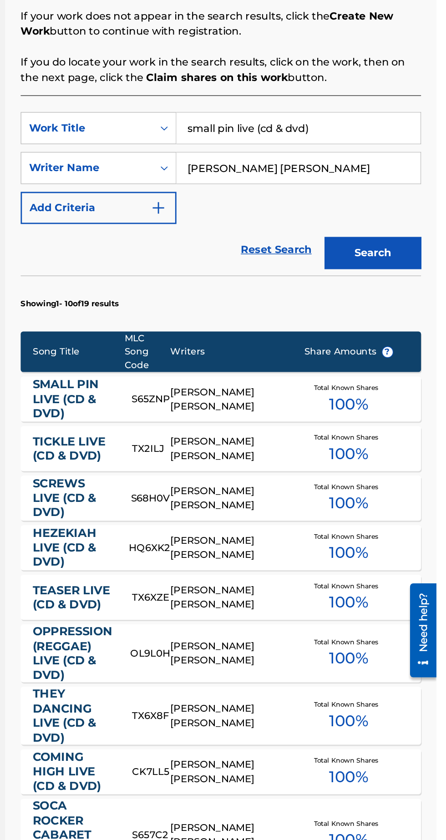
click at [368, 296] on input "small pin live (cd & dvd)" at bounding box center [348, 295] width 172 height 22
click at [351, 299] on input "small pin live (cd & dvd)" at bounding box center [348, 295] width 172 height 22
type input "small pin live (cd &d)"
click at [346, 297] on input "small pin live (cd &d)" at bounding box center [348, 295] width 172 height 22
click at [346, 298] on input "small pin live (cd &d)" at bounding box center [348, 295] width 172 height 22
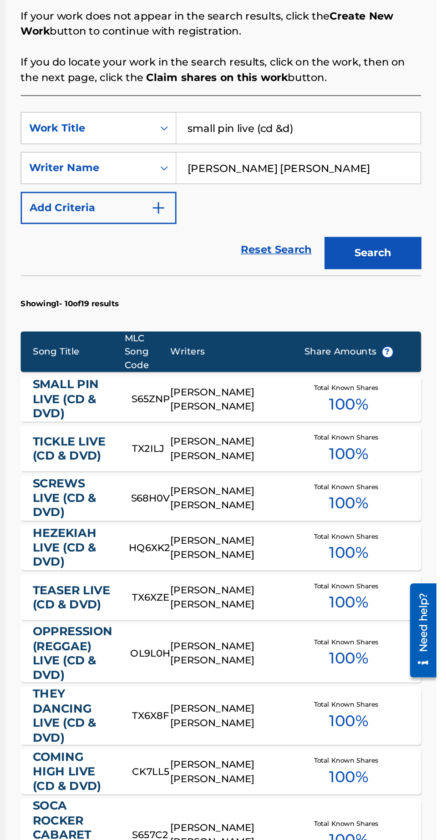
click at [351, 298] on input "small pin live (cd &d)" at bounding box center [348, 295] width 172 height 22
click at [197, 473] on link "SMALL PIN LIVE (CD & DVD)" at bounding box center [190, 486] width 58 height 31
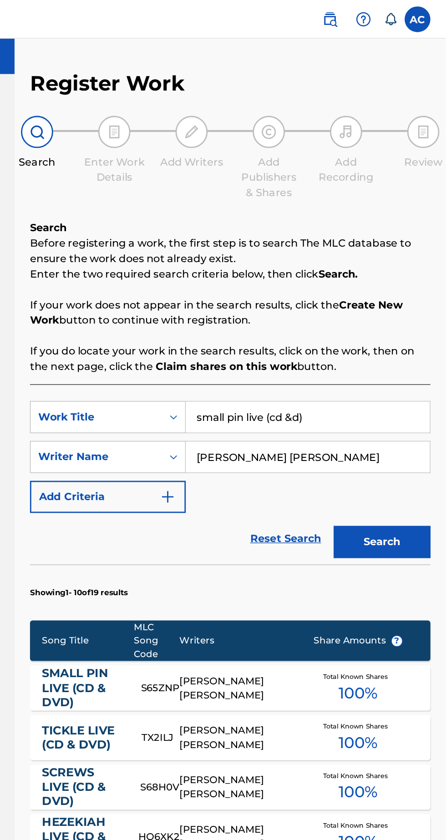
click at [343, 298] on input "small pin live (cd &d)" at bounding box center [348, 295] width 172 height 22
click at [305, 297] on input "small pin live)" at bounding box center [348, 295] width 172 height 22
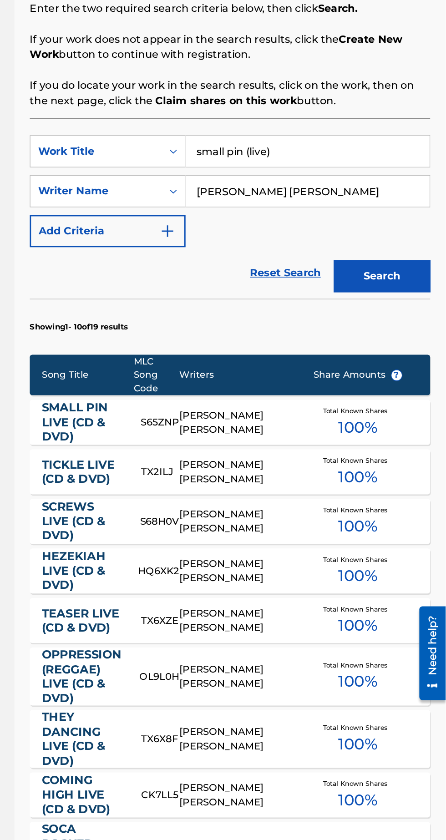
click at [403, 387] on button "Search" at bounding box center [401, 383] width 68 height 23
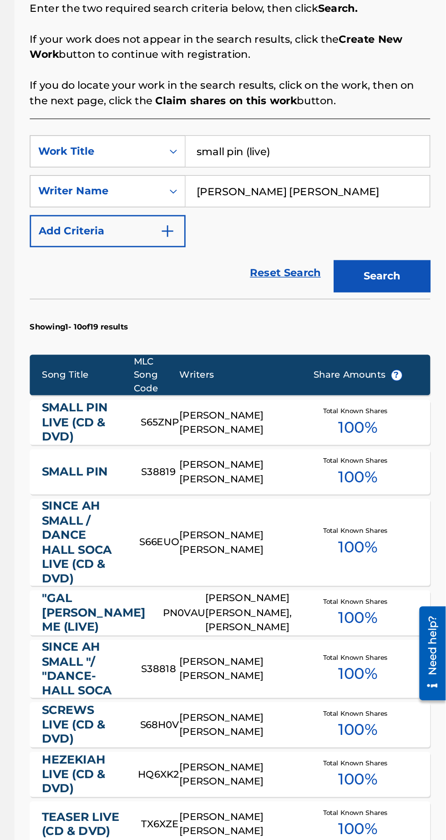
click at [331, 293] on input "small pin (live)" at bounding box center [348, 295] width 172 height 22
type input "s"
click at [291, 358] on div "soca sho wdown aka soca showdown rap" at bounding box center [279, 369] width 35 height 71
click at [409, 379] on button "Search" at bounding box center [401, 383] width 68 height 23
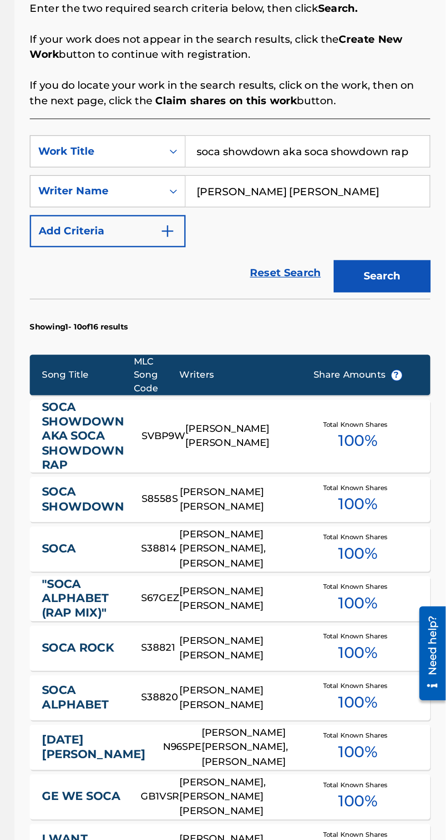
click at [408, 388] on button "Search" at bounding box center [401, 383] width 68 height 23
click at [369, 297] on input "soca showdown aka soca showdown rap" at bounding box center [348, 295] width 172 height 22
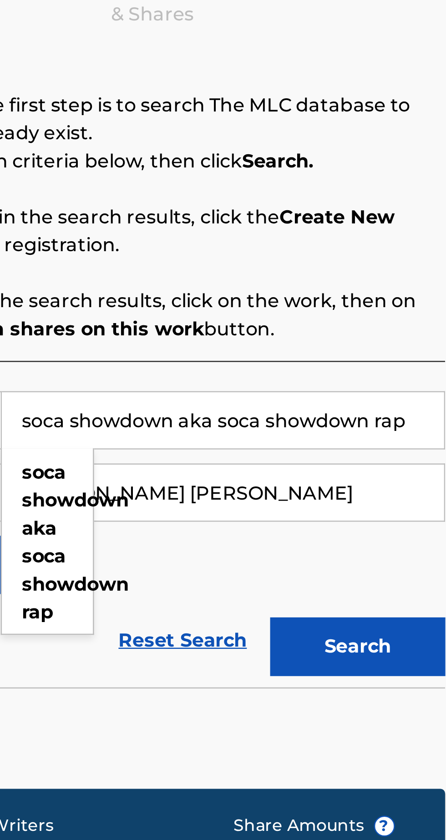
click at [420, 298] on input "soca showdown aka soca showdown rap" at bounding box center [348, 295] width 172 height 22
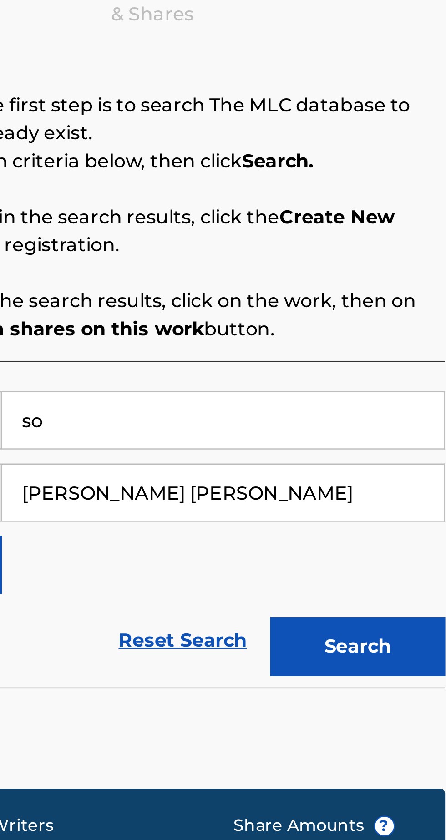
type input "s"
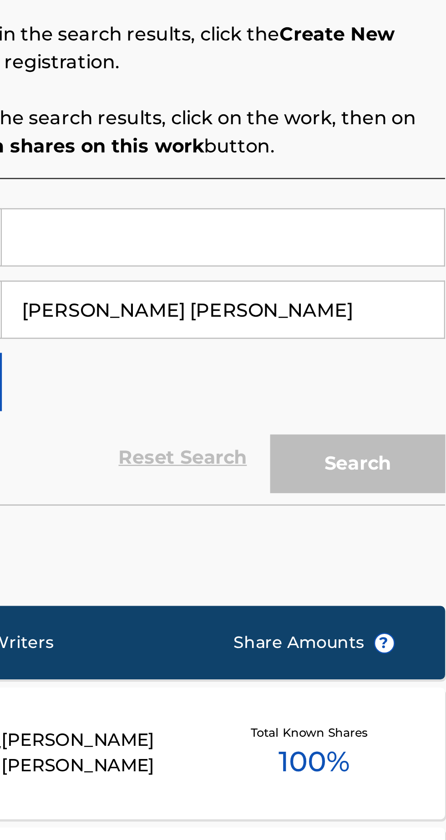
click at [290, 296] on input "Search Form" at bounding box center [348, 295] width 172 height 22
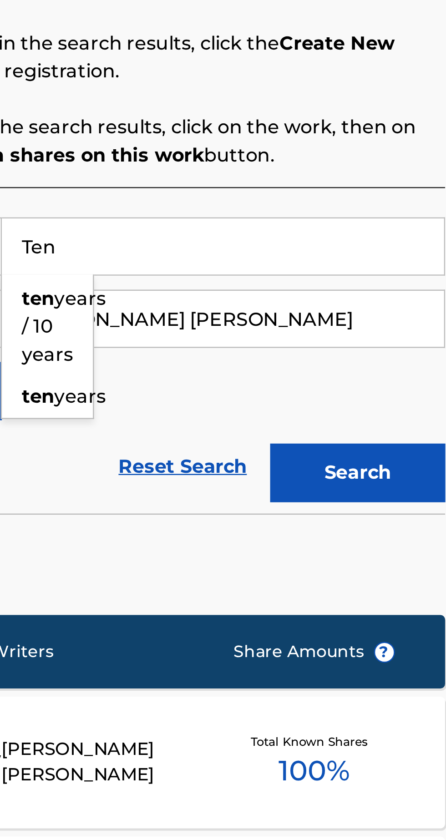
click at [283, 358] on span "years" at bounding box center [293, 353] width 20 height 9
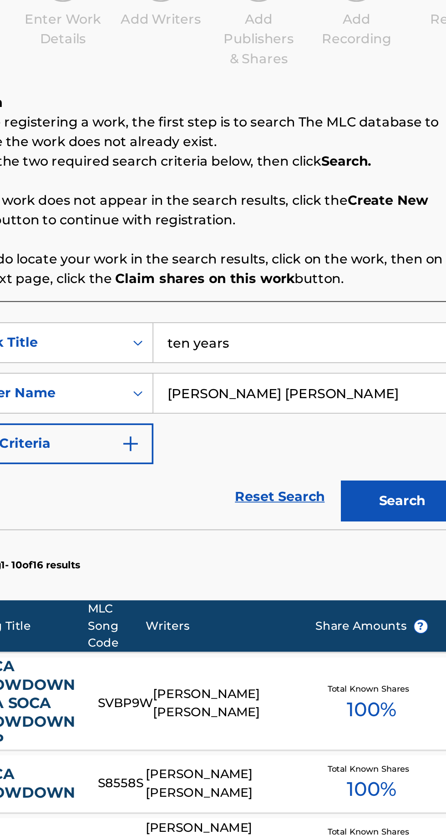
click at [322, 296] on input "ten years" at bounding box center [348, 295] width 172 height 22
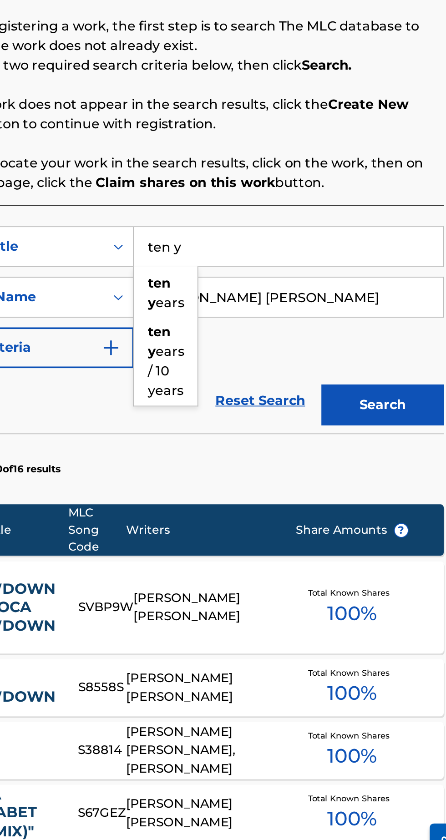
click at [288, 362] on div "ten y ears / 10 years" at bounding box center [279, 358] width 35 height 49
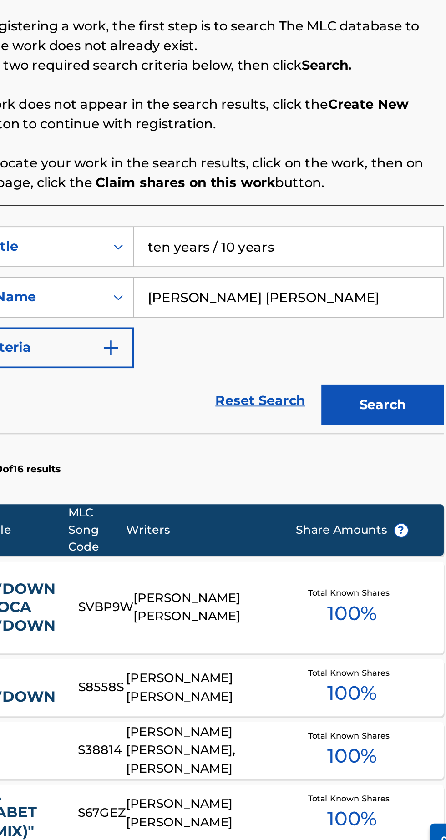
click at [411, 387] on button "Search" at bounding box center [401, 383] width 68 height 23
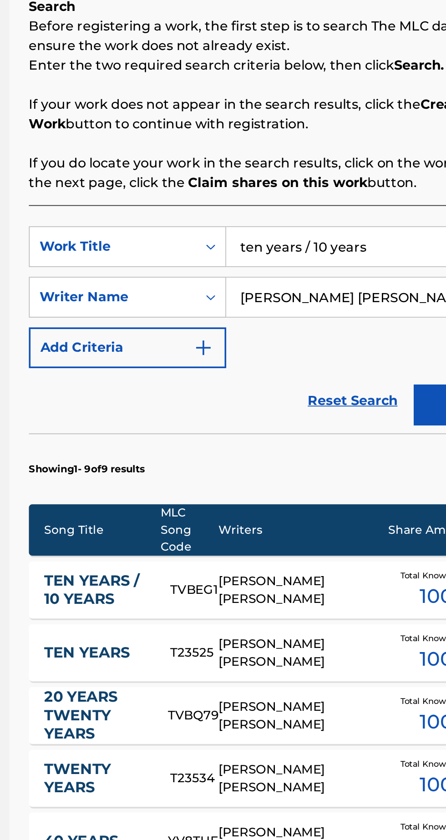
click at [342, 296] on input "ten years / 10 years" at bounding box center [348, 295] width 172 height 22
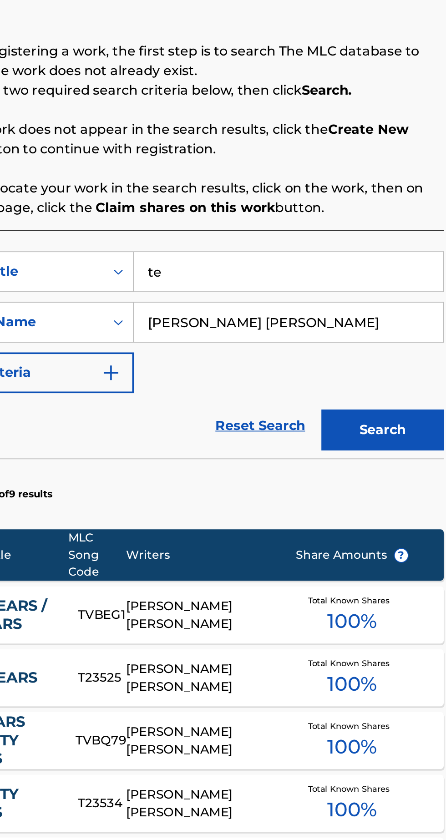
type input "t"
click at [277, 327] on strong "years" at bounding box center [280, 326] width 21 height 9
click at [410, 388] on button "Search" at bounding box center [401, 383] width 68 height 23
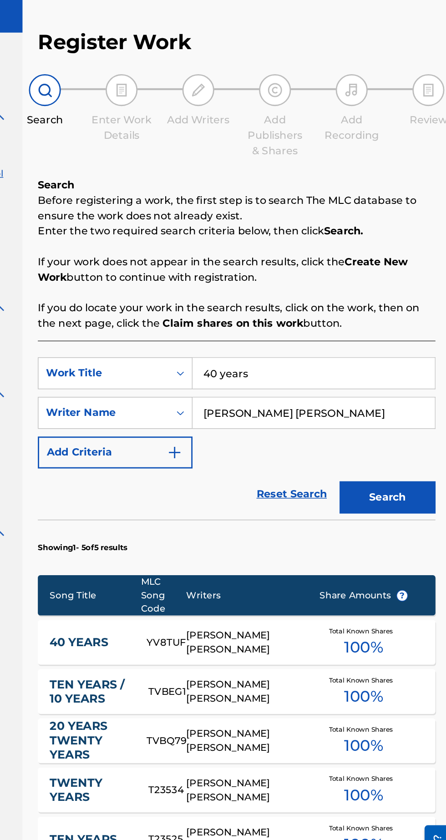
click at [314, 293] on input "40 years" at bounding box center [348, 295] width 172 height 22
type input "4"
click at [288, 337] on div "band ah de year aka band ah the y" at bounding box center [279, 348] width 35 height 82
type input "band ah de year aka band ah the y"
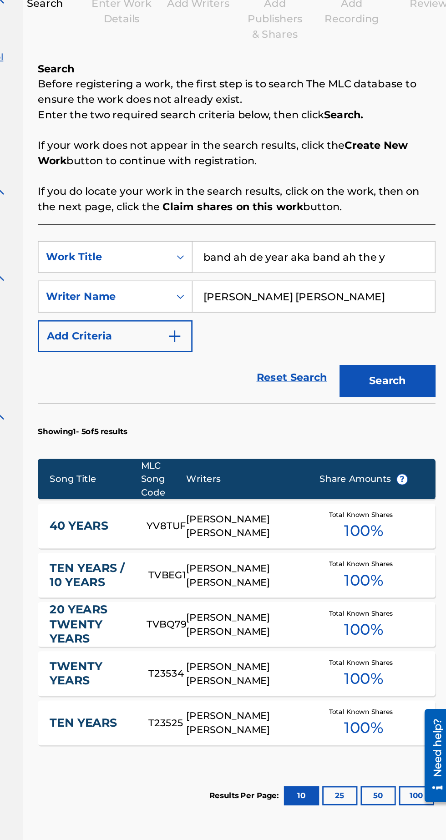
click at [403, 382] on button "Search" at bounding box center [401, 383] width 68 height 23
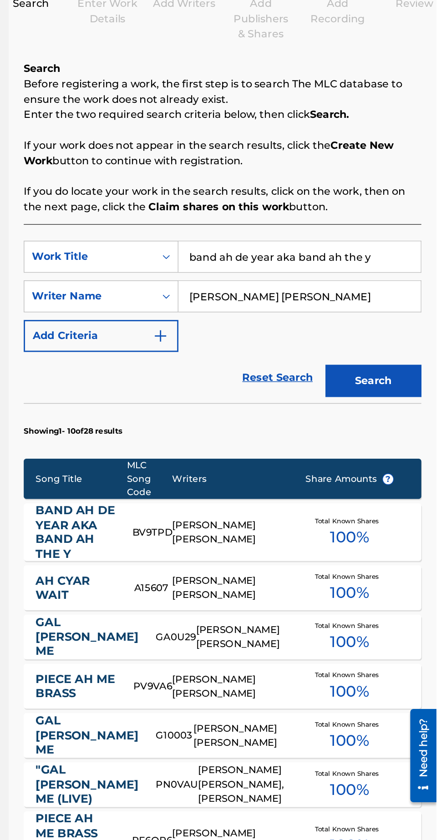
click at [402, 321] on input "Alston Vernon Ellsworth Cyrus" at bounding box center [348, 323] width 172 height 22
type input "A"
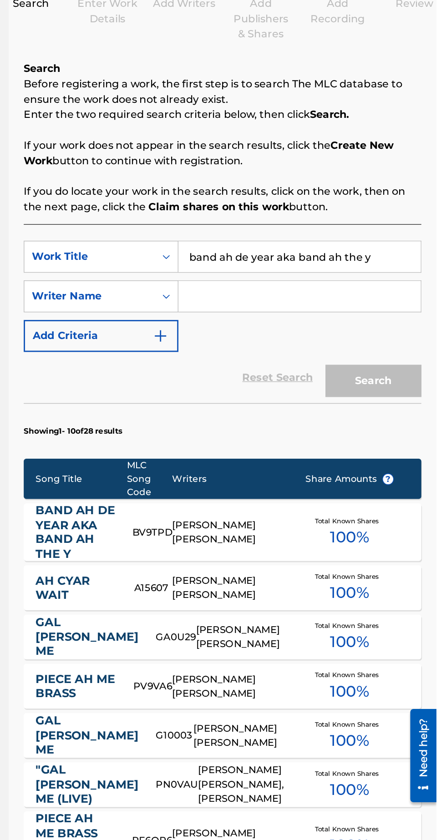
click at [395, 296] on input "band ah de year aka band ah the y" at bounding box center [348, 295] width 172 height 22
click at [405, 297] on input "band ah de year aka band ah the y" at bounding box center [348, 295] width 172 height 22
type input "b"
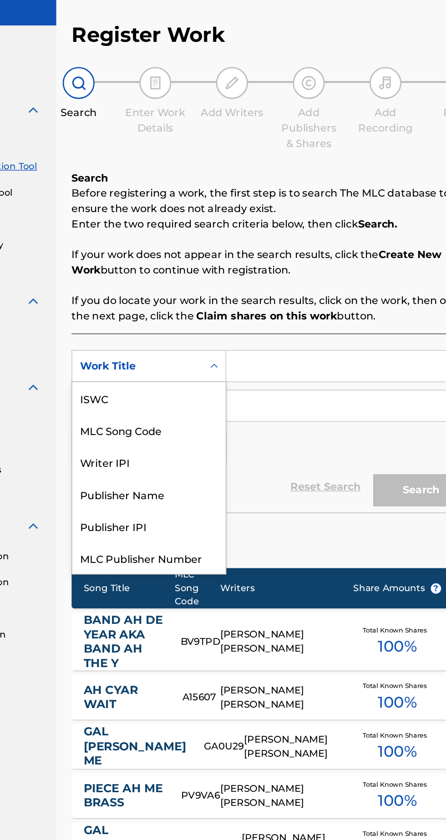
scroll to position [23, 0]
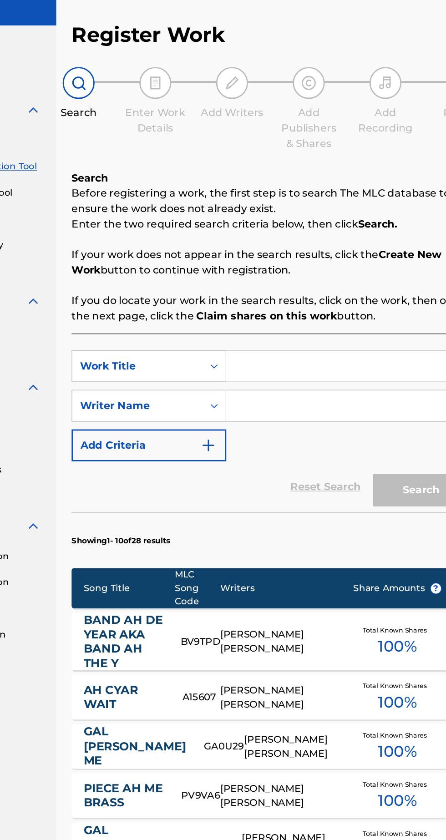
click at [291, 294] on input "Search Form" at bounding box center [348, 295] width 172 height 22
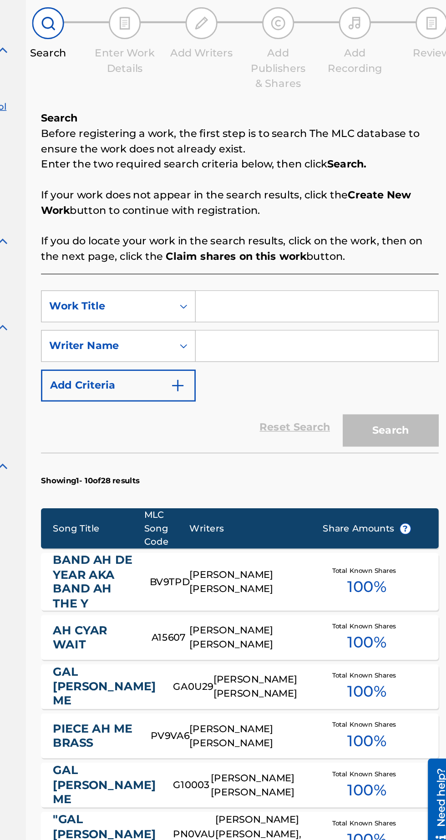
scroll to position [0, 0]
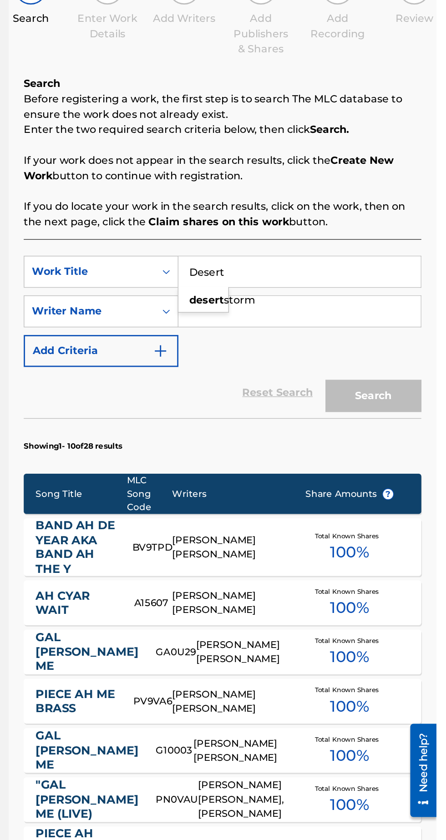
click at [294, 319] on span "storm" at bounding box center [305, 315] width 22 height 9
type input "desert storm"
click at [302, 325] on input "Search Form" at bounding box center [348, 323] width 172 height 22
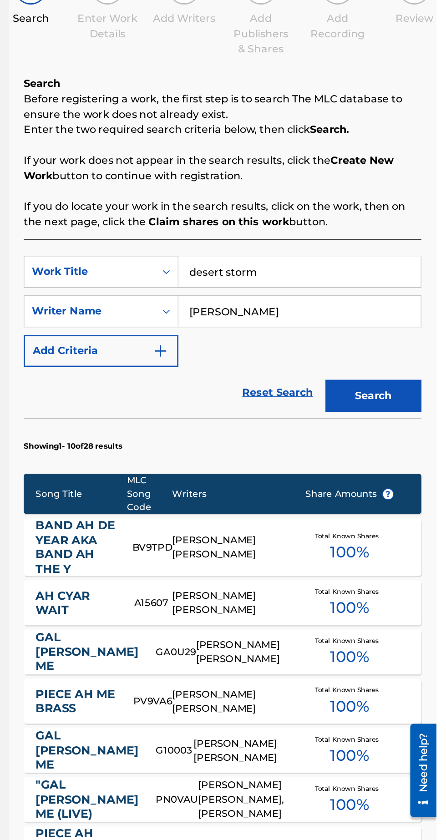
click at [410, 388] on button "Search" at bounding box center [401, 383] width 68 height 23
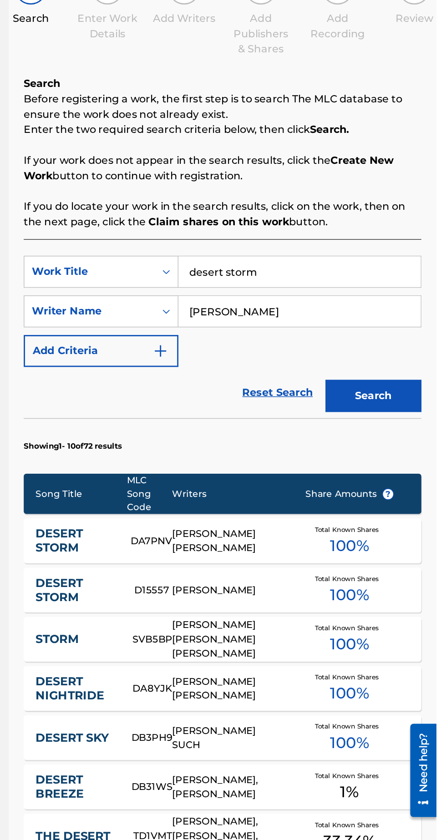
click at [272, 323] on input "Marshall" at bounding box center [348, 323] width 172 height 22
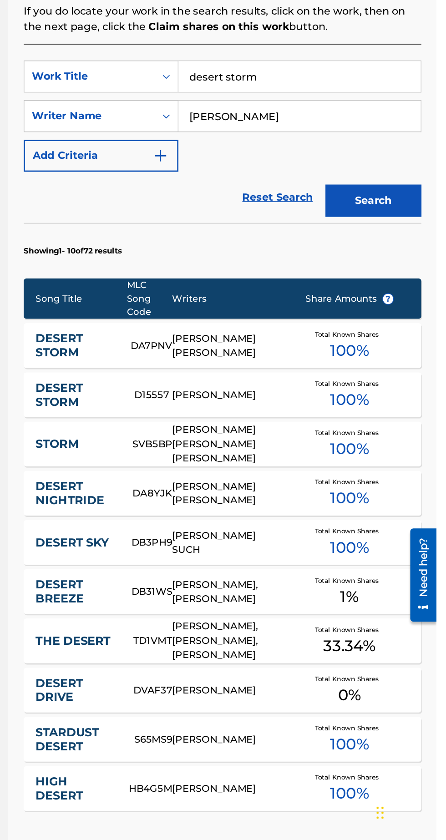
type input "Allan Marshall"
click at [408, 375] on button "Search" at bounding box center [401, 383] width 68 height 23
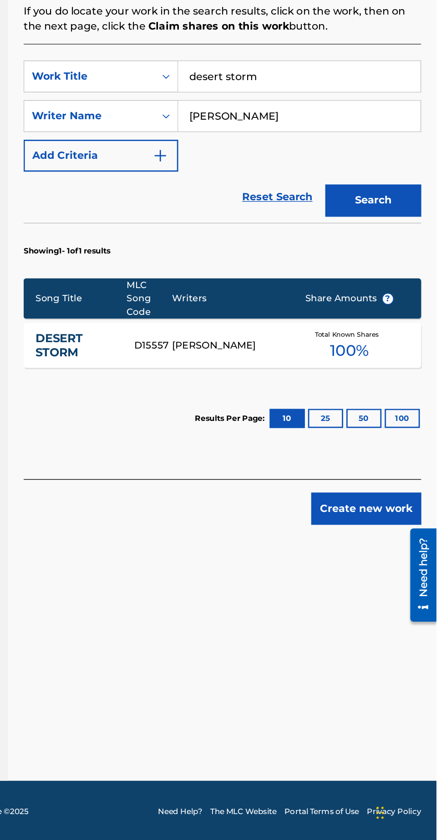
click at [319, 297] on input "desert storm" at bounding box center [348, 295] width 172 height 22
type input "d"
click at [289, 323] on span "ey sandra" at bounding box center [302, 321] width 64 height 20
click at [409, 376] on button "Search" at bounding box center [401, 383] width 68 height 23
click at [328, 290] on input "nosey sandra" at bounding box center [348, 295] width 172 height 22
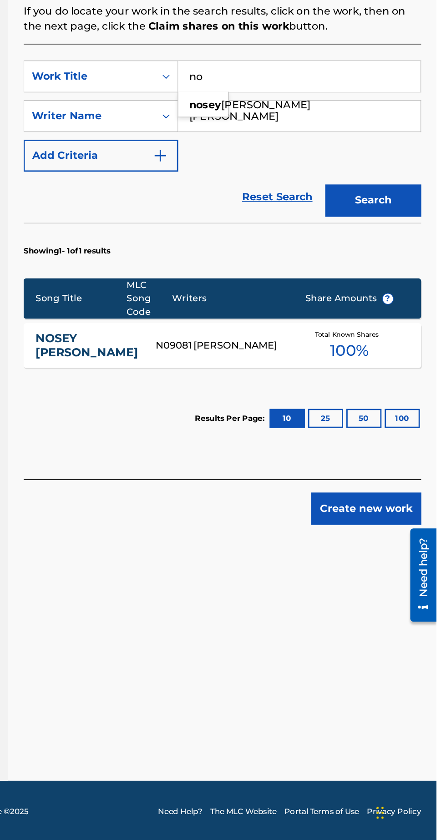
type input "n"
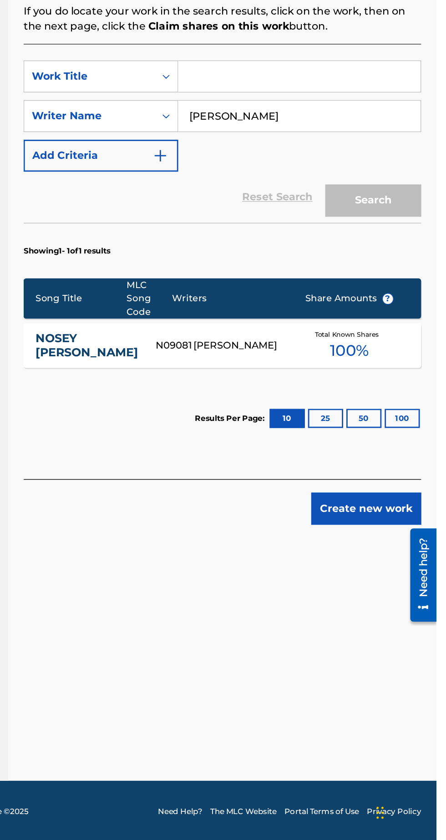
click at [335, 324] on input "Allan Marshall" at bounding box center [348, 323] width 172 height 22
type input "A"
click at [275, 297] on input "Search Form" at bounding box center [348, 295] width 172 height 22
click at [275, 318] on strong "get" at bounding box center [276, 315] width 13 height 9
type input "get up"
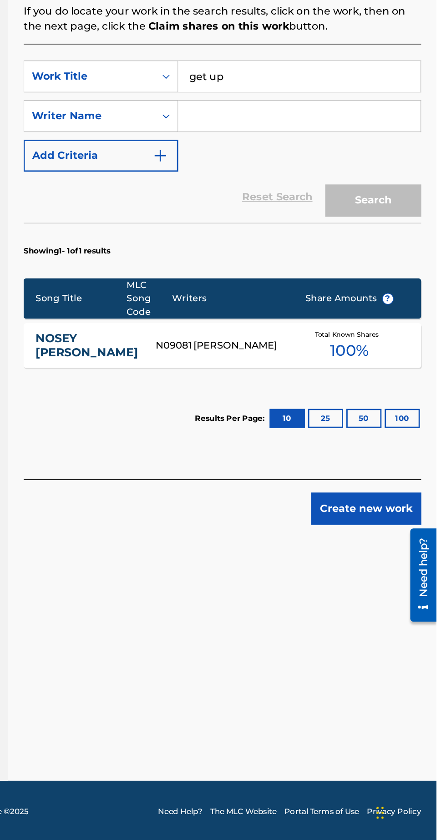
click at [294, 323] on input "Search Form" at bounding box center [348, 323] width 172 height 22
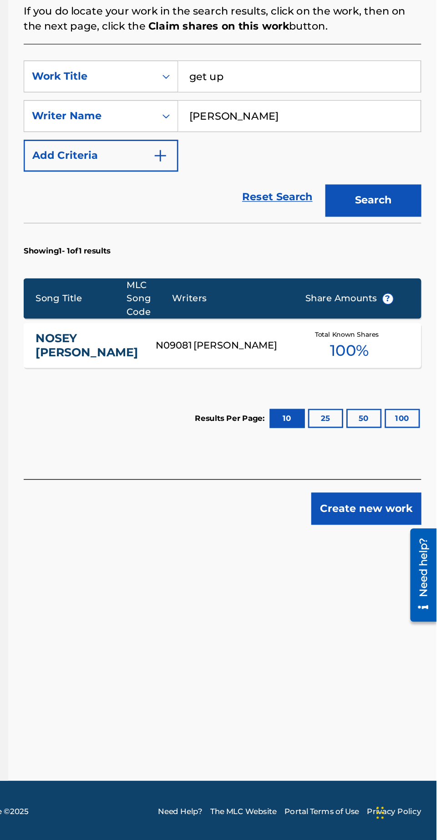
click at [402, 376] on button "Search" at bounding box center [401, 383] width 68 height 23
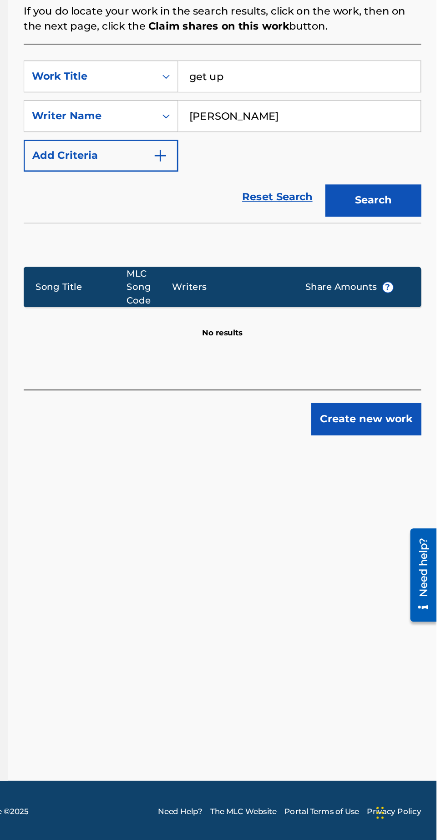
click at [329, 320] on input "Otis tisheira" at bounding box center [348, 323] width 172 height 22
type input "Otis tesheira"
click at [411, 381] on button "Search" at bounding box center [401, 383] width 68 height 23
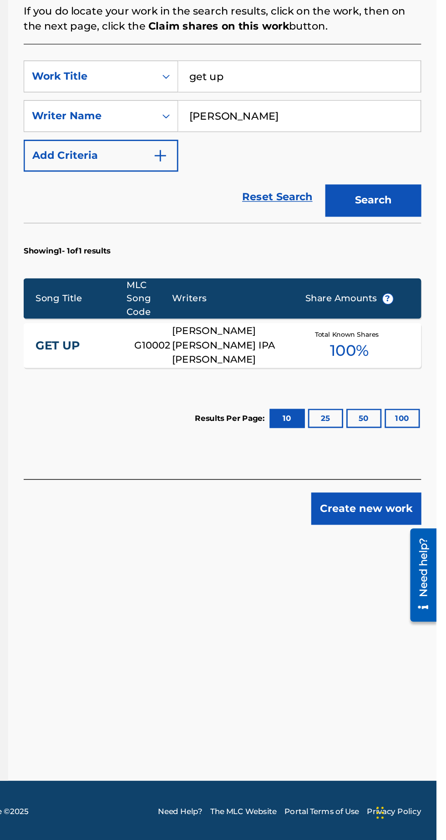
click at [307, 488] on div "PETER OTIS TESHEIRA, GRANTLEY IPA CONSTANCE" at bounding box center [298, 486] width 81 height 31
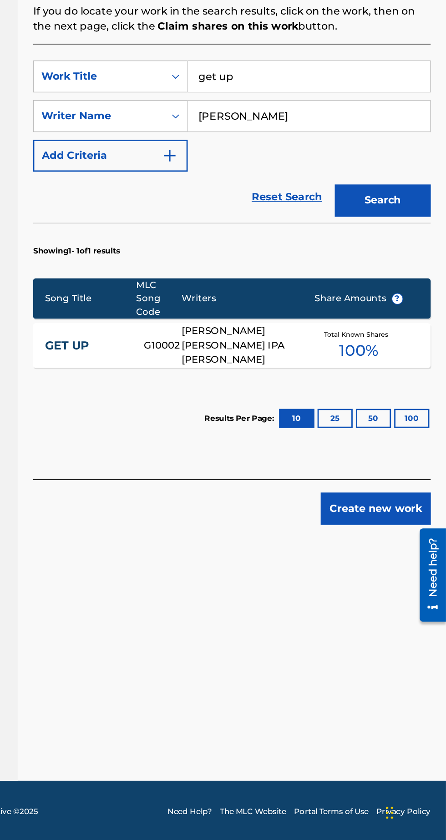
click at [309, 296] on input "get up" at bounding box center [348, 295] width 172 height 22
type input "g"
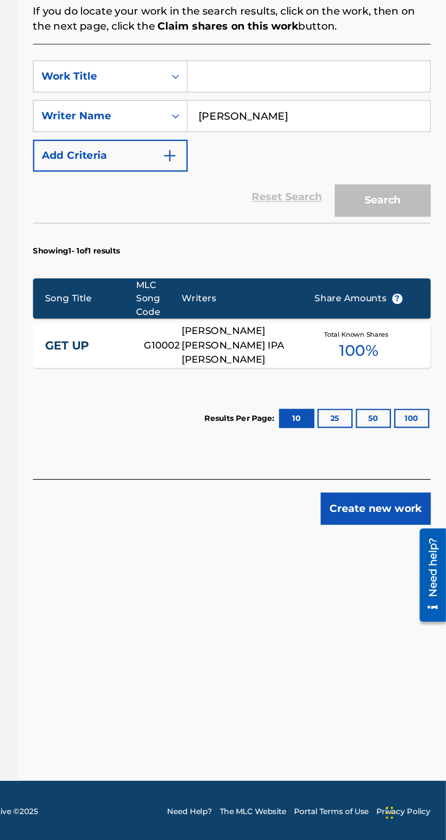
click at [327, 325] on input "Otis tesheira" at bounding box center [348, 323] width 172 height 22
type input "O"
click at [320, 324] on input "Daneth Doowell" at bounding box center [348, 323] width 172 height 22
click at [317, 327] on input "Daneth Doowell" at bounding box center [348, 323] width 172 height 22
type input "Daneth Dopwell"
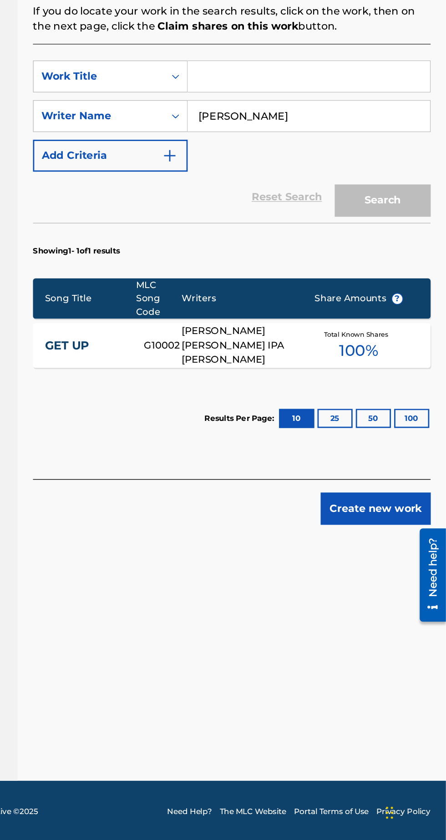
click at [269, 295] on input "Search Form" at bounding box center [348, 295] width 172 height 22
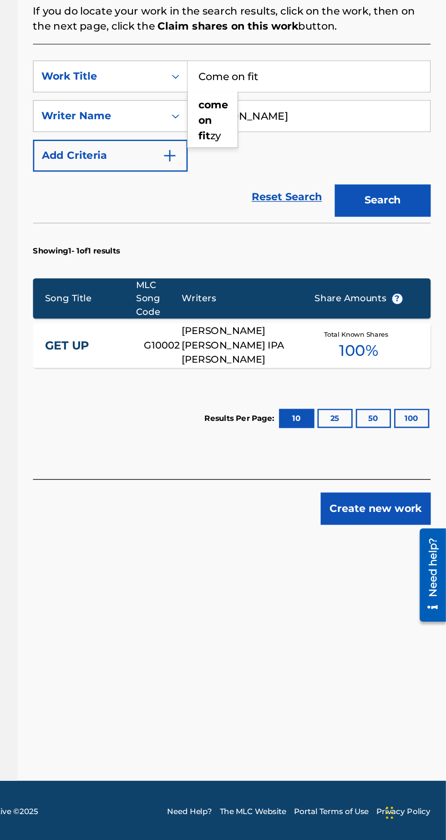
click at [282, 326] on div "come on fit zy" at bounding box center [279, 326] width 35 height 38
type input "come on fitzy"
click at [397, 389] on button "Search" at bounding box center [401, 383] width 68 height 23
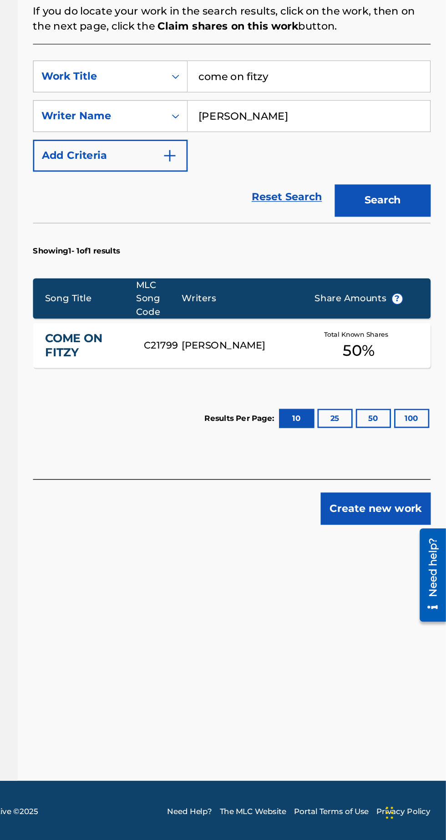
click at [334, 319] on input "Daneth Dopwell" at bounding box center [348, 323] width 172 height 22
type input "D"
click at [399, 385] on button "Search" at bounding box center [401, 383] width 68 height 23
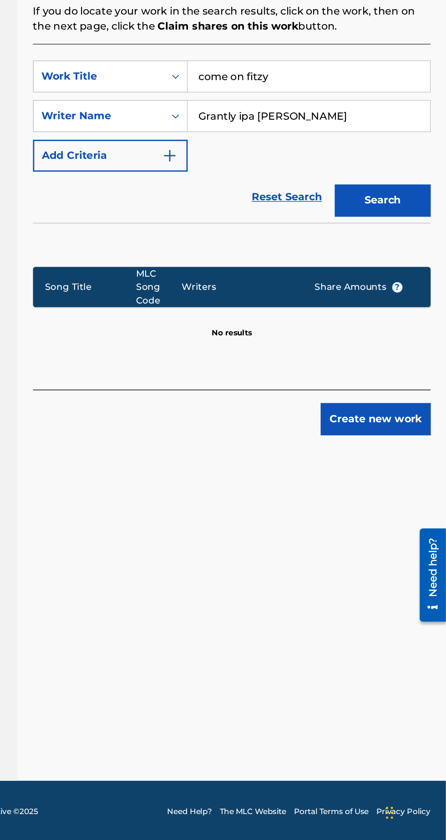
click at [296, 324] on input "Grantly ipa constance" at bounding box center [348, 323] width 172 height 22
type input "Grantley ipa constance"
click at [326, 296] on input "come on fitzy" at bounding box center [348, 295] width 172 height 22
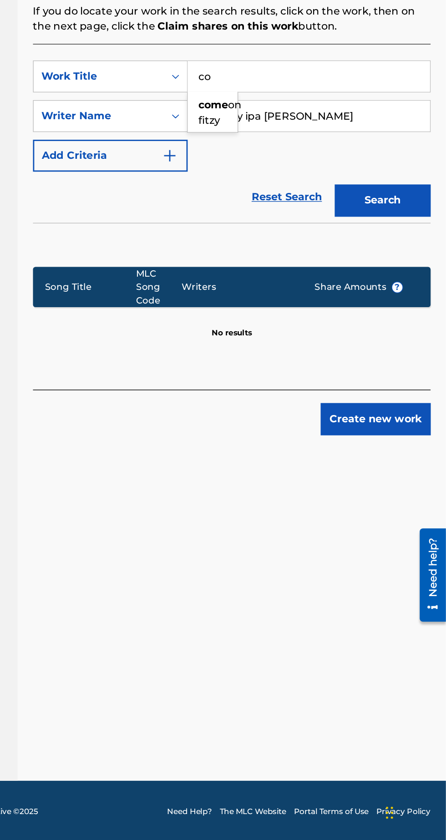
type input "c"
click at [296, 326] on span "caribbean nation" at bounding box center [296, 321] width 52 height 20
click at [396, 382] on button "Search" at bounding box center [401, 383] width 68 height 23
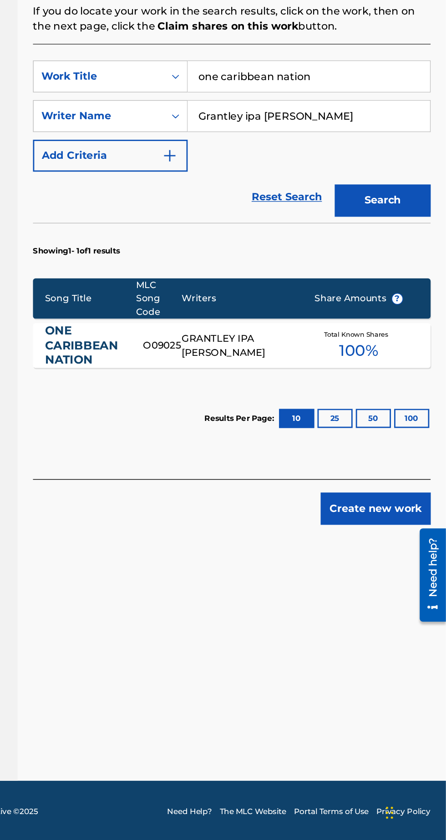
click at [356, 298] on input "one caribbean nation" at bounding box center [348, 295] width 172 height 22
type input "o"
click at [284, 324] on strong "business" at bounding box center [287, 326] width 34 height 9
click at [401, 384] on button "Search" at bounding box center [401, 383] width 68 height 23
click at [337, 297] on input "calypso business" at bounding box center [348, 295] width 172 height 22
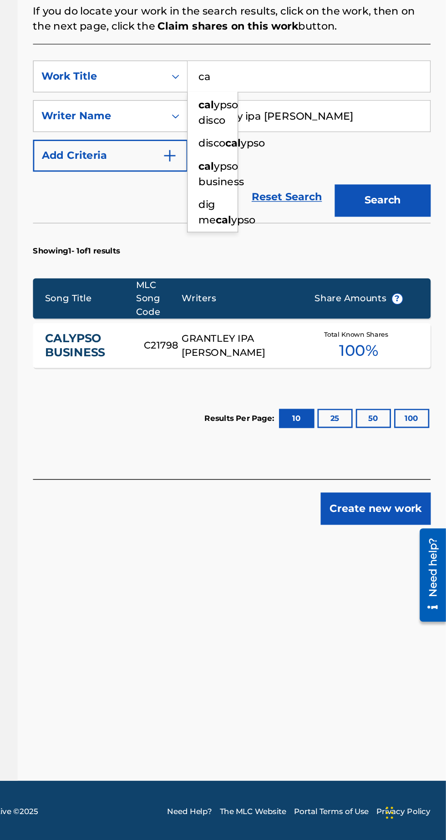
type input "c"
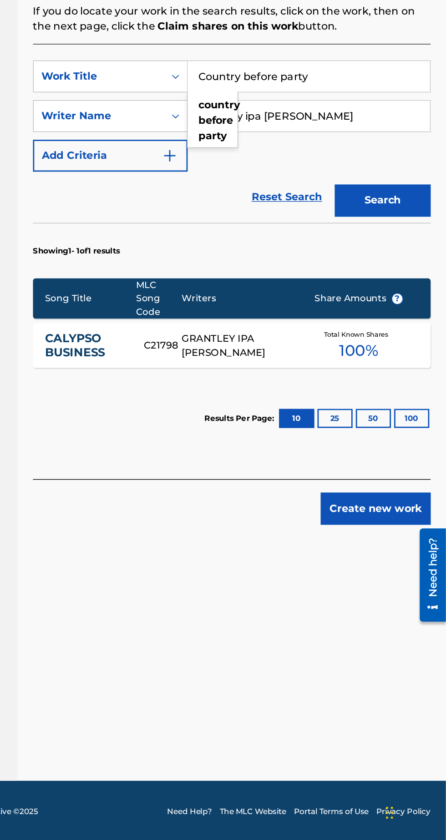
click at [283, 330] on strong "before" at bounding box center [282, 326] width 25 height 9
type input "country before party"
click at [407, 382] on button "Search" at bounding box center [401, 383] width 68 height 23
click at [398, 384] on button "Search" at bounding box center [401, 383] width 68 height 23
click at [399, 602] on button "Create new work" at bounding box center [396, 602] width 78 height 23
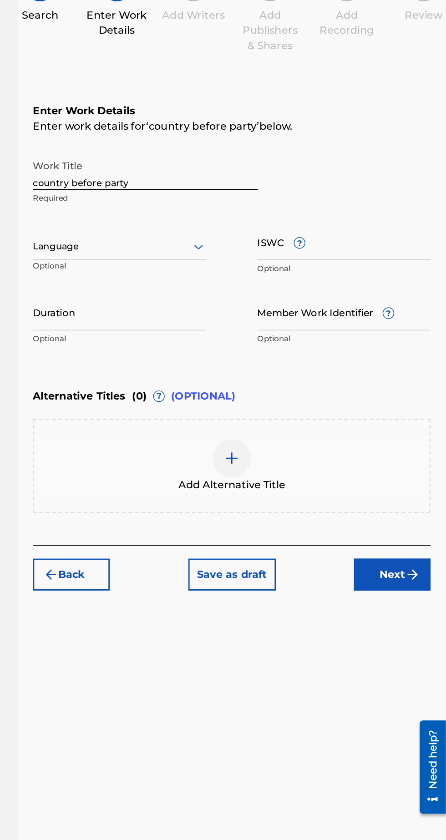
click at [177, 513] on button "Back" at bounding box center [179, 512] width 55 height 23
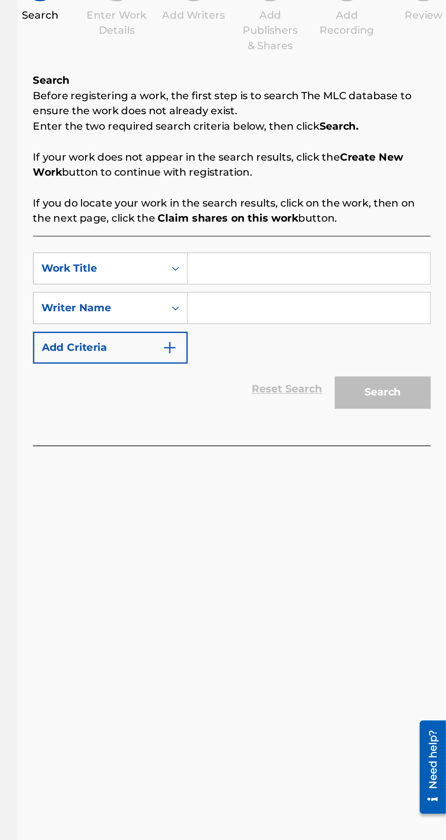
click at [284, 295] on input "Search Form" at bounding box center [348, 295] width 172 height 22
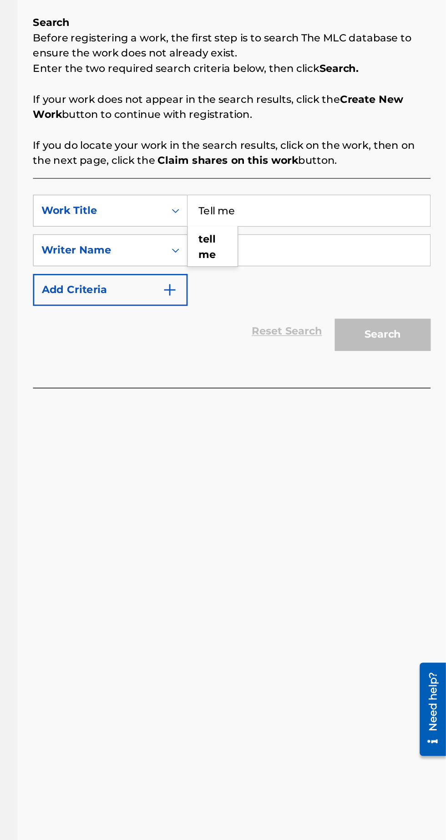
click at [291, 323] on div "tell me" at bounding box center [279, 320] width 35 height 27
type input "tell me"
click at [283, 330] on input "Search Form" at bounding box center [348, 323] width 172 height 22
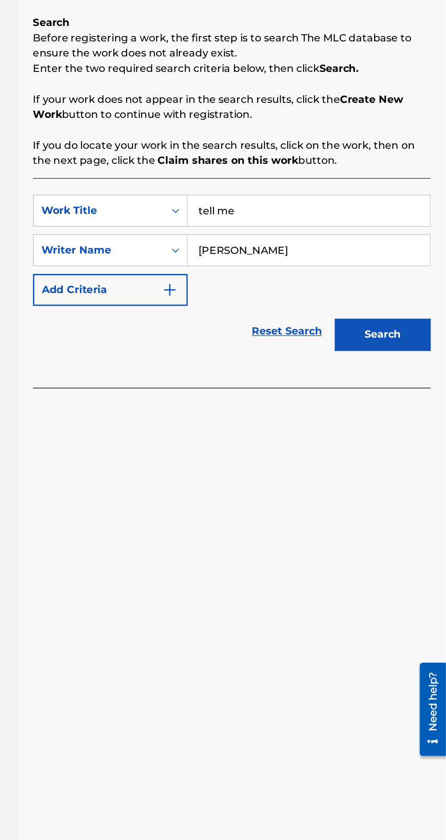
type input "Errol dopwell"
click at [404, 385] on button "Search" at bounding box center [401, 383] width 68 height 23
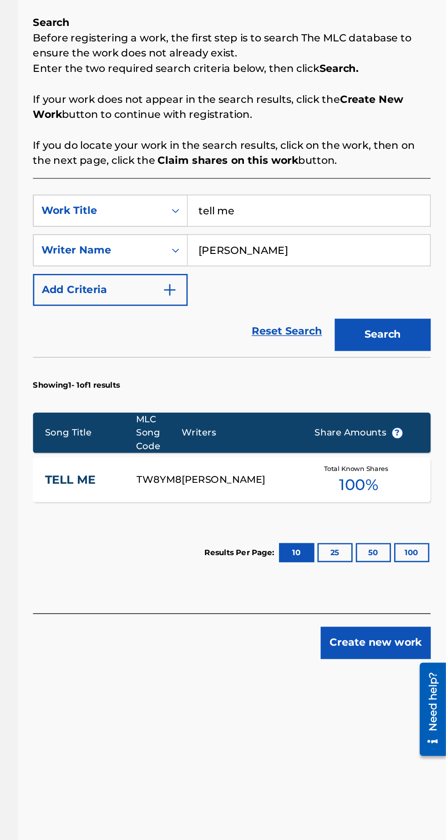
click at [400, 384] on button "Search" at bounding box center [401, 383] width 68 height 23
click at [403, 375] on button "Search" at bounding box center [401, 383] width 68 height 23
click at [303, 292] on input "tell me" at bounding box center [348, 295] width 172 height 22
type input "t"
click at [279, 324] on strong "part" at bounding box center [278, 326] width 16 height 9
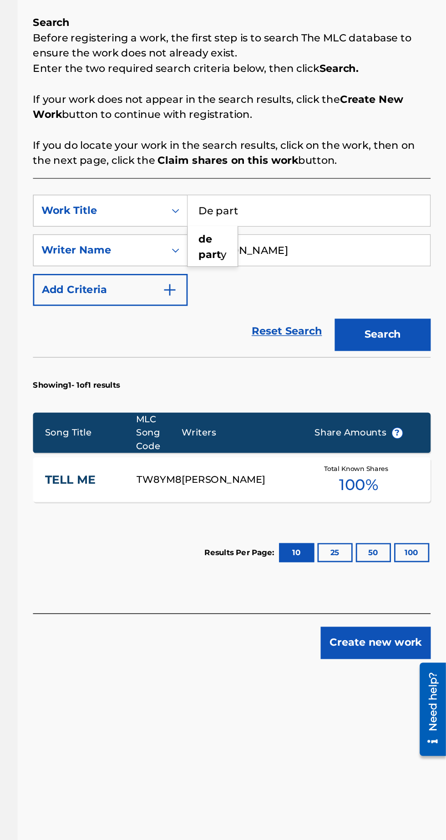
type input "de party"
click at [331, 324] on input "Errol dopwell" at bounding box center [348, 323] width 172 height 22
type input "E"
type input "Wollis Christopher"
click at [399, 381] on button "Search" at bounding box center [401, 383] width 68 height 23
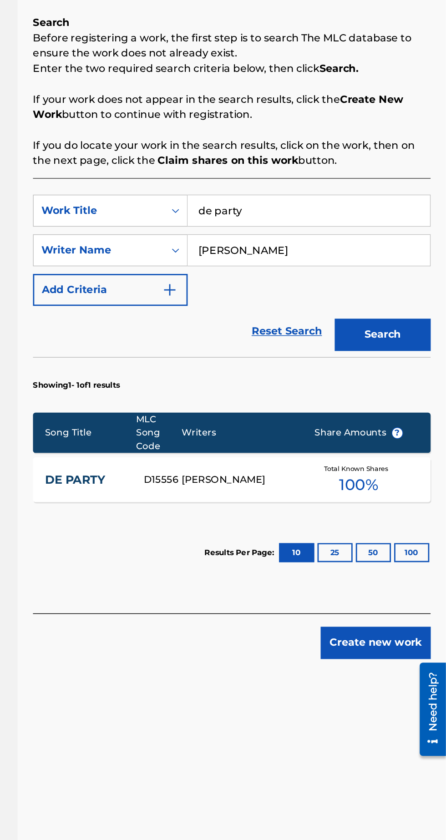
click at [393, 608] on button "Create new work" at bounding box center [396, 602] width 78 height 23
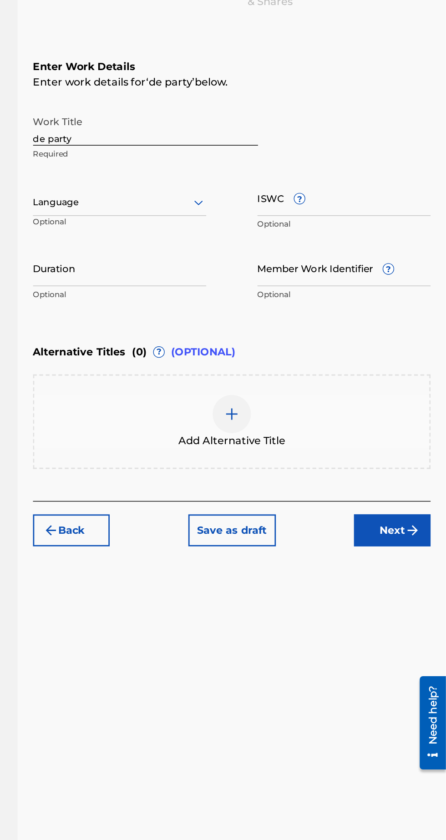
click at [183, 520] on button "Back" at bounding box center [179, 512] width 55 height 23
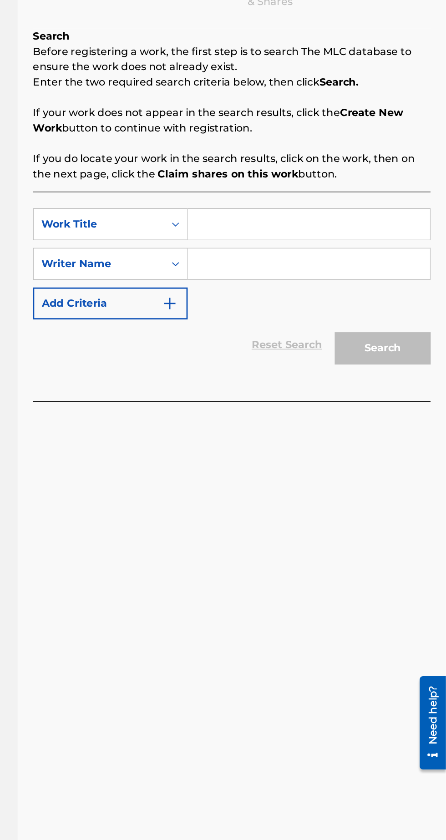
click at [316, 293] on input "Search Form" at bounding box center [348, 295] width 172 height 22
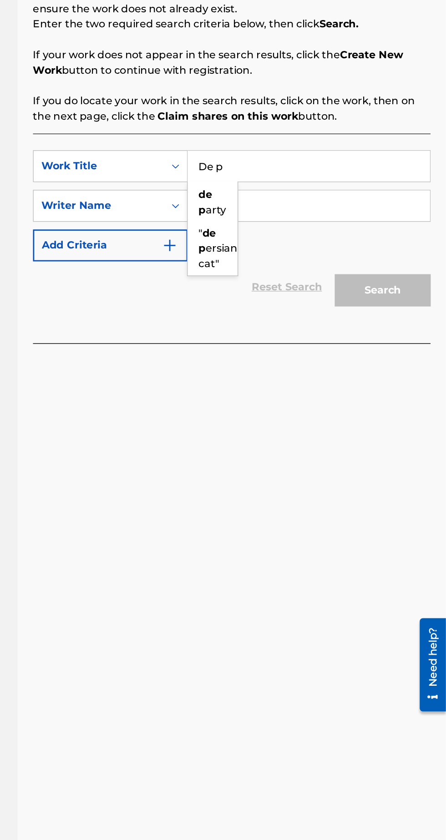
click at [291, 318] on div "de p arty" at bounding box center [279, 320] width 35 height 27
type input "de party"
click at [291, 322] on input "Search Form" at bounding box center [348, 323] width 172 height 22
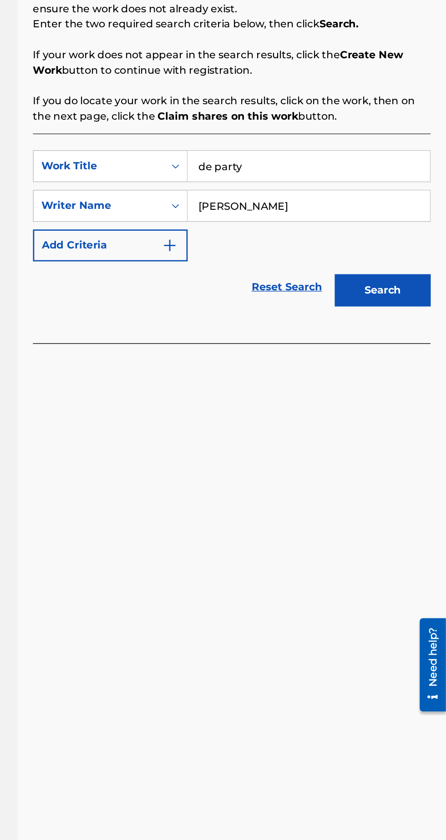
type input "Wollis Christopher"
click at [410, 375] on button "Search" at bounding box center [401, 383] width 68 height 23
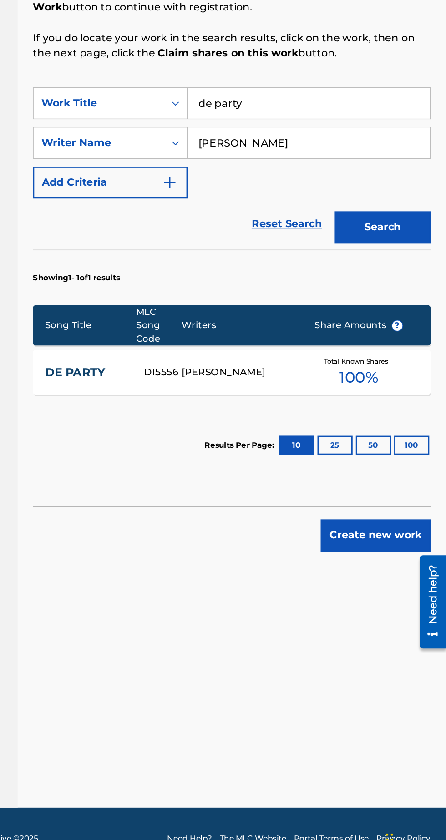
click at [398, 598] on button "Create new work" at bounding box center [396, 602] width 78 height 23
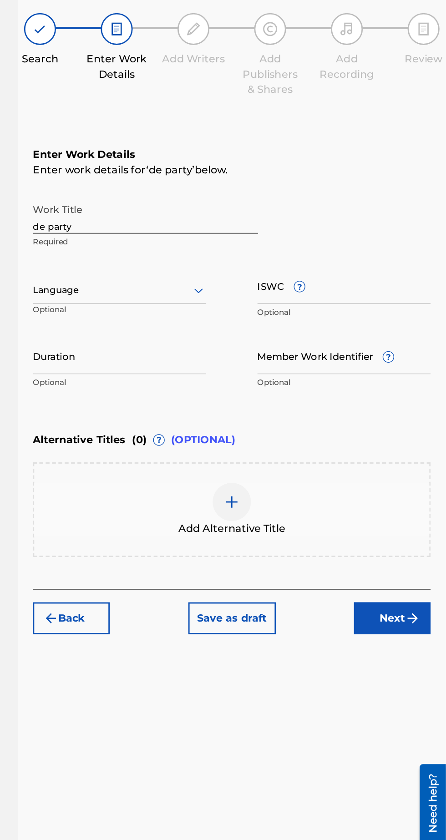
click at [227, 235] on input "de party" at bounding box center [232, 226] width 160 height 26
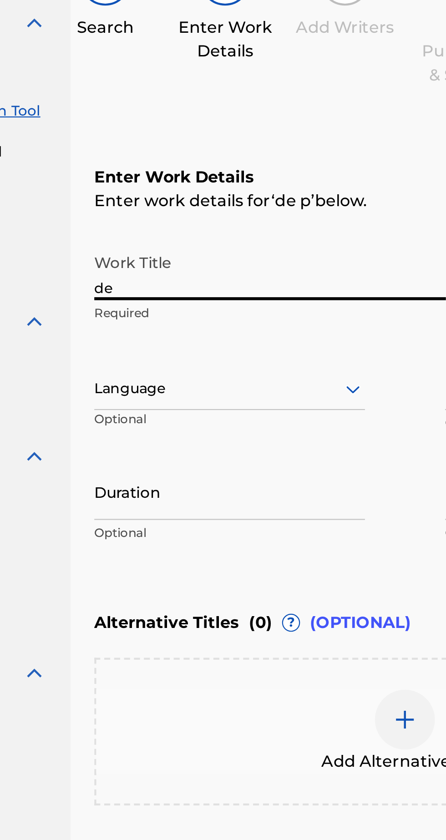
type input "d"
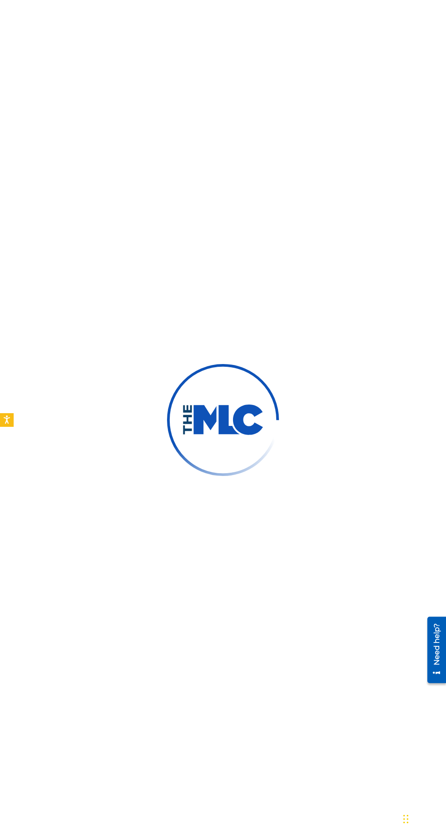
click at [16, 491] on div at bounding box center [223, 420] width 446 height 840
click at [32, 577] on div at bounding box center [223, 420] width 446 height 840
click at [257, 640] on div at bounding box center [223, 420] width 446 height 840
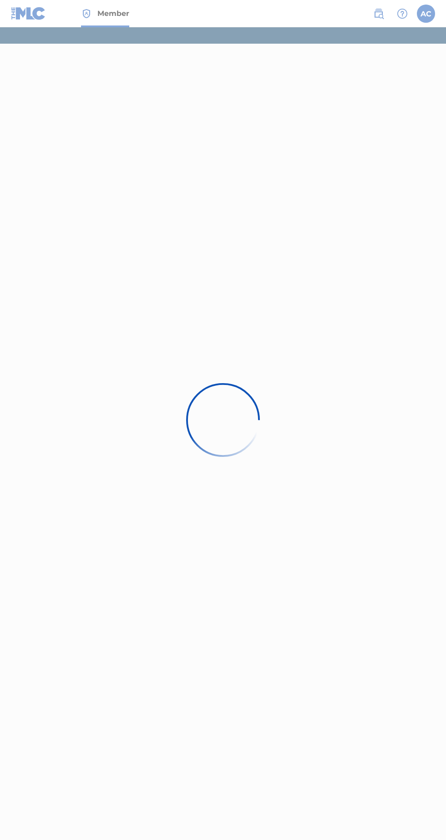
click at [153, 116] on div at bounding box center [223, 420] width 446 height 840
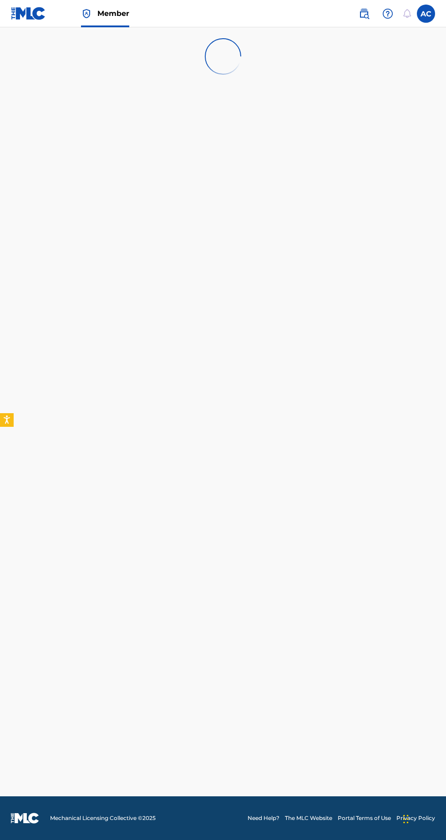
click at [61, 22] on div "Member" at bounding box center [70, 13] width 118 height 27
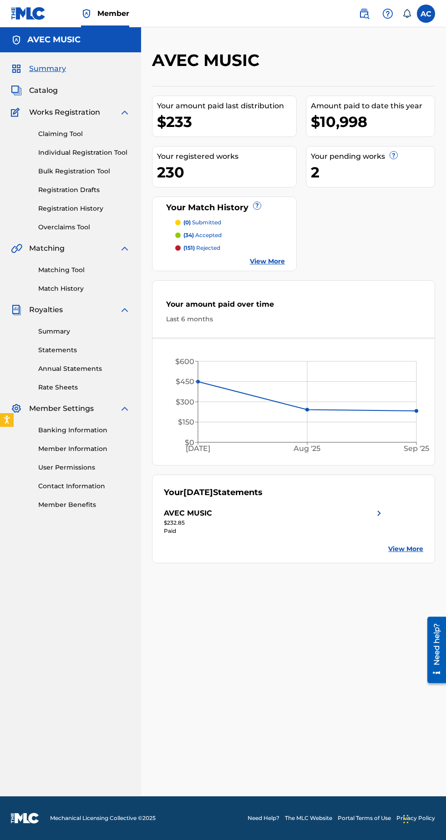
click at [61, 546] on nav "AVEC MUSIC Summary Catalog Works Registration Claiming Tool Individual Registra…" at bounding box center [70, 411] width 141 height 769
click at [52, 625] on nav "AVEC MUSIC Summary Catalog Works Registration Claiming Tool Individual Registra…" at bounding box center [70, 411] width 141 height 769
click at [408, 13] on icon at bounding box center [406, 13] width 9 height 9
click at [423, 15] on label at bounding box center [426, 14] width 18 height 18
click at [426, 14] on input "[PERSON_NAME] [EMAIL_ADDRESS][DOMAIN_NAME] Notification Preferences Profile Log…" at bounding box center [426, 14] width 0 height 0
